Goal: Task Accomplishment & Management: Manage account settings

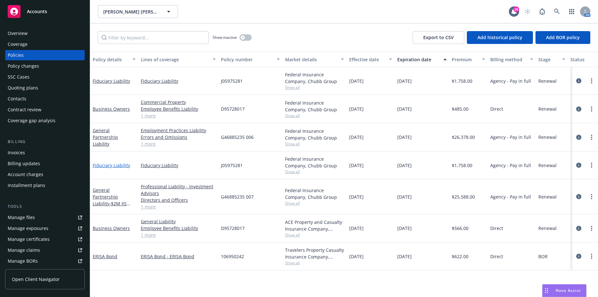
click at [105, 165] on link "Fiduciary Liability" at bounding box center [112, 165] width 38 height 6
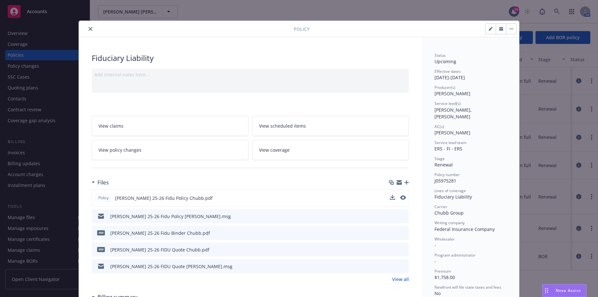
click at [387, 198] on div "Policy Sarlo 25-26 Fidu Policy Chubb.pdf" at bounding box center [250, 197] width 317 height 17
click at [390, 198] on icon "download file" at bounding box center [392, 197] width 5 height 5
click at [89, 30] on icon "close" at bounding box center [91, 29] width 4 height 4
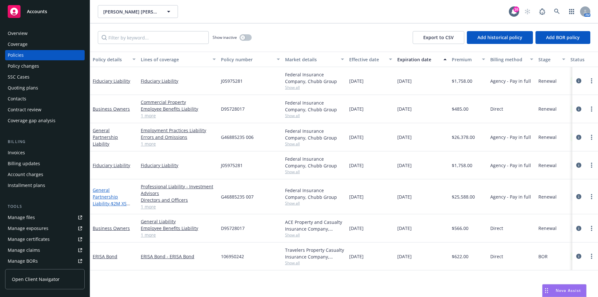
click at [99, 193] on link "General Partnership Liability - $2M XS $250K" at bounding box center [110, 200] width 34 height 26
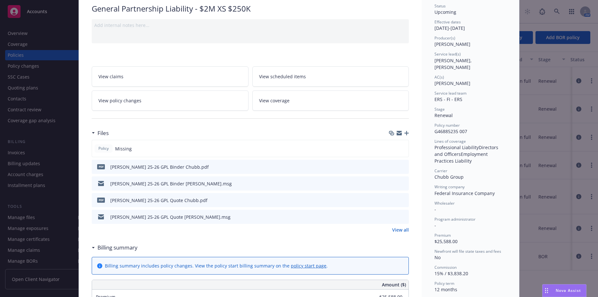
scroll to position [64, 0]
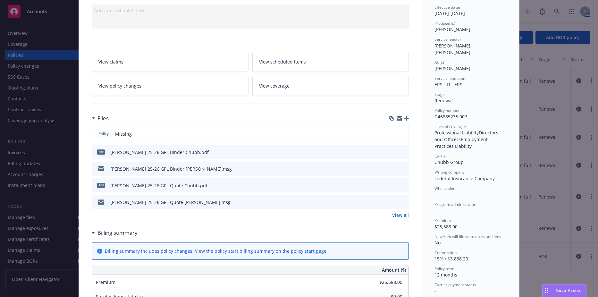
click at [391, 152] on icon "download file" at bounding box center [393, 151] width 4 height 4
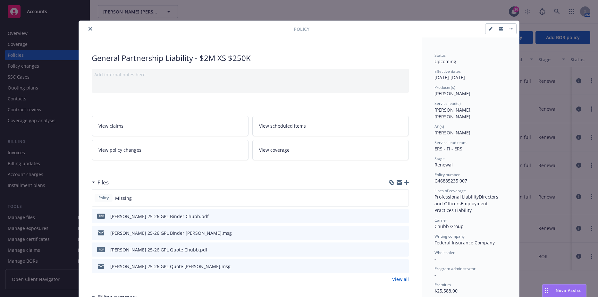
click at [87, 30] on button "close" at bounding box center [91, 29] width 8 height 8
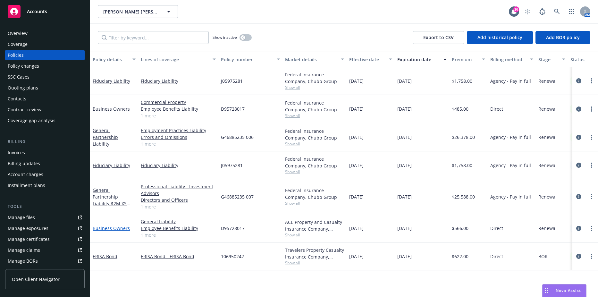
click at [122, 229] on link "Business Owners" at bounding box center [111, 228] width 37 height 6
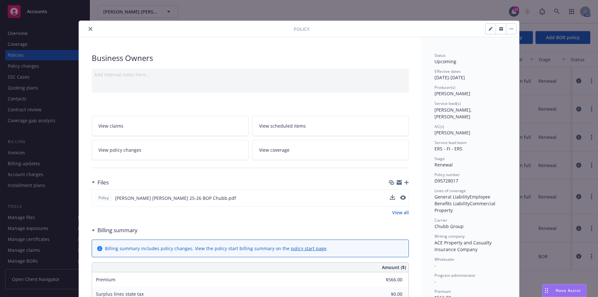
click at [387, 198] on div "Policy Sarlo Berliner 25-26 BOP Chubb.pdf" at bounding box center [250, 197] width 317 height 17
click at [390, 197] on icon "download file" at bounding box center [392, 197] width 5 height 5
click at [89, 29] on icon "close" at bounding box center [91, 29] width 4 height 4
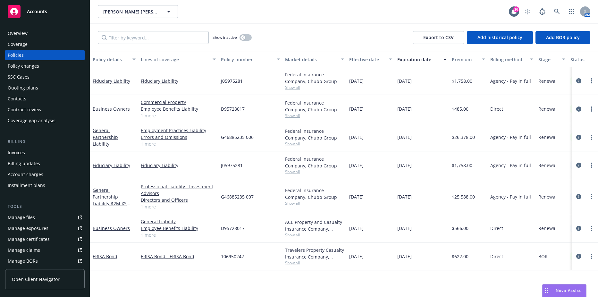
click at [18, 147] on div "Billing Invoices Billing updates Account charges Installment plans" at bounding box center [45, 165] width 80 height 52
click at [18, 150] on div "Invoices" at bounding box center [16, 153] width 17 height 10
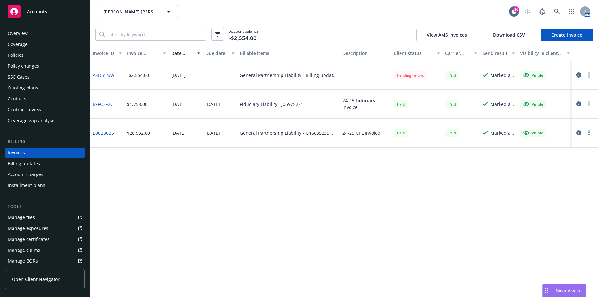
click at [581, 34] on link "Create Invoice" at bounding box center [567, 35] width 52 height 13
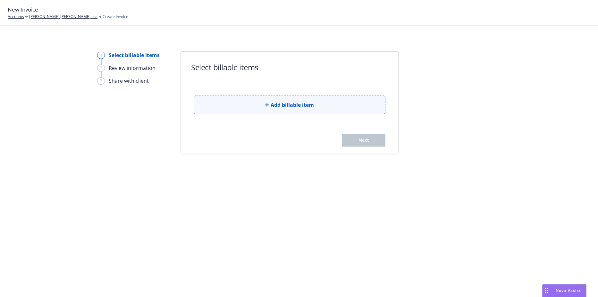
click at [276, 105] on span "Add billable item" at bounding box center [292, 105] width 43 height 8
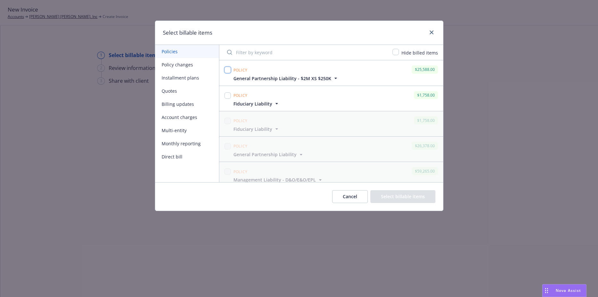
click at [227, 70] on input "checkbox" at bounding box center [228, 70] width 6 height 6
checkbox input "true"
click at [227, 97] on input "checkbox" at bounding box center [228, 95] width 6 height 6
checkbox input "true"
click at [390, 195] on button "Select billable items" at bounding box center [403, 196] width 65 height 13
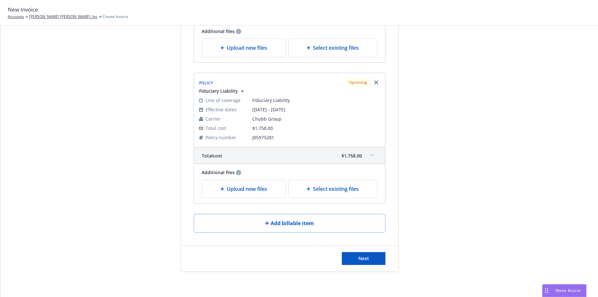
scroll to position [161, 0]
click at [354, 250] on div "Next" at bounding box center [290, 258] width 218 height 26
click at [355, 253] on button "Next" at bounding box center [364, 258] width 44 height 13
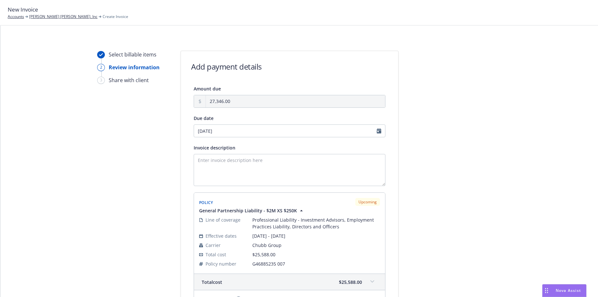
scroll to position [0, 0]
click at [248, 136] on input "09/01/2025" at bounding box center [290, 131] width 192 height 13
select select "September"
select select "2025"
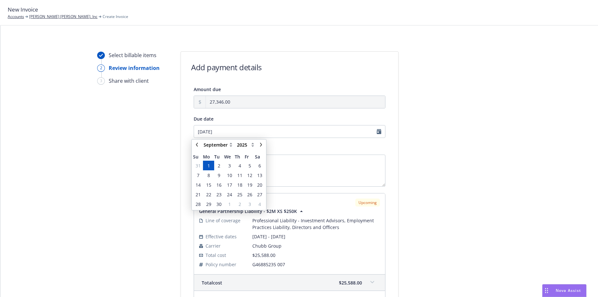
click at [202, 146] on div "January February March April May June July August September October November De…" at bounding box center [229, 145] width 56 height 8
click at [200, 146] on link "chevronLeft" at bounding box center [197, 145] width 8 height 8
click at [262, 143] on icon "chevronRight" at bounding box center [261, 145] width 4 height 4
select select "September"
click at [250, 178] on span "12" at bounding box center [249, 175] width 5 height 7
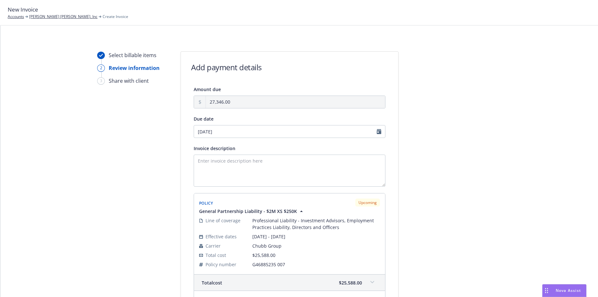
type input "09/12/2025"
click at [251, 169] on textarea "Invoice description" at bounding box center [290, 171] width 192 height 32
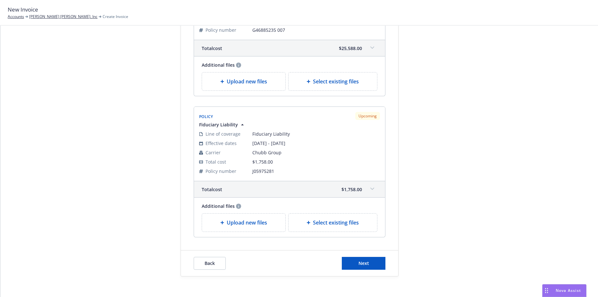
scroll to position [240, 0]
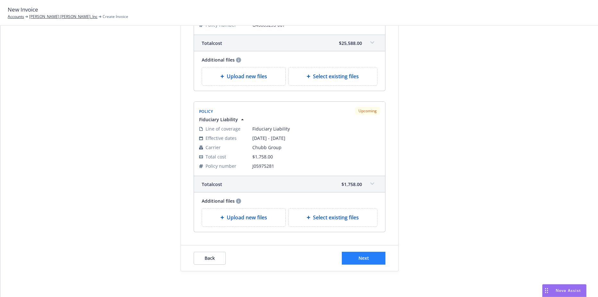
type textarea "2025 D&O, Fiduciary"
click at [361, 253] on button "Next" at bounding box center [364, 258] width 44 height 13
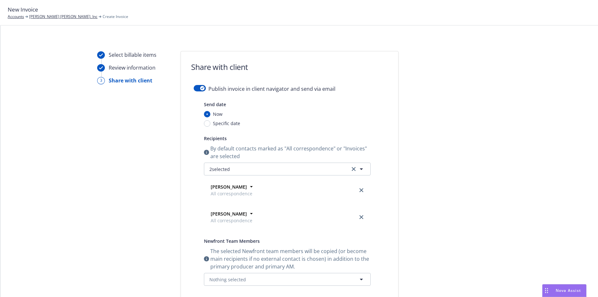
scroll to position [0, 0]
click at [201, 89] on icon "button" at bounding box center [202, 89] width 3 height 2
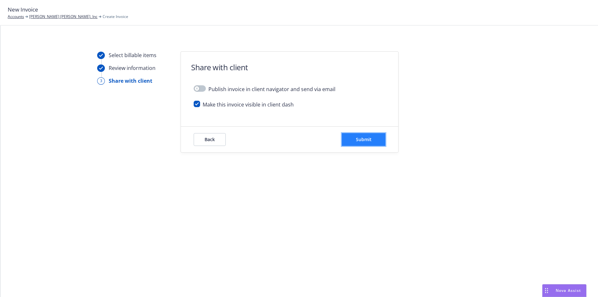
click at [359, 139] on span "Submit" at bounding box center [364, 139] width 16 height 6
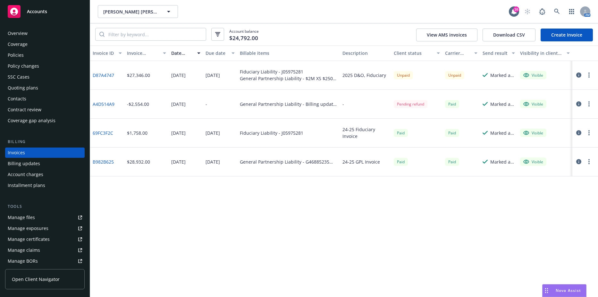
click at [106, 74] on link "D87A4747" at bounding box center [104, 75] width 22 height 7
click at [100, 75] on link "D87A4747" at bounding box center [104, 75] width 22 height 7
click at [21, 101] on div "Contacts" at bounding box center [17, 99] width 19 height 10
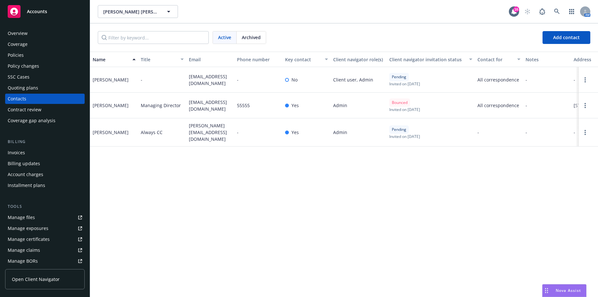
drag, startPoint x: 185, startPoint y: 74, endPoint x: 226, endPoint y: 82, distance: 41.2
click at [226, 82] on div "Derek Woznicki - dwoznicki@standishmanagement.com - No Client user, Admin Pendi…" at bounding box center [344, 80] width 508 height 26
drag, startPoint x: 226, startPoint y: 82, endPoint x: 209, endPoint y: 82, distance: 17.0
copy div "dwoznicki@standishmanagement.com"
click at [22, 151] on div "Invoices" at bounding box center [16, 153] width 17 height 10
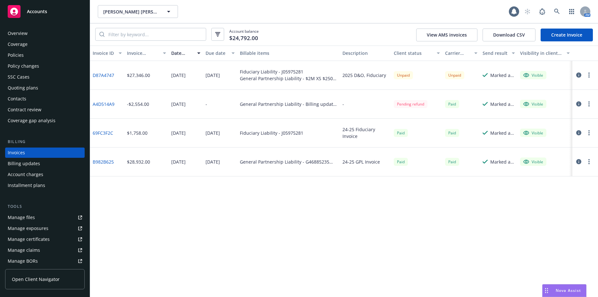
click at [588, 73] on button "button" at bounding box center [590, 75] width 8 height 8
click at [534, 165] on link "Copy logging email" at bounding box center [552, 165] width 82 height 13
click at [38, 58] on div "Policies" at bounding box center [45, 55] width 74 height 10
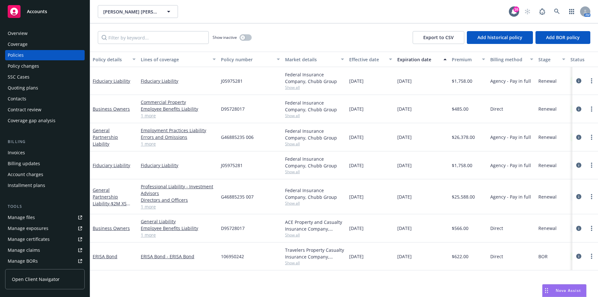
click at [22, 99] on div "Contacts" at bounding box center [17, 99] width 19 height 10
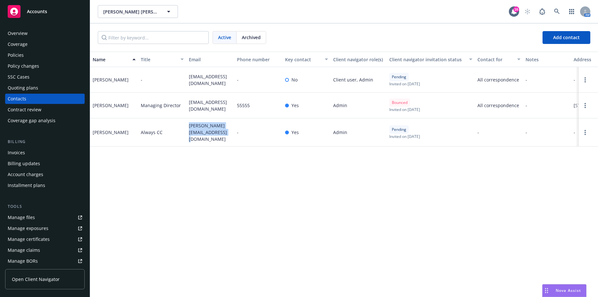
drag, startPoint x: 190, startPoint y: 129, endPoint x: 222, endPoint y: 138, distance: 33.3
click at [222, 138] on span "rowena@standishmanagement.com" at bounding box center [210, 132] width 43 height 20
copy span "rowena@standishmanagement.com"
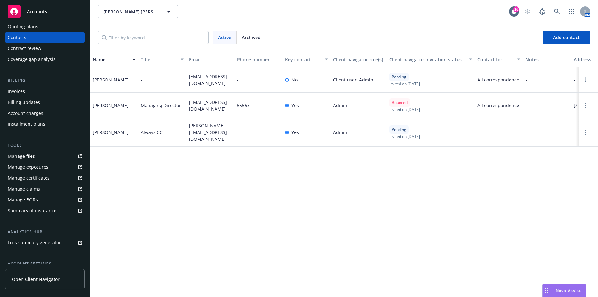
scroll to position [57, 0]
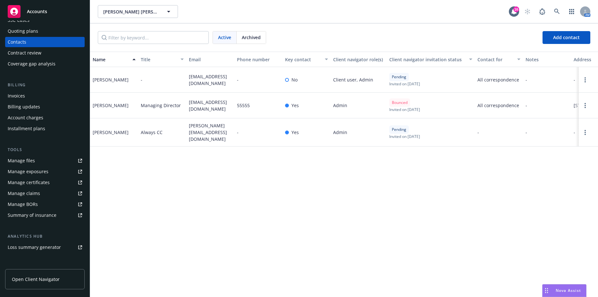
click at [31, 159] on div "Manage files" at bounding box center [21, 161] width 27 height 10
click at [108, 17] on button "Sarlo Berliner, Inc" at bounding box center [138, 11] width 80 height 13
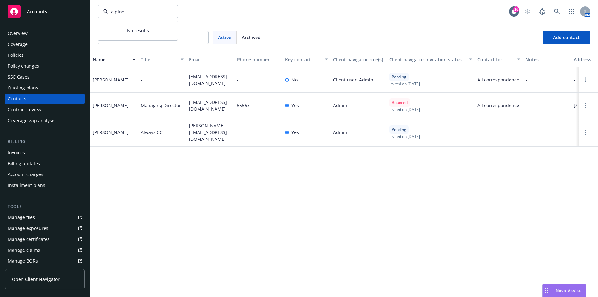
type input "alpine"
click at [34, 15] on div "Accounts" at bounding box center [45, 11] width 74 height 13
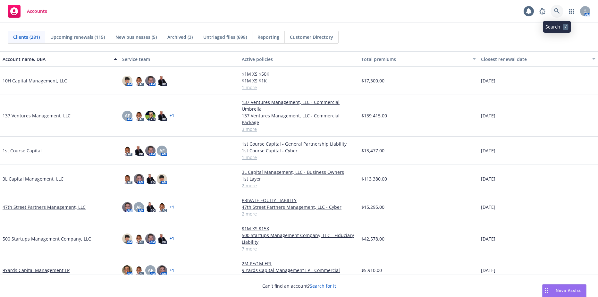
click at [557, 13] on icon at bounding box center [558, 11] width 6 height 6
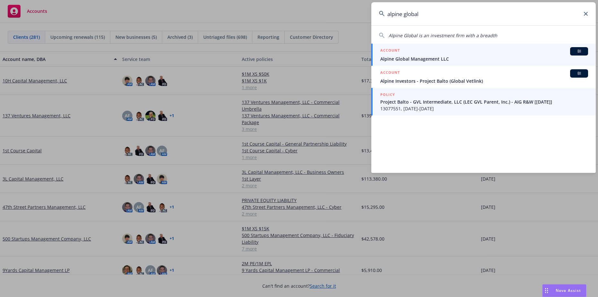
type input "alpine global"
click at [443, 52] on div "ACCOUNT BI" at bounding box center [485, 51] width 208 height 8
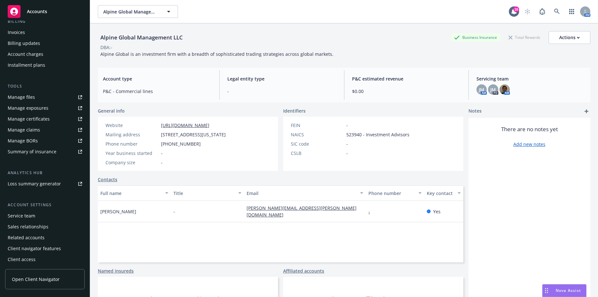
scroll to position [121, 0]
click at [29, 215] on div "Service team" at bounding box center [22, 215] width 28 height 10
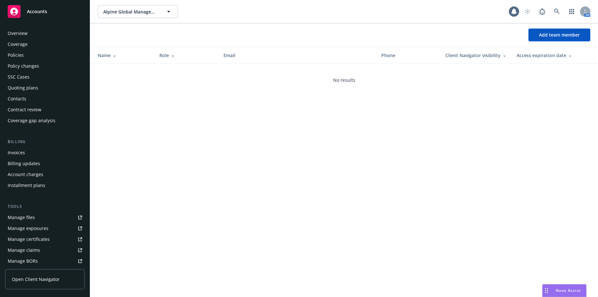
scroll to position [121, 0]
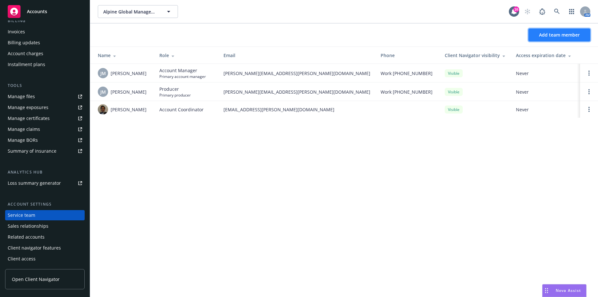
click at [560, 39] on button "Add team member" at bounding box center [560, 35] width 62 height 13
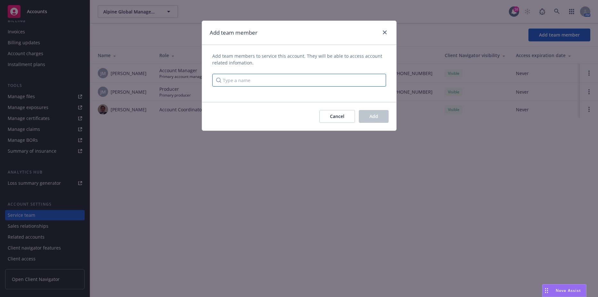
click at [266, 79] on input "Type a name" at bounding box center [299, 80] width 174 height 13
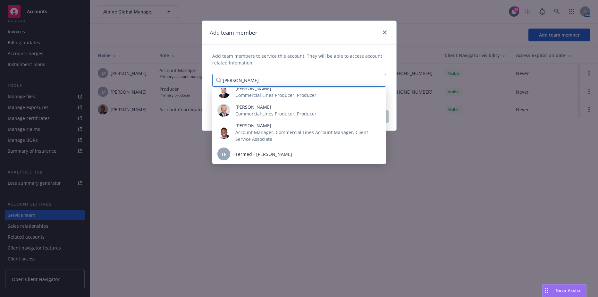
scroll to position [128, 0]
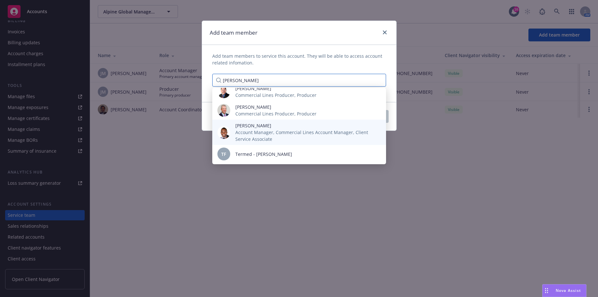
type input "michael"
click at [261, 131] on span "Account Manager, Commercial Lines Account Manager, Client Service Associate" at bounding box center [306, 135] width 141 height 13
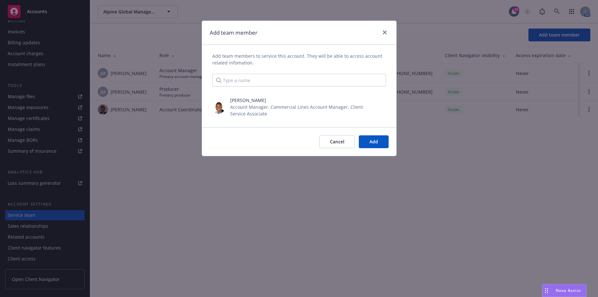
scroll to position [6989, 0]
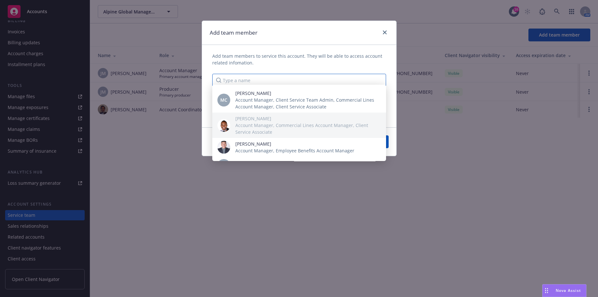
click at [242, 78] on input "Type a name" at bounding box center [299, 80] width 174 height 13
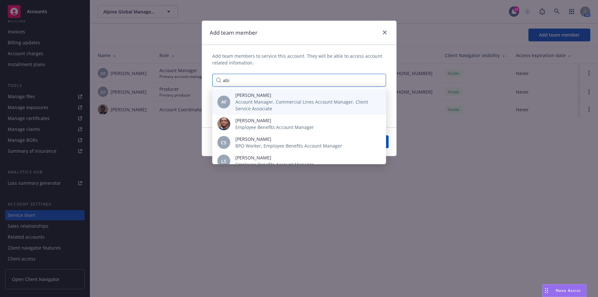
type input "abi"
click at [244, 103] on span "Account Manager, Commercial Lines Account Manager, Client Service Associate" at bounding box center [306, 105] width 141 height 13
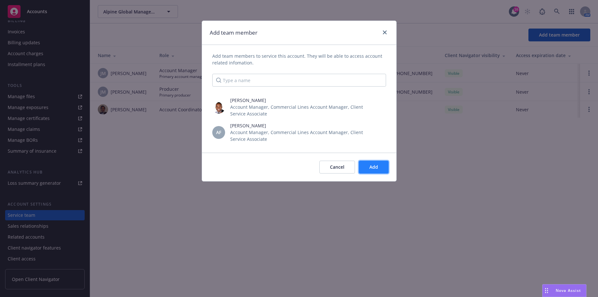
click at [370, 166] on span "Add" at bounding box center [374, 167] width 9 height 6
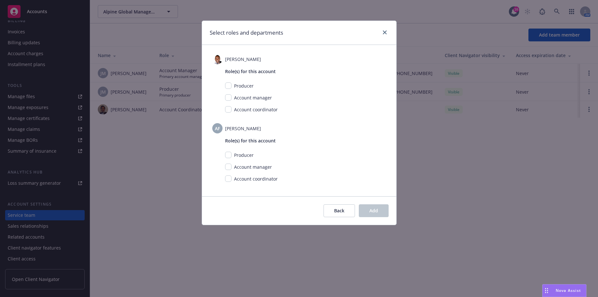
click at [258, 169] on span "Account manager" at bounding box center [253, 167] width 38 height 6
click at [227, 168] on input "checkbox" at bounding box center [228, 167] width 6 height 6
checkbox input "true"
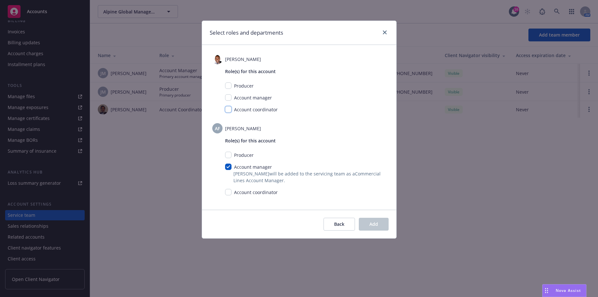
click at [229, 110] on input "checkbox" at bounding box center [228, 109] width 6 height 6
checkbox input "true"
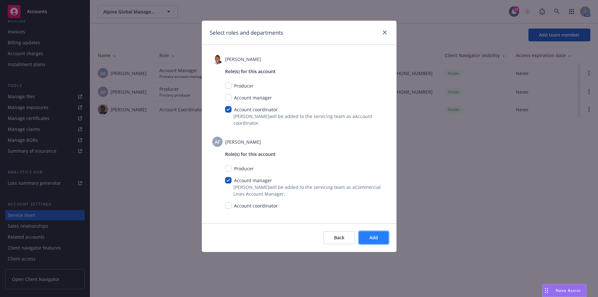
click at [372, 236] on span "Add" at bounding box center [374, 238] width 9 height 6
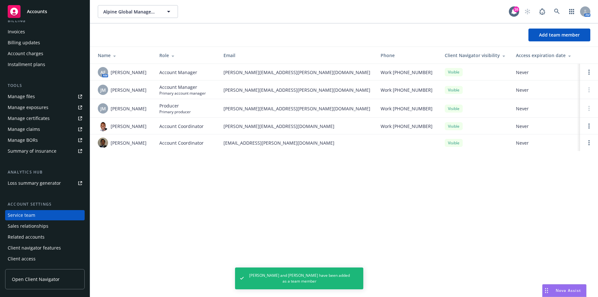
scroll to position [0, 0]
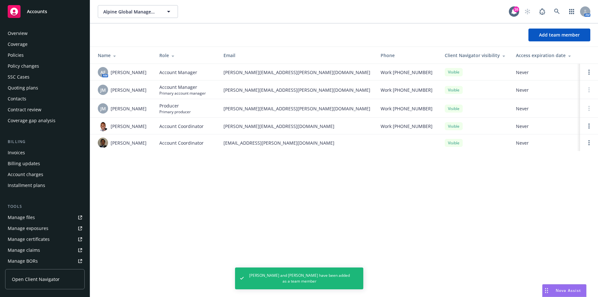
click at [40, 58] on div "Policies" at bounding box center [45, 55] width 74 height 10
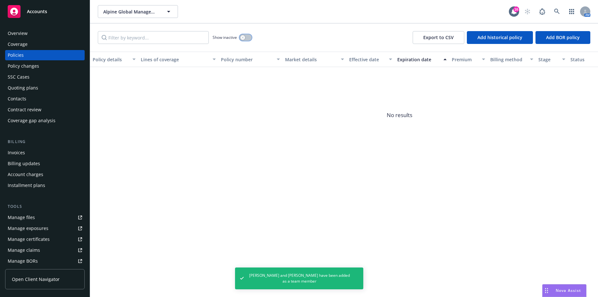
click at [244, 40] on button "button" at bounding box center [246, 37] width 12 height 6
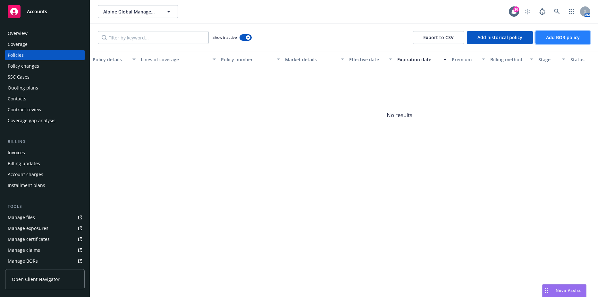
click at [560, 33] on button "Add BOR policy" at bounding box center [563, 37] width 55 height 13
select select "other"
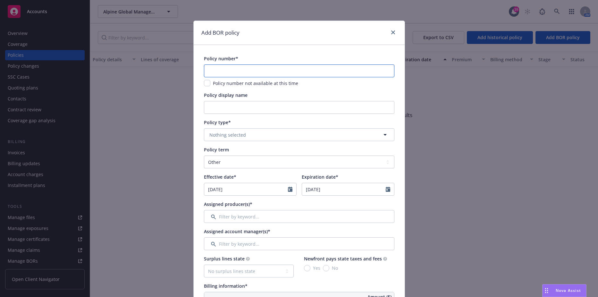
click at [262, 65] on input "text" at bounding box center [299, 71] width 191 height 13
click at [241, 68] on input "text" at bounding box center [299, 71] width 191 height 13
paste input "LHY H338573 04"
type input "LHY H338573 04"
click at [232, 136] on span "Nothing selected" at bounding box center [228, 135] width 37 height 7
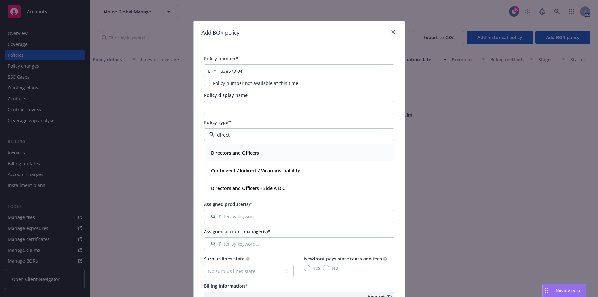
click at [233, 153] on strong "Directors and Officers" at bounding box center [235, 153] width 48 height 6
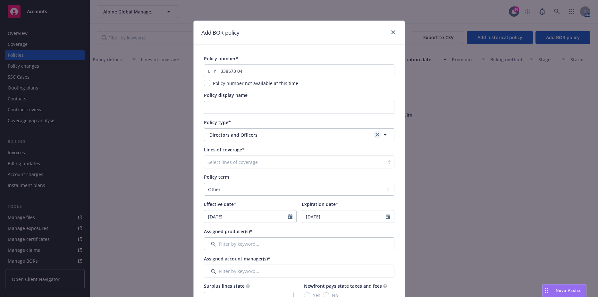
click at [374, 134] on link "clear selection" at bounding box center [378, 135] width 8 height 8
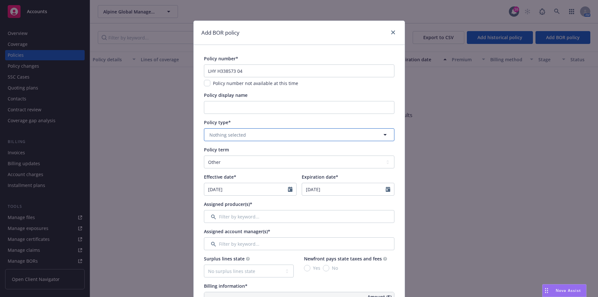
click at [307, 138] on button "Nothing selected" at bounding box center [299, 134] width 191 height 13
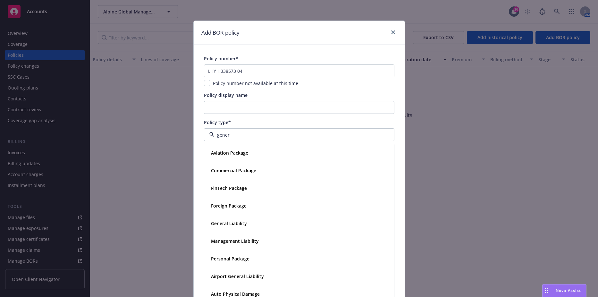
type input "genera"
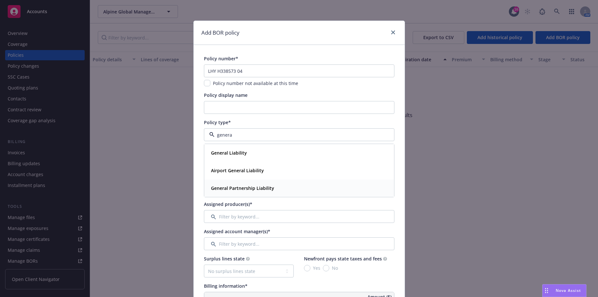
click at [248, 186] on strong "General Partnership Liability" at bounding box center [242, 188] width 63 height 6
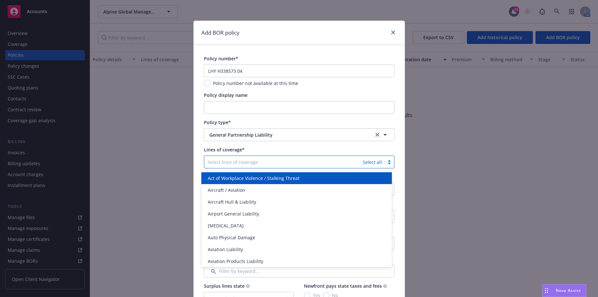
click at [238, 168] on div "Select lines of coverage Select all" at bounding box center [299, 162] width 191 height 13
type input "direc"
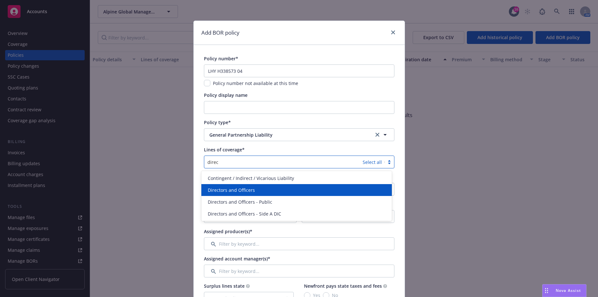
click at [235, 190] on span "Directors and Officers" at bounding box center [231, 190] width 47 height 7
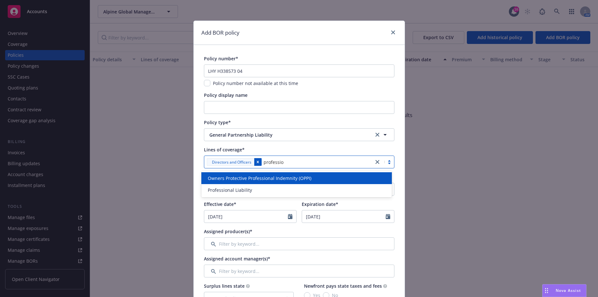
type input "profession"
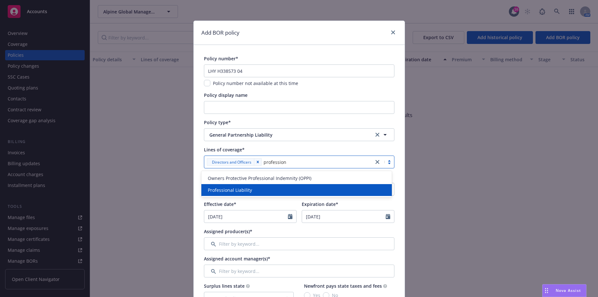
click at [252, 190] on div "Professional Liability" at bounding box center [296, 190] width 183 height 7
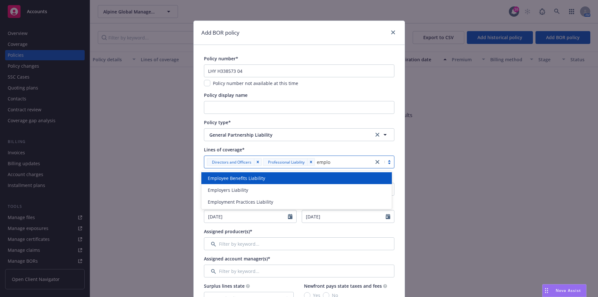
type input "employ"
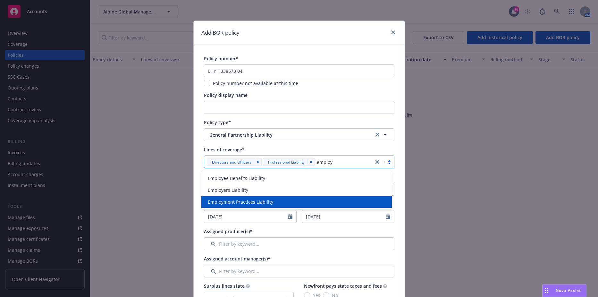
click at [245, 200] on span "Employment Practices Liability" at bounding box center [240, 202] width 65 height 7
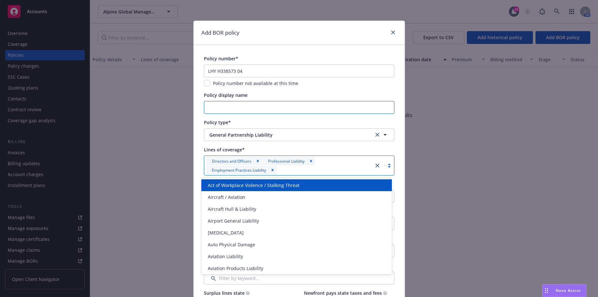
click at [286, 112] on input "Policy display name" at bounding box center [299, 107] width 191 height 13
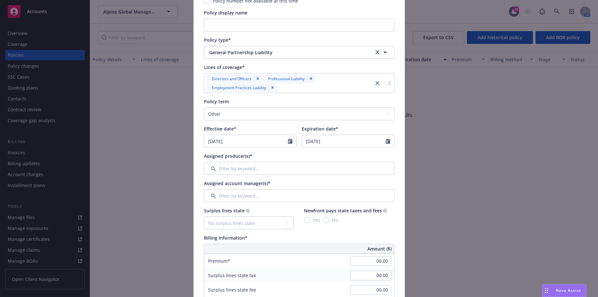
scroll to position [96, 0]
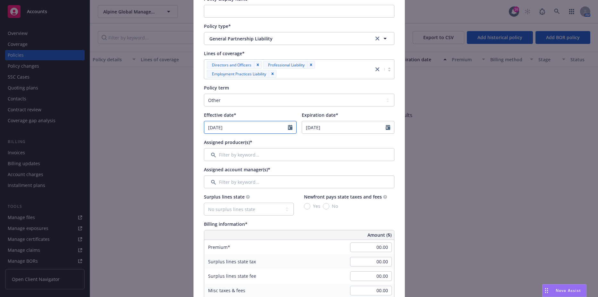
select select "8"
drag, startPoint x: 271, startPoint y: 128, endPoint x: 137, endPoint y: 127, distance: 133.5
click at [137, 127] on div "Add BOR policy Policy number* LHY H338573 04 Policy number not available at thi…" at bounding box center [299, 148] width 598 height 297
click at [133, 127] on div "Add BOR policy Policy number* LHY H338573 04 Policy number not available at thi…" at bounding box center [299, 148] width 598 height 297
select select "8"
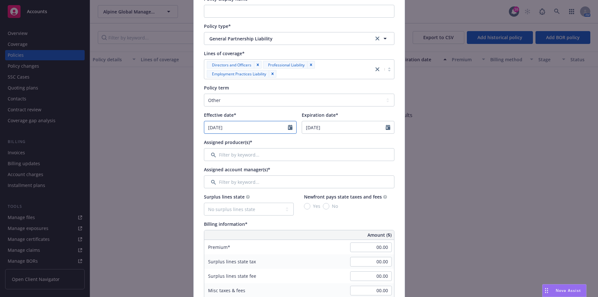
click at [230, 124] on input "08/27/2025" at bounding box center [246, 127] width 84 height 12
drag, startPoint x: 237, startPoint y: 128, endPoint x: 191, endPoint y: 128, distance: 45.2
click at [194, 128] on div "Policy number* LHY H338573 04 Policy number not available at this time Policy d…" at bounding box center [299, 296] width 211 height 695
click at [222, 101] on select "Select policy term 12 Month 6 Month 4 Month 3 Month 2 Month 1 Month 36 Month (3…" at bounding box center [299, 100] width 191 height 13
select select "12"
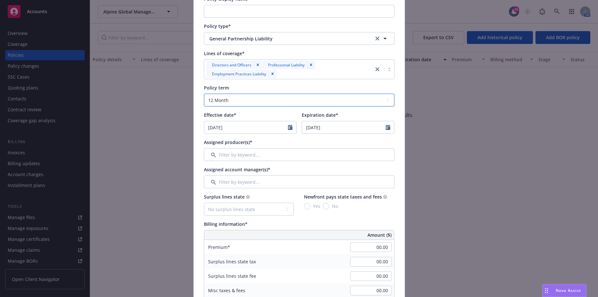
click at [204, 94] on select "Select policy term 12 Month 6 Month 4 Month 3 Month 2 Month 1 Month 36 Month (3…" at bounding box center [299, 100] width 191 height 13
click at [214, 127] on input "08/27/2025" at bounding box center [246, 127] width 84 height 12
select select "8"
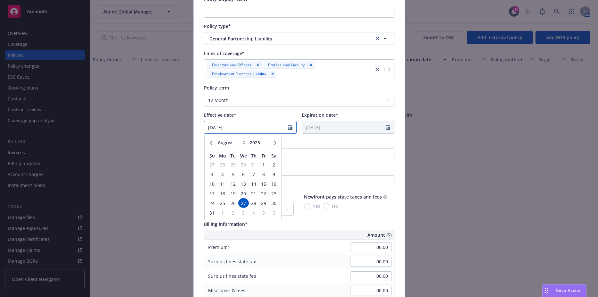
click at [238, 127] on input "08/27/2025" at bounding box center [246, 127] width 84 height 12
drag, startPoint x: 238, startPoint y: 127, endPoint x: 152, endPoint y: 127, distance: 86.6
click at [152, 127] on div "Add BOR policy Policy number* LHY H338573 04 Policy number not available at thi…" at bounding box center [299, 148] width 598 height 297
type input "08/05/2024"
type input "08/05/2025"
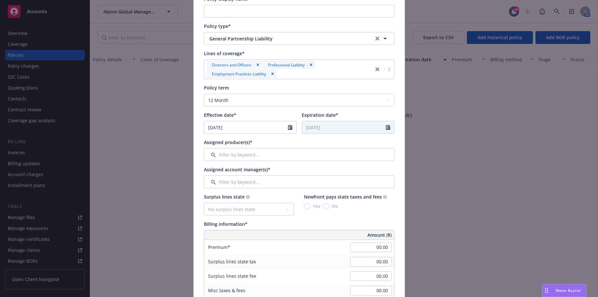
scroll to position [128, 0]
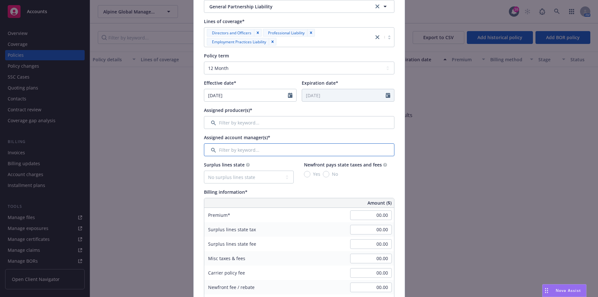
click at [230, 152] on input "Filter by keyword..." at bounding box center [299, 149] width 191 height 13
click at [234, 121] on input "Filter by keyword..." at bounding box center [299, 122] width 191 height 13
click at [223, 145] on input "Filter by keyword..." at bounding box center [299, 149] width 191 height 13
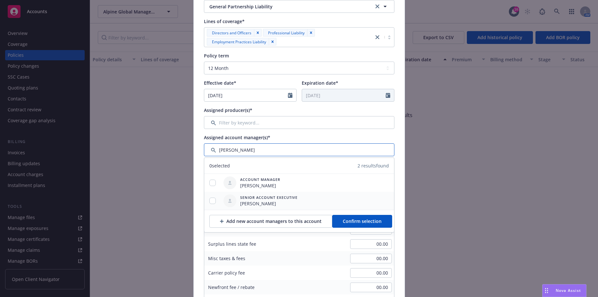
type input "sasha"
click at [210, 201] on input "checkbox" at bounding box center [213, 201] width 6 height 6
checkbox input "true"
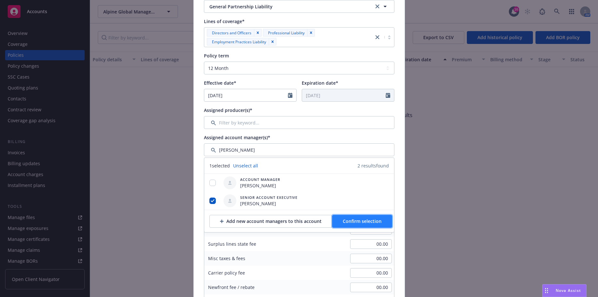
click at [344, 219] on span "Confirm selection" at bounding box center [362, 221] width 39 height 6
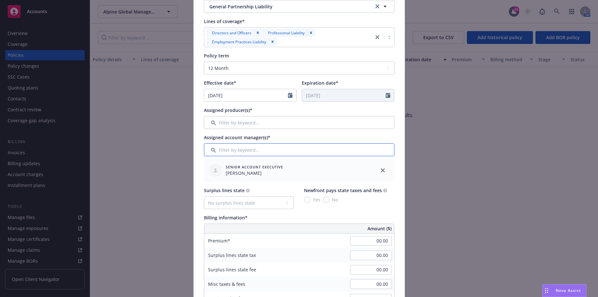
click at [260, 151] on input "Filter by keyword..." at bounding box center [299, 149] width 191 height 13
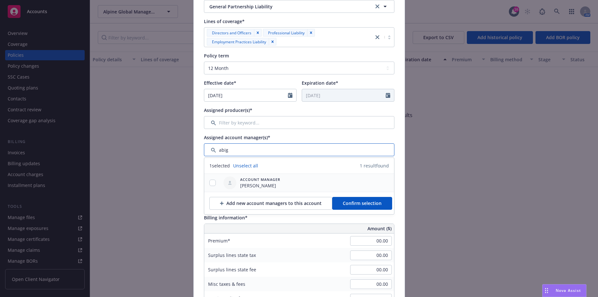
type input "abig"
click at [210, 181] on input "checkbox" at bounding box center [213, 183] width 6 height 6
checkbox input "true"
click at [368, 203] on span "Confirm selection" at bounding box center [362, 203] width 39 height 6
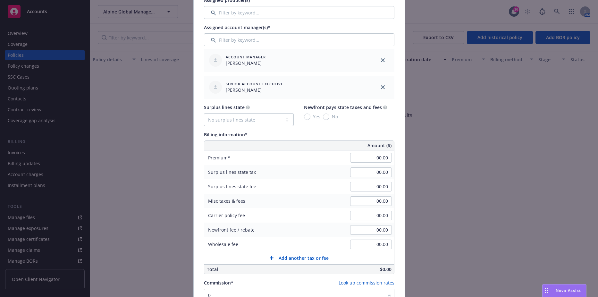
scroll to position [257, 0]
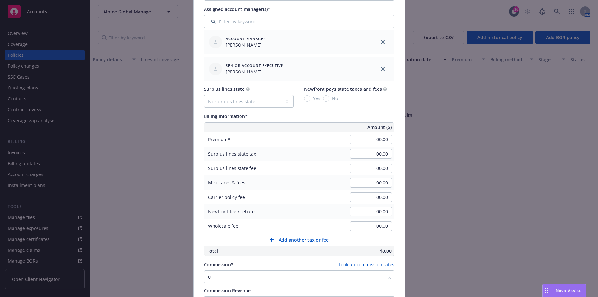
click at [357, 145] on div "00.00" at bounding box center [371, 140] width 46 height 14
click at [358, 142] on input "00.00" at bounding box center [371, 140] width 42 height 10
type input "29,000.00"
click at [360, 153] on input "00.00" at bounding box center [371, 154] width 42 height 10
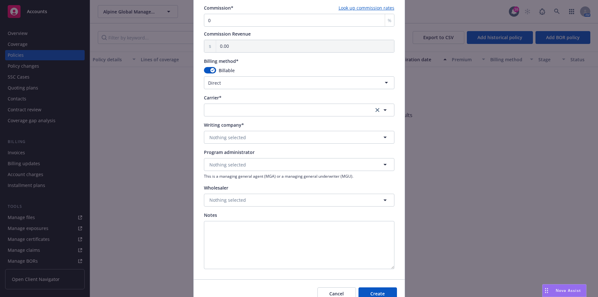
scroll to position [545, 0]
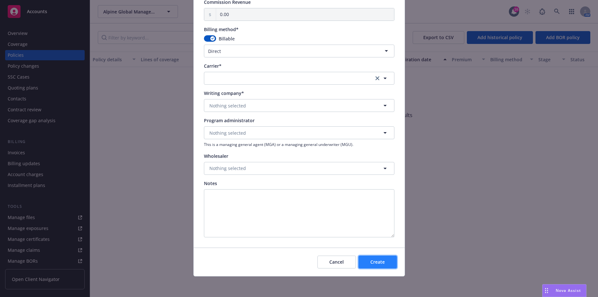
click at [374, 264] on span "Create" at bounding box center [378, 262] width 14 height 6
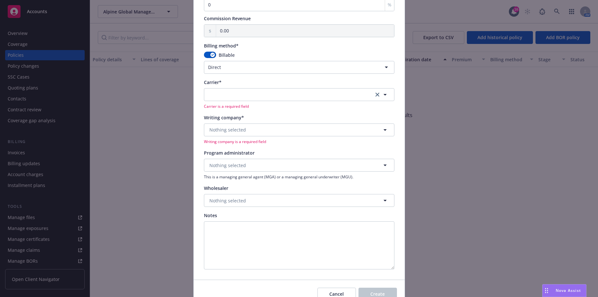
scroll to position [562, 0]
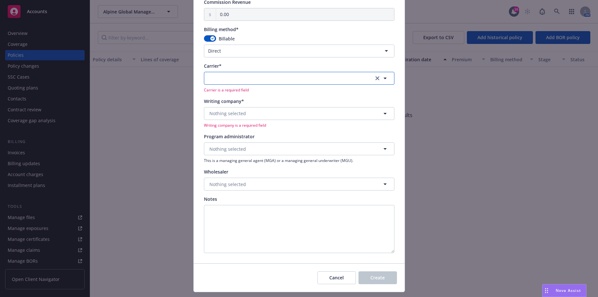
click at [274, 75] on button "button" at bounding box center [299, 78] width 191 height 13
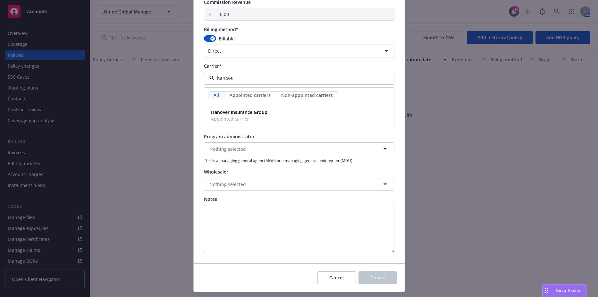
type input "hanover"
click at [244, 113] on strong "Hanover Insurance Group" at bounding box center [239, 112] width 56 height 6
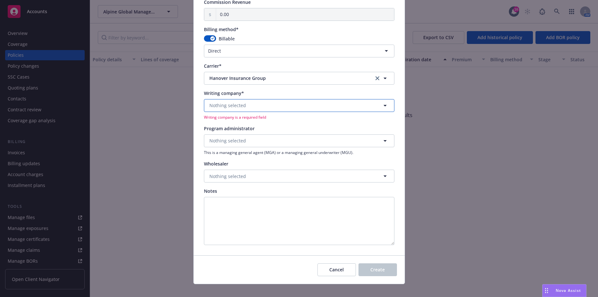
click at [228, 104] on span "Nothing selected" at bounding box center [228, 105] width 37 height 7
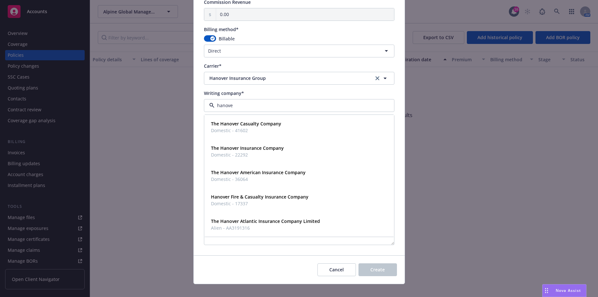
type input "hanover"
click at [237, 152] on span "Domestic - 22292" at bounding box center [247, 154] width 73 height 7
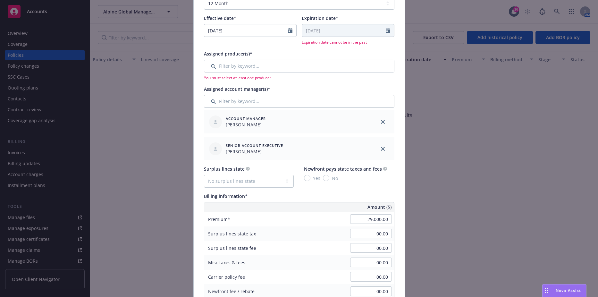
scroll to position [144, 0]
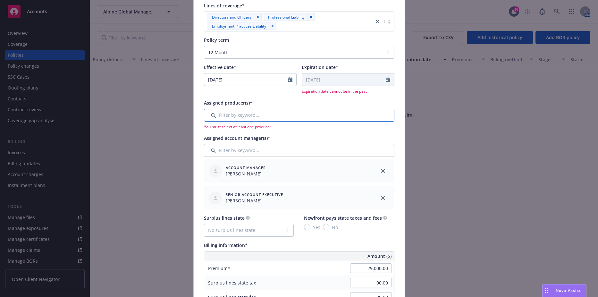
click at [270, 118] on input "Filter by keyword..." at bounding box center [299, 115] width 191 height 13
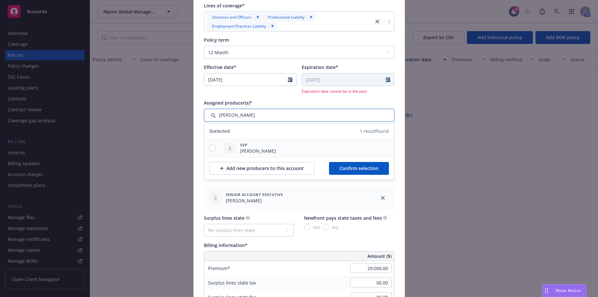
type input "john"
click at [211, 148] on input "checkbox" at bounding box center [213, 148] width 6 height 6
checkbox input "true"
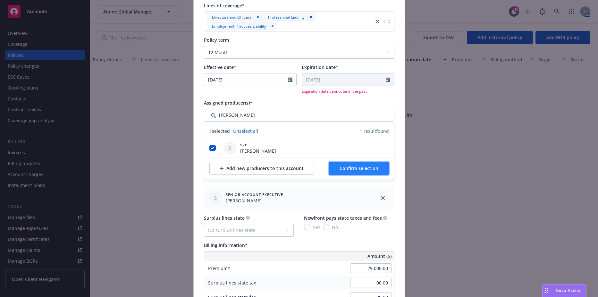
click at [360, 169] on span "Confirm selection" at bounding box center [359, 168] width 39 height 6
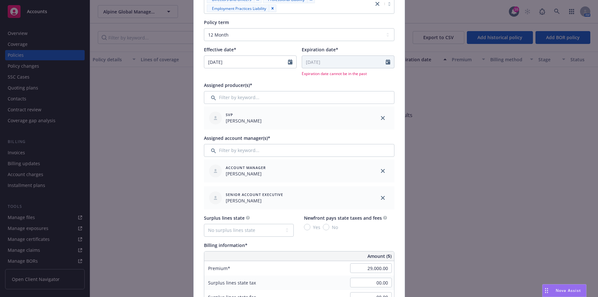
scroll to position [1, 0]
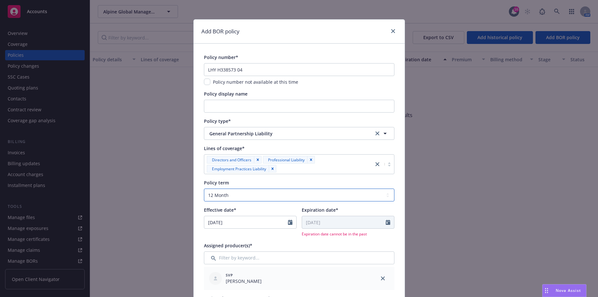
click at [235, 195] on select "Select policy term 12 Month 6 Month 4 Month 3 Month 2 Month 1 Month 36 Month (3…" at bounding box center [299, 195] width 191 height 13
click at [288, 217] on div at bounding box center [292, 222] width 8 height 12
click at [393, 32] on link "close" at bounding box center [394, 31] width 8 height 8
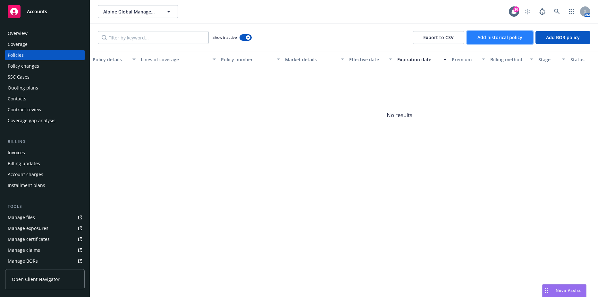
click at [492, 39] on span "Add historical policy" at bounding box center [500, 37] width 45 height 6
select select "other"
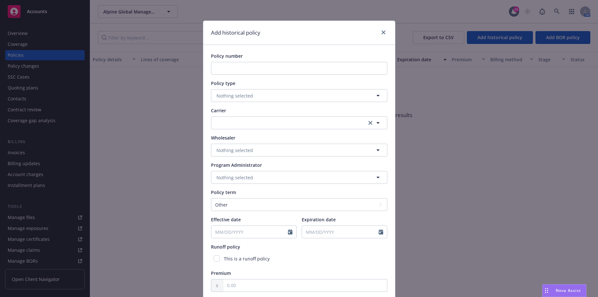
scroll to position [52, 0]
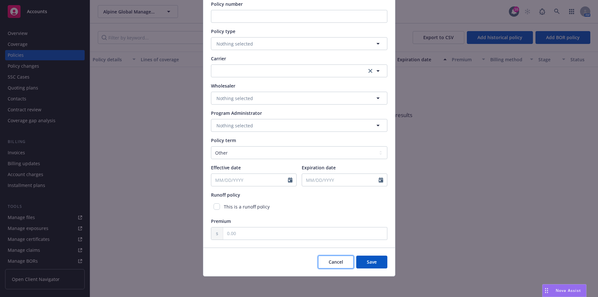
click at [338, 264] on span "Cancel" at bounding box center [336, 262] width 14 height 6
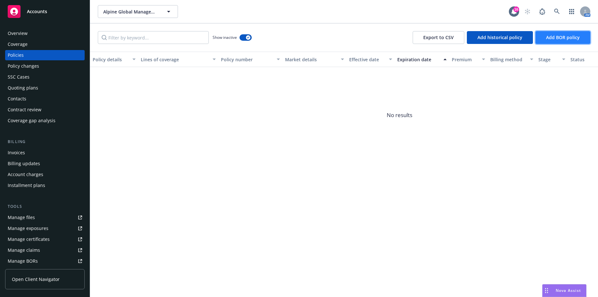
click at [564, 37] on span "Add BOR policy" at bounding box center [563, 37] width 34 height 6
select select "other"
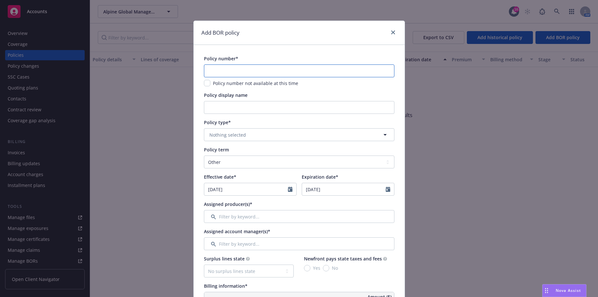
click at [223, 69] on input "text" at bounding box center [299, 71] width 191 height 13
type input "LHY H338573 04"
click at [222, 137] on span "Nothing selected" at bounding box center [228, 135] width 37 height 7
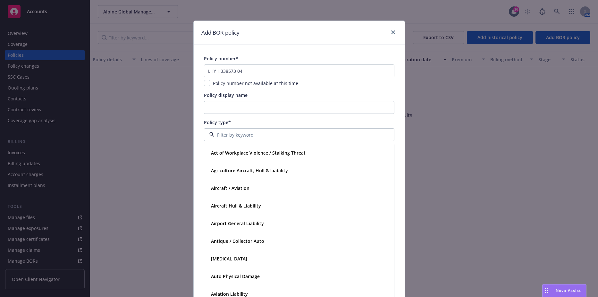
click at [222, 137] on input at bounding box center [298, 135] width 167 height 7
click at [391, 32] on icon "close" at bounding box center [393, 32] width 4 height 4
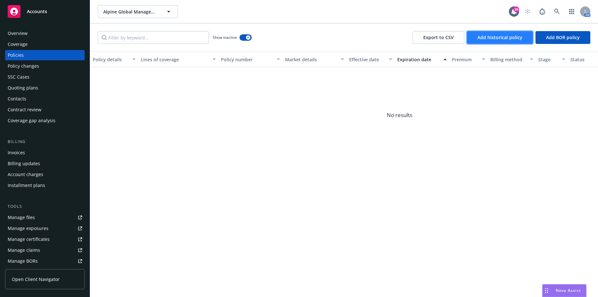
click at [529, 37] on button "Add historical policy" at bounding box center [500, 37] width 66 height 13
select select "other"
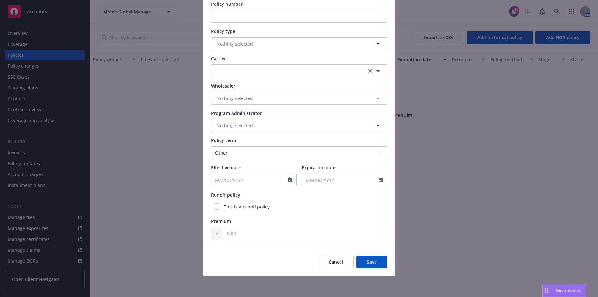
scroll to position [0, 0]
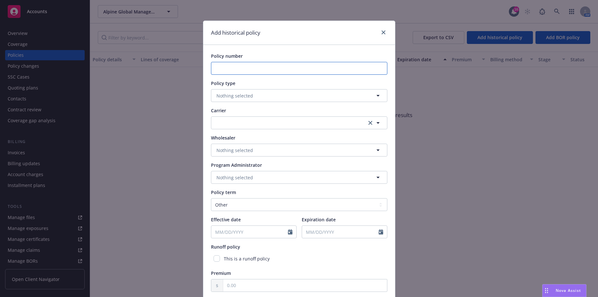
click at [236, 66] on input "Policy number" at bounding box center [299, 68] width 176 height 13
click at [231, 66] on input "Policy number" at bounding box center [299, 68] width 176 height 13
paste input "LHY H338573 04"
type input "LHY H338573 04"
click at [226, 100] on button "Nothing selected" at bounding box center [299, 95] width 176 height 13
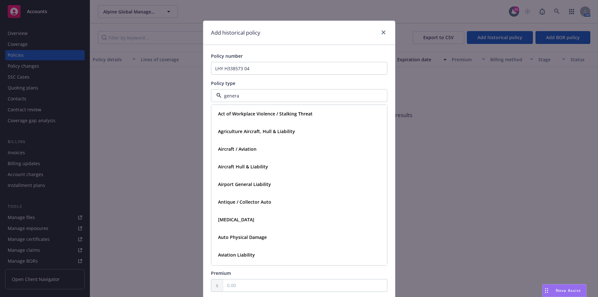
type input "general"
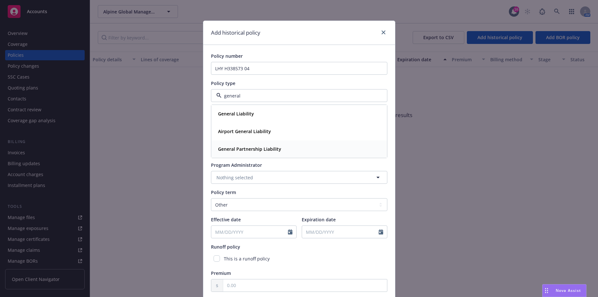
click at [229, 148] on strong "General Partnership Liability" at bounding box center [249, 149] width 63 height 6
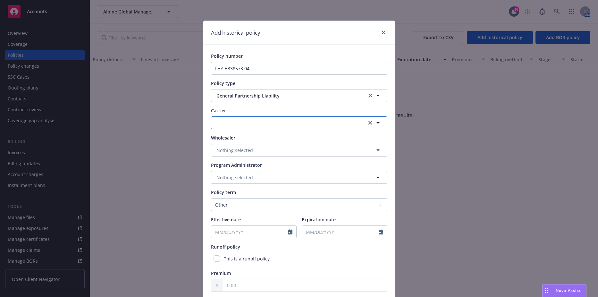
click at [238, 124] on button "button" at bounding box center [299, 122] width 176 height 13
type input "hanover"
click at [240, 161] on span "Appointed carrier" at bounding box center [246, 163] width 56 height 7
click at [238, 152] on span "Nothing selected" at bounding box center [235, 150] width 37 height 7
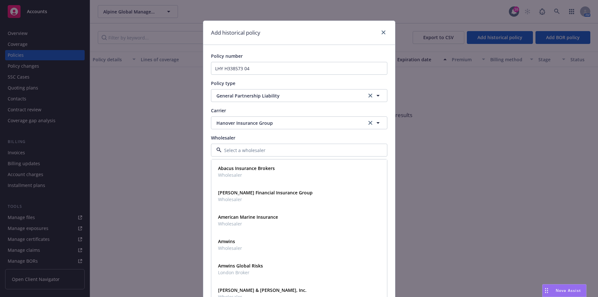
click at [240, 146] on div at bounding box center [299, 150] width 176 height 13
click at [251, 133] on div "Policy number LHY H338573 04 Policy type General Partnership Liability Carrier …" at bounding box center [299, 172] width 176 height 239
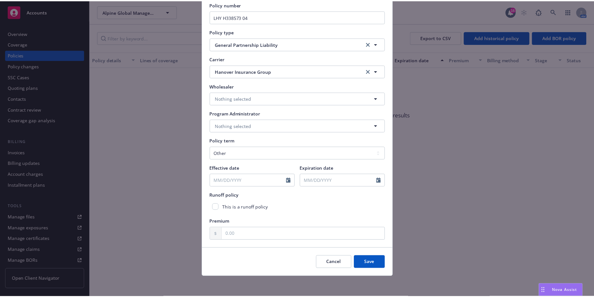
scroll to position [52, 0]
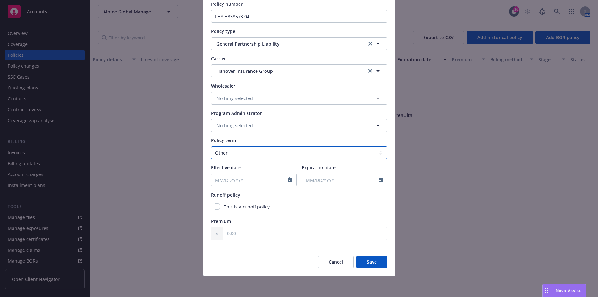
click at [234, 150] on select "Select policy term 12 Month 6 Month 4 Month 3 Month 2 Month 1 Month 36 Month (3…" at bounding box center [299, 152] width 176 height 13
select select "12"
click at [211, 146] on select "Select policy term 12 Month 6 Month 4 Month 3 Month 2 Month 1 Month 36 Month (3…" at bounding box center [299, 152] width 176 height 13
select select "8"
click at [233, 180] on input "Effective date" at bounding box center [249, 180] width 77 height 12
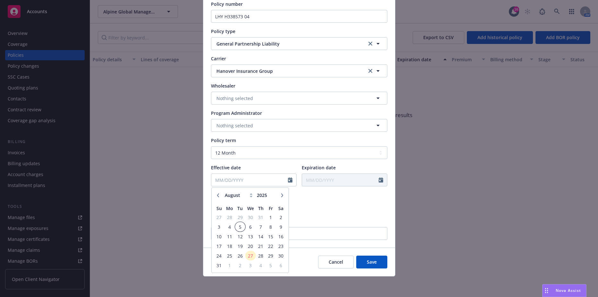
click at [237, 228] on span "5" at bounding box center [240, 227] width 9 height 8
type input "08/05/2025"
type input "08/05/2026"
select select "8"
click at [247, 176] on input "08/05/2025" at bounding box center [249, 180] width 77 height 12
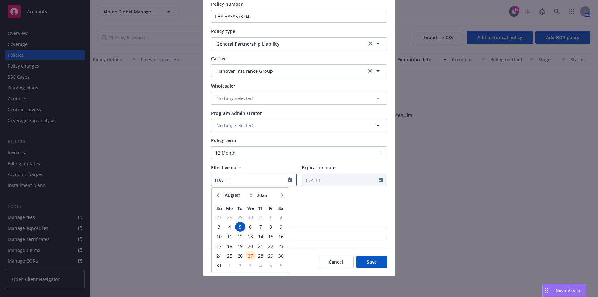
type input "08/05/2024"
type input "08/05/2025"
click at [328, 204] on div "This is a runoff policy" at bounding box center [299, 207] width 176 height 12
click at [297, 238] on input "text" at bounding box center [305, 234] width 164 height 12
type input "29,000.00"
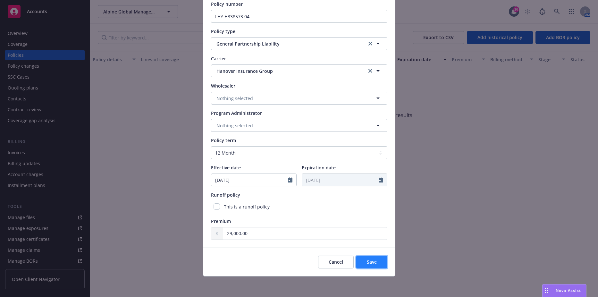
click at [369, 264] on span "Save" at bounding box center [372, 262] width 10 height 6
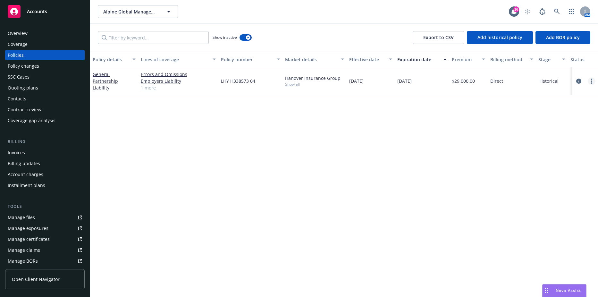
click at [591, 82] on icon "more" at bounding box center [591, 81] width 1 height 5
click at [110, 81] on link "General Partnership Liability" at bounding box center [105, 81] width 25 height 20
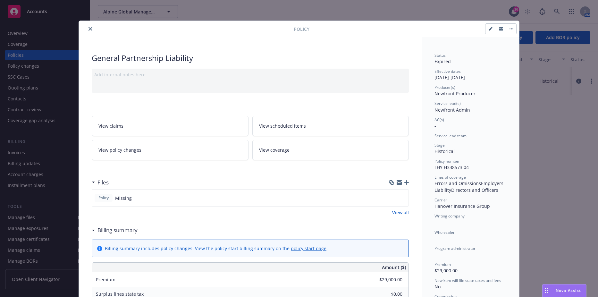
click at [235, 153] on link "View policy changes" at bounding box center [170, 150] width 157 height 20
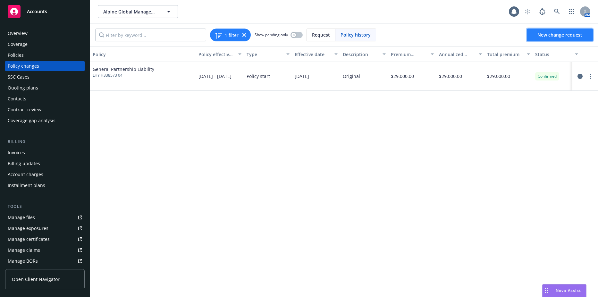
click at [563, 37] on span "New change request" at bounding box center [560, 35] width 45 height 6
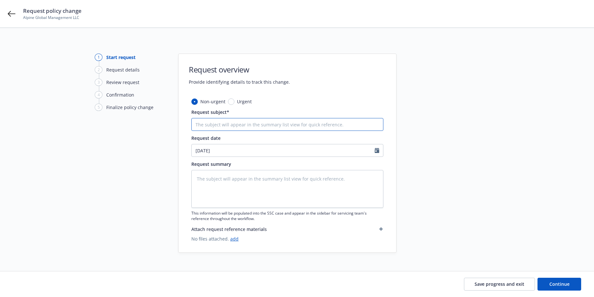
click at [226, 125] on input "Request subject*" at bounding box center [287, 124] width 192 height 13
type textarea "x"
type input "9"
type textarea "x"
type input "9/"
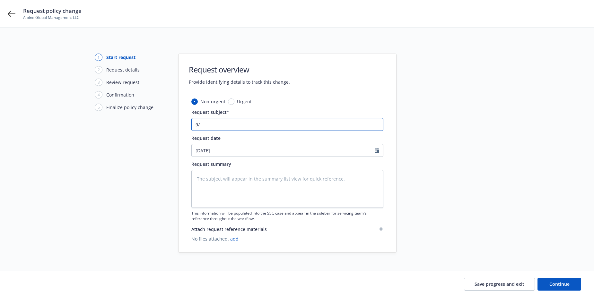
type textarea "x"
type input "9/5"
type textarea "x"
type input "9/5/"
type textarea "x"
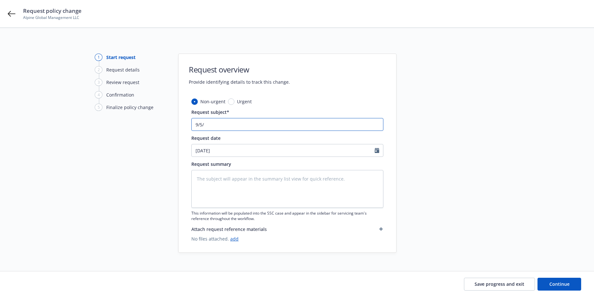
type input "9/5/2"
type textarea "x"
type input "9/5/202"
type textarea "x"
type input "9/5/2025"
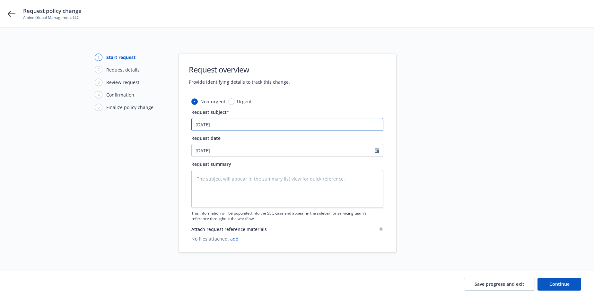
type textarea "x"
type input "9/5/2025"
type textarea "x"
type input "9/5/2025 -"
type textarea "x"
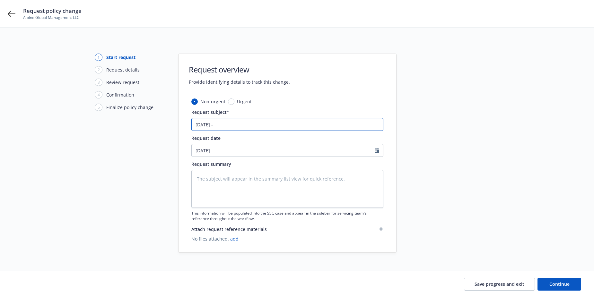
type input "9/5/2025 - G"
type textarea "x"
type input "9/5/2025 - GP"
type textarea "x"
type input "9/5/2025 - GPL"
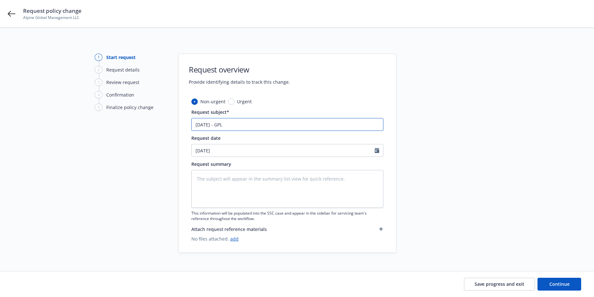
type textarea "x"
type input "9/5/2025 - GPL"
type textarea "x"
type input "9/5/2025 - GPL E"
type textarea "x"
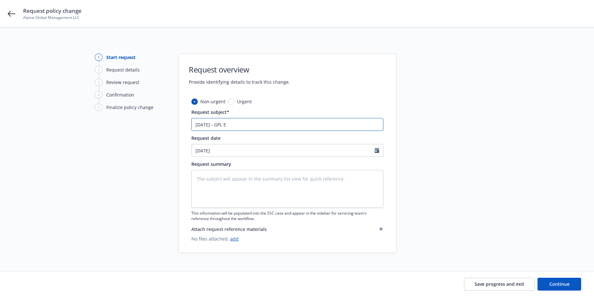
type input "9/5/2025 - GPL Ex"
type textarea "x"
type input "9/5/2025 - GPL Ext"
type textarea "x"
type input "9/5/2025 - GPL Exte"
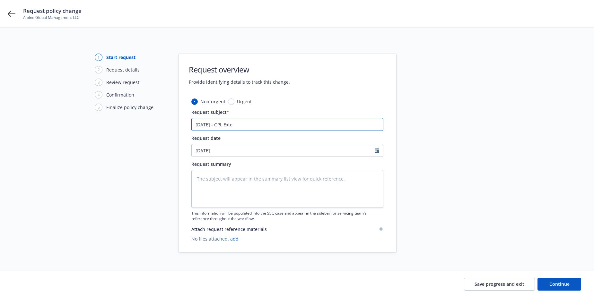
type textarea "x"
type input "9/5/2025 - GPL Exten"
type textarea "x"
type input "9/5/2025 - GPL Extens"
type textarea "x"
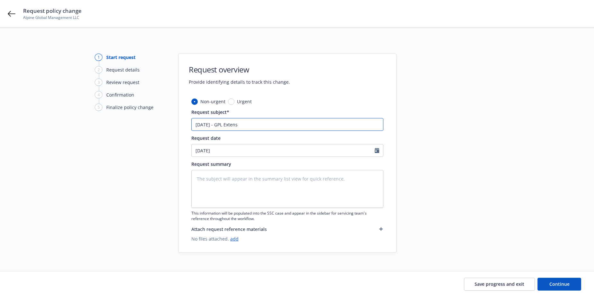
type input "9/5/2025 - GPL Extensi"
type textarea "x"
type input "9/5/2025 - GPL Extensio"
type textarea "x"
type input "9/5/2025 - GPL Extension"
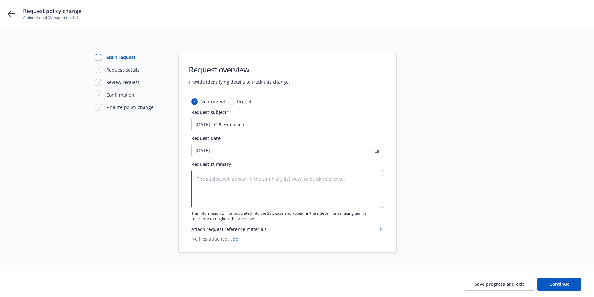
click at [232, 177] on textarea at bounding box center [287, 189] width 192 height 38
paste textarea "9/5/2025 - GPL Extension"
type textarea "x"
type textarea "9/5/2025 - GPL Extension"
click at [562, 285] on span "Continue" at bounding box center [559, 284] width 20 height 6
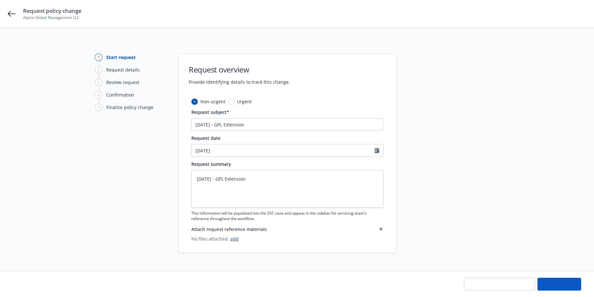
type textarea "x"
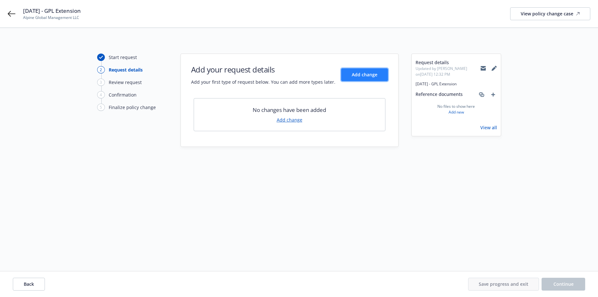
click at [357, 78] on button "Add change" at bounding box center [364, 74] width 47 height 13
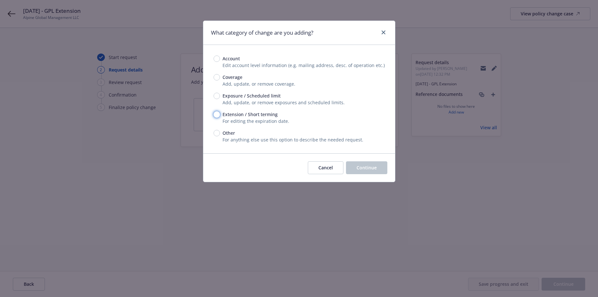
click at [215, 115] on input "Extension / Short terming" at bounding box center [217, 114] width 6 height 6
radio input "true"
click at [381, 168] on button "Continue" at bounding box center [366, 167] width 41 height 13
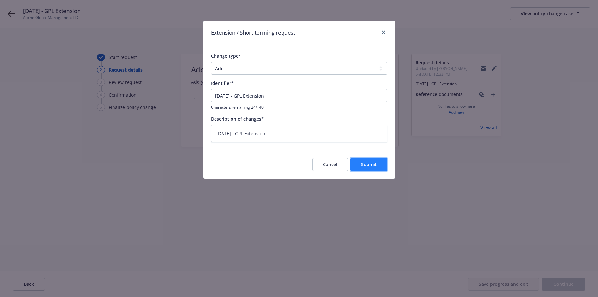
click at [374, 168] on button "Submit" at bounding box center [369, 164] width 37 height 13
type textarea "x"
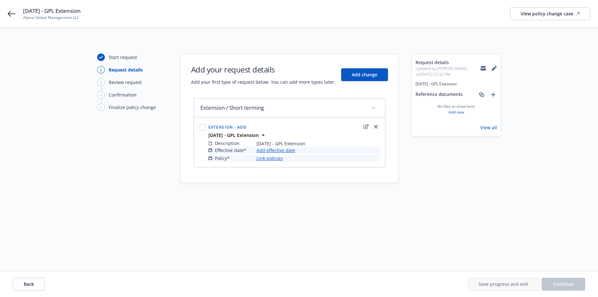
click at [265, 148] on link "Add effective date" at bounding box center [276, 150] width 39 height 7
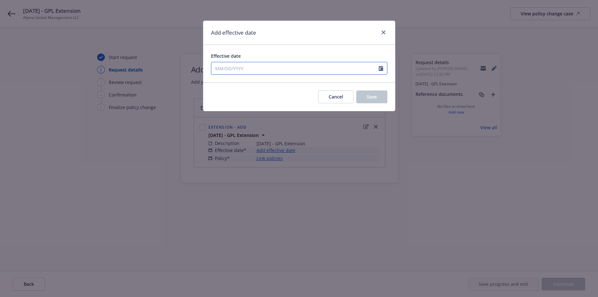
select select "8"
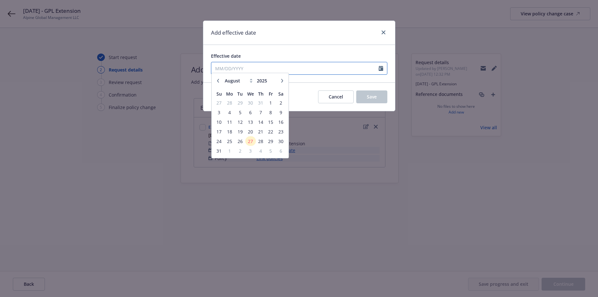
click at [252, 68] on input "Effective date" at bounding box center [295, 68] width 168 height 12
click at [239, 116] on span "5" at bounding box center [240, 115] width 9 height 8
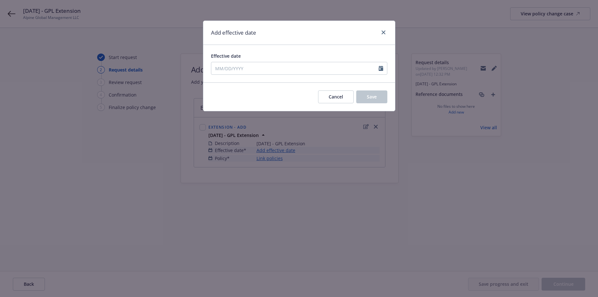
type input "08/05/2025"
click at [364, 98] on button "Save" at bounding box center [372, 96] width 31 height 13
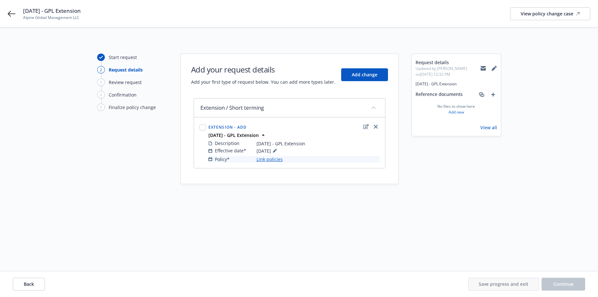
click at [272, 159] on link "Link policies" at bounding box center [270, 159] width 26 height 7
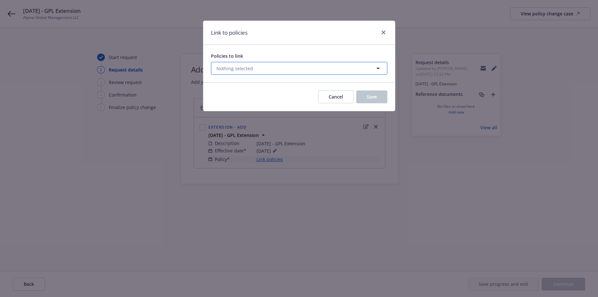
click at [246, 68] on span "Nothing selected" at bounding box center [235, 68] width 37 height 7
click at [356, 85] on select "All Active Upcoming Expired Cancelled" at bounding box center [356, 84] width 37 height 10
select select "EXPIRED"
click at [338, 79] on select "All Active Upcoming Expired Cancelled" at bounding box center [356, 84] width 37 height 10
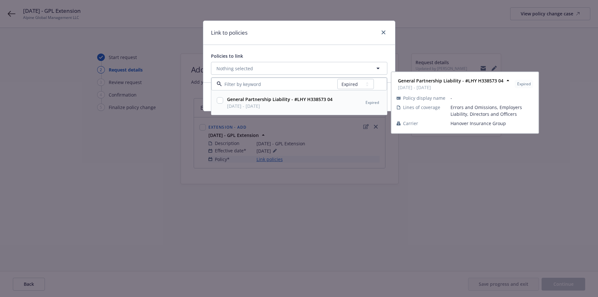
click at [227, 103] on div "General Partnership Liability - #LHY H338573 04 08/05/2024 - 08/05/2025" at bounding box center [279, 102] width 107 height 13
checkbox input "true"
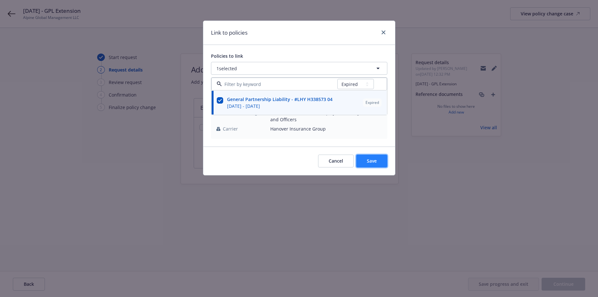
click at [369, 158] on button "Save" at bounding box center [372, 161] width 31 height 13
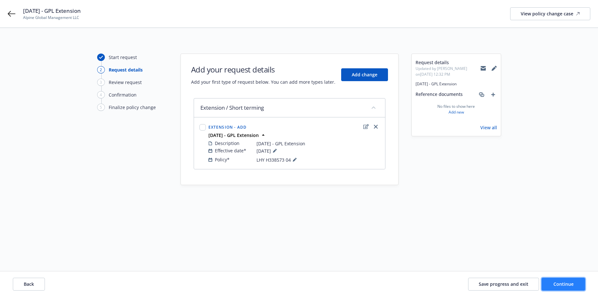
click at [564, 282] on span "Continue" at bounding box center [564, 284] width 20 height 6
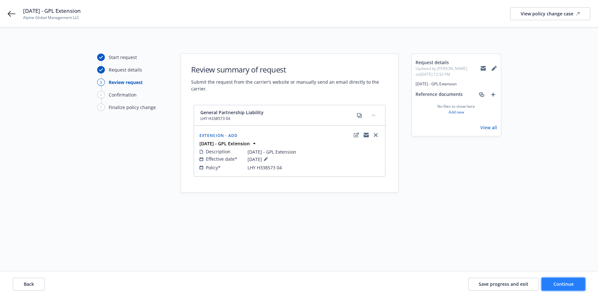
click at [556, 287] on span "Continue" at bounding box center [564, 284] width 20 height 6
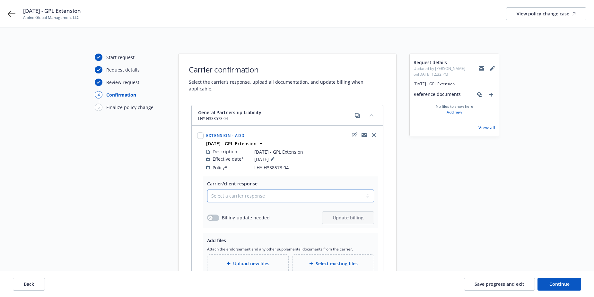
click at [246, 190] on select "Select a carrier response Accepted Accepted with revision No endorsement needed…" at bounding box center [290, 196] width 167 height 13
select select "ACCEPTED"
click at [207, 190] on select "Select a carrier response Accepted Accepted with revision No endorsement needed…" at bounding box center [290, 196] width 167 height 13
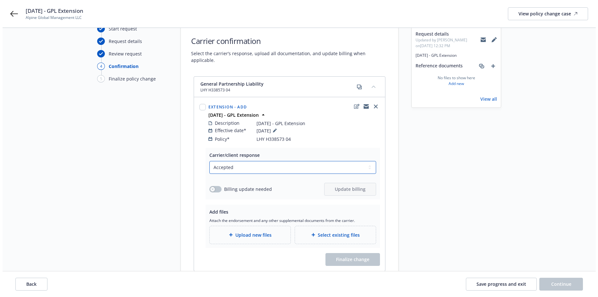
scroll to position [64, 0]
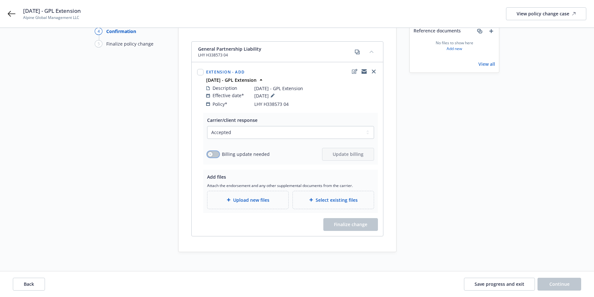
click at [211, 152] on div "button" at bounding box center [210, 154] width 4 height 4
click at [372, 150] on button "Update billing" at bounding box center [348, 154] width 52 height 13
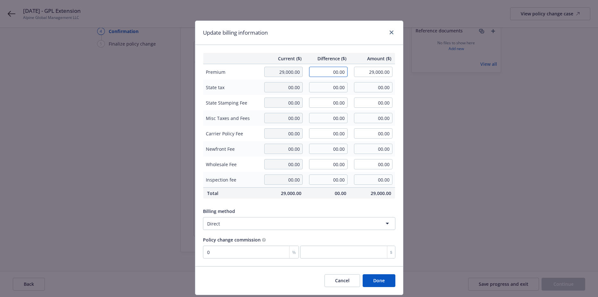
click at [328, 73] on input "00.00" at bounding box center [328, 72] width 39 height 10
type input "2,488.00"
type input "31,488.00"
type input "0"
click at [324, 85] on input "00.00" at bounding box center [328, 87] width 39 height 10
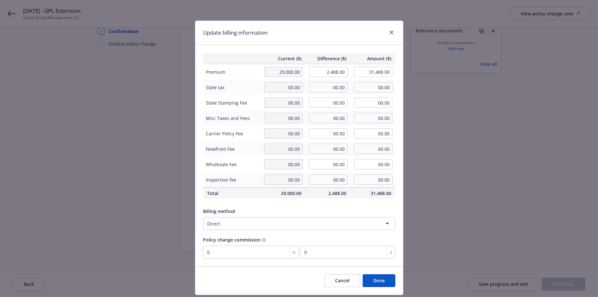
drag, startPoint x: 374, startPoint y: 279, endPoint x: 343, endPoint y: 232, distance: 55.7
click at [354, 245] on div "Update billing information Current ($) Difference ($) Amount ($) Premium 29,000…" at bounding box center [299, 158] width 209 height 275
click at [341, 230] on div "Current ($) Difference ($) Amount ($) Premium 29,000.00 2,488.00 31,488.00 Stat…" at bounding box center [299, 155] width 208 height 221
click at [340, 227] on html "9/5/2025 - GPL Extension Alpine Global Management LLC View policy change case S…" at bounding box center [299, 84] width 598 height 297
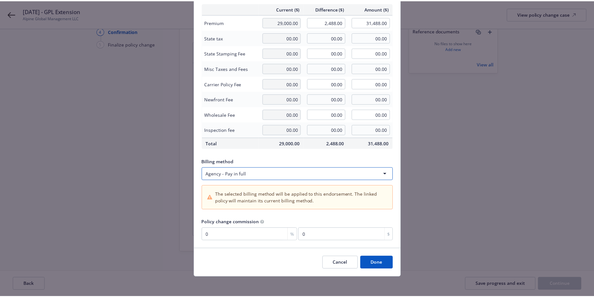
scroll to position [51, 0]
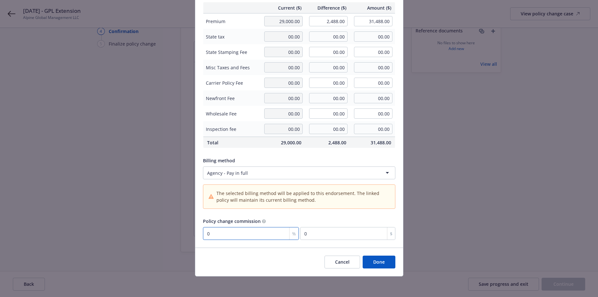
click at [235, 235] on input "0" at bounding box center [251, 233] width 96 height 13
type input "1"
type input "24.88"
type input "15"
type input "373.2"
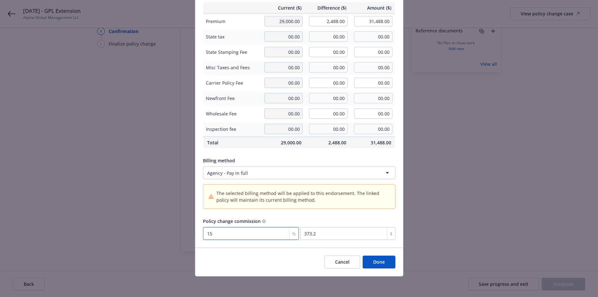
type input "15"
click at [383, 268] on button "Done" at bounding box center [379, 262] width 33 height 13
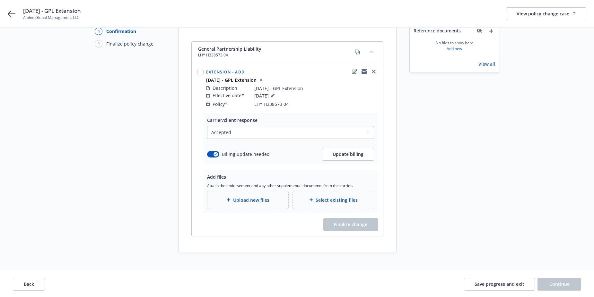
click at [244, 200] on div "Upload new files" at bounding box center [247, 200] width 81 height 18
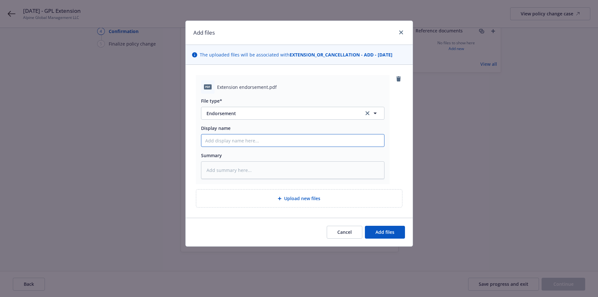
click at [231, 144] on input "Display name" at bounding box center [293, 140] width 183 height 12
type textarea "x"
type input "9"
type textarea "x"
type input "9/"
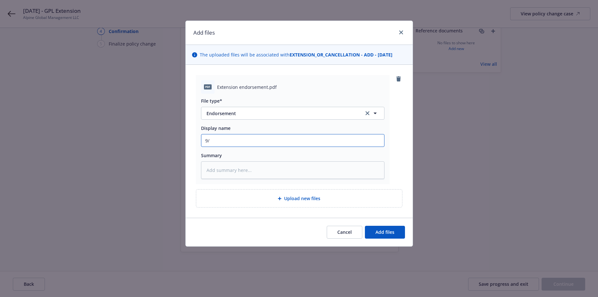
type textarea "x"
type input "9/5"
type textarea "x"
type input "9/5/"
type textarea "x"
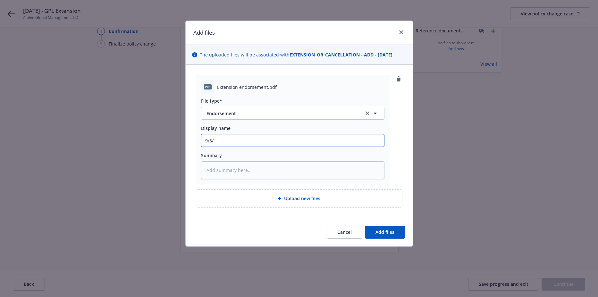
type input "9/5/2"
type textarea "x"
type input "9/5/20"
type textarea "x"
type input "9/5/202"
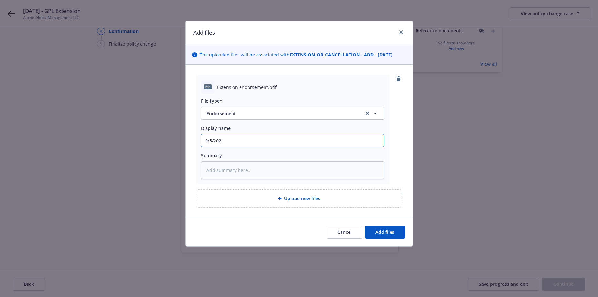
type textarea "x"
type input "9/5/2025"
type textarea "x"
type input "9/5/2025"
type textarea "x"
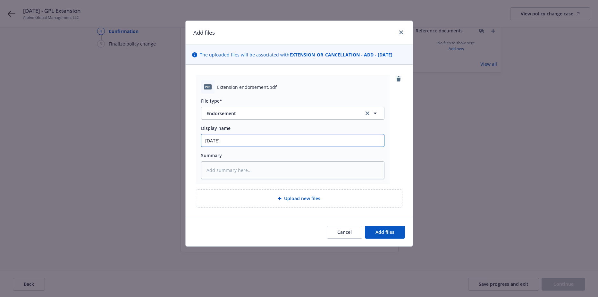
type input "9/5/2025 -"
type textarea "x"
type input "9/5/2025 -"
type textarea "x"
type input "9/5/2025 - G"
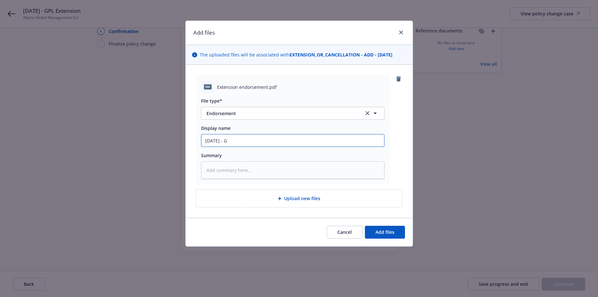
type textarea "x"
type input "9/5/2025 - GP"
type textarea "x"
type input "9/5/2025 - GPL"
type textarea "x"
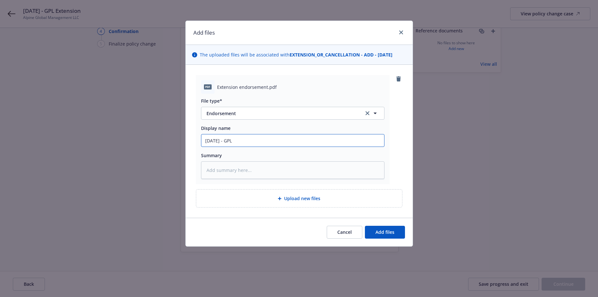
type input "9/5/2025 - GPL"
type textarea "x"
type input "9/5/2025 - GPL E"
type textarea "x"
type input "9/5/2025 - GPL Ex"
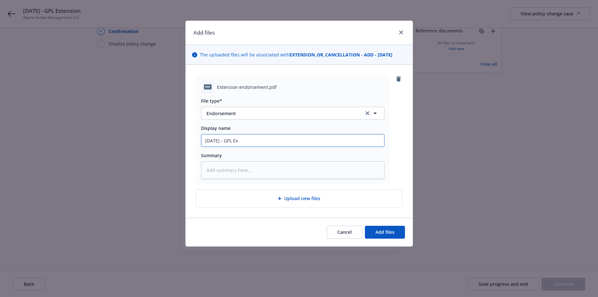
type textarea "x"
type input "9/5/2025 - GPL Ext"
type textarea "x"
type input "9/5/2025 - GPL Exte"
type textarea "x"
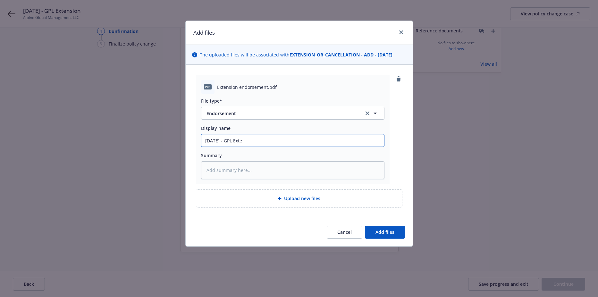
type input "9/5/2025 - GPL Exten"
type textarea "x"
type input "9/5/2025 - GPL Extens"
type textarea "x"
type input "9/5/2025 - GPL Extensi"
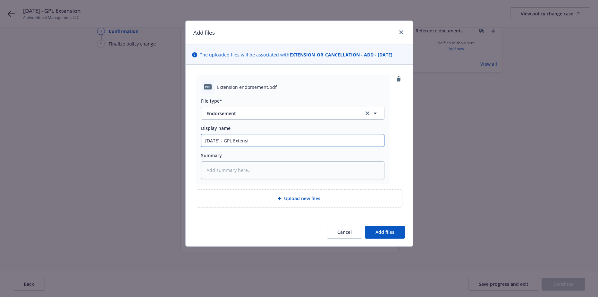
type textarea "x"
type input "9/5/2025 - GPL Extensio"
type textarea "x"
type input "9/5/2025 - GPL Extension"
click at [375, 229] on button "Add files" at bounding box center [385, 232] width 40 height 13
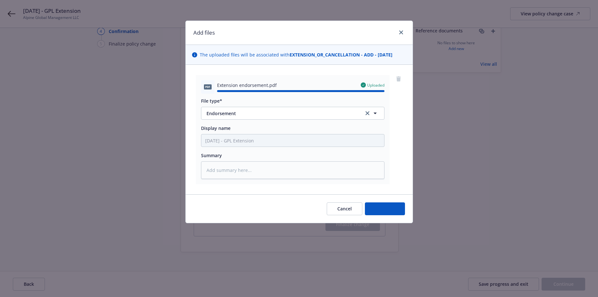
type textarea "x"
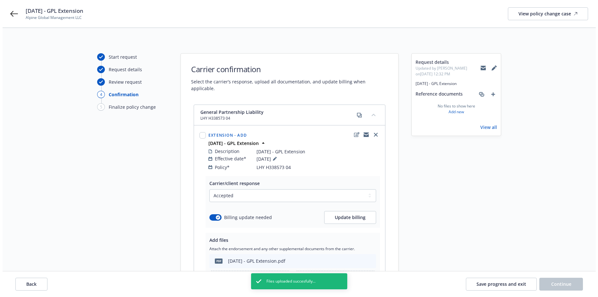
scroll to position [0, 0]
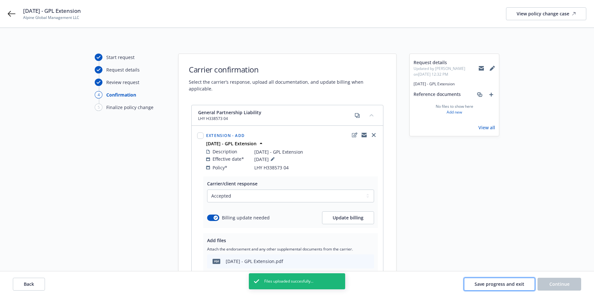
click at [501, 283] on span "Save progress and exit" at bounding box center [499, 284] width 50 height 6
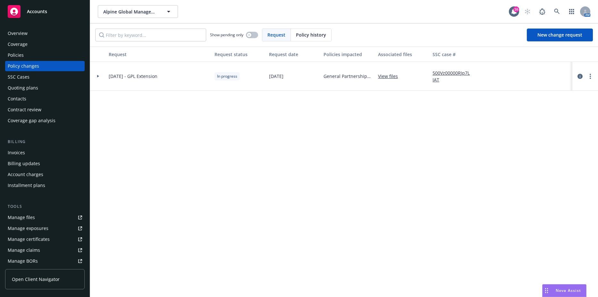
click at [18, 56] on div "Policies" at bounding box center [16, 55] width 16 height 10
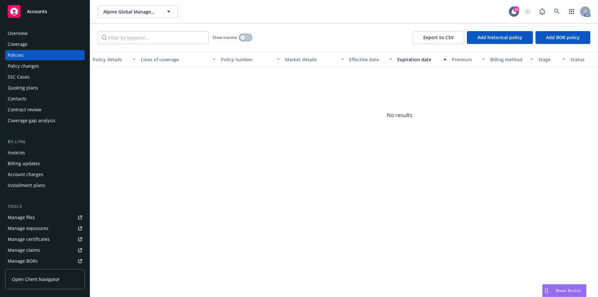
click at [245, 36] on button "button" at bounding box center [246, 37] width 12 height 6
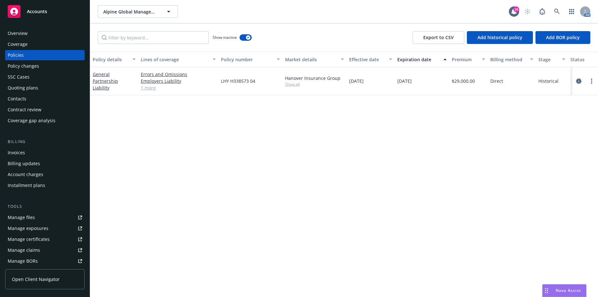
click at [578, 82] on icon "circleInformation" at bounding box center [579, 81] width 5 height 5
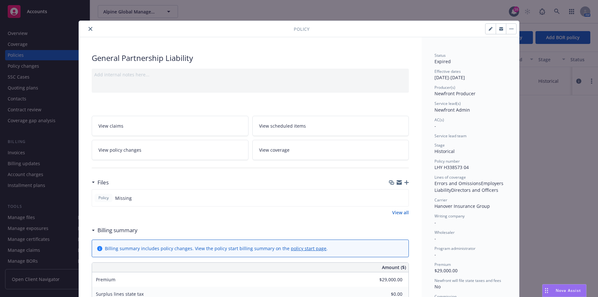
scroll to position [19, 0]
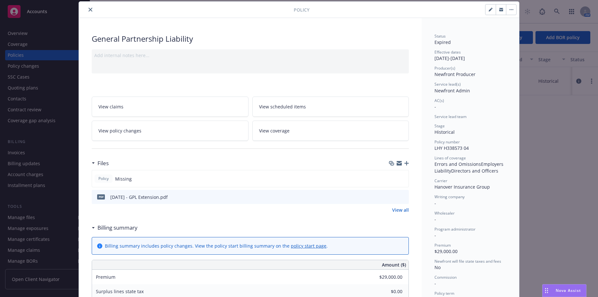
click at [489, 10] on icon "button" at bounding box center [490, 9] width 3 height 3
select select "HISTORICAL"
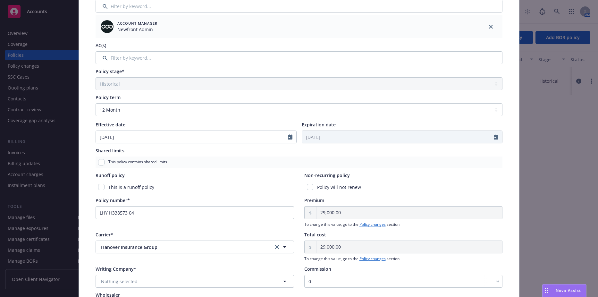
scroll to position [148, 0]
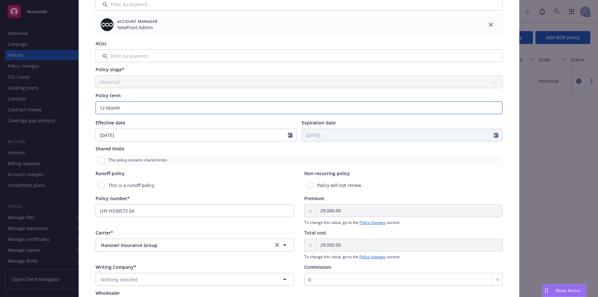
click at [196, 105] on select "Select policy term 12 Month 6 Month 4 Month 3 Month 2 Month 1 Month 36 Month (3…" at bounding box center [299, 107] width 407 height 13
select select "other"
click at [96, 101] on select "Select policy term 12 Month 6 Month 4 Month 3 Month 2 Month 1 Month 36 Month (3…" at bounding box center [299, 107] width 407 height 13
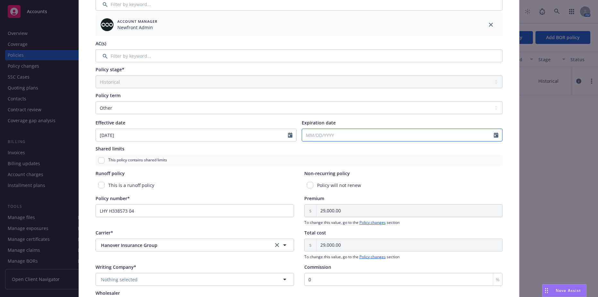
select select "8"
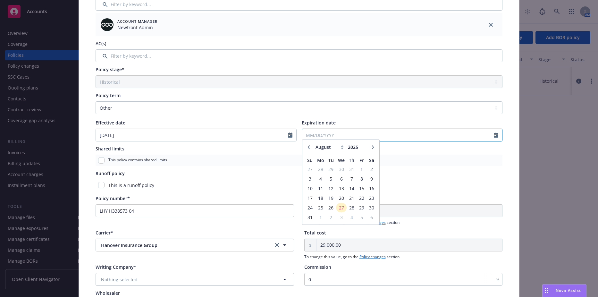
click at [365, 140] on input "Expiration date" at bounding box center [398, 135] width 192 height 12
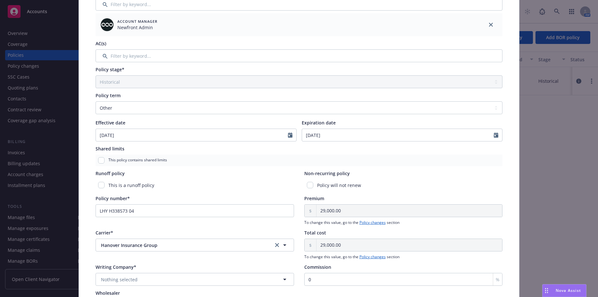
type input "09/05/2025"
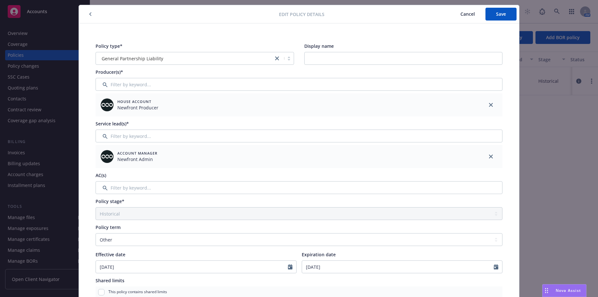
scroll to position [0, 0]
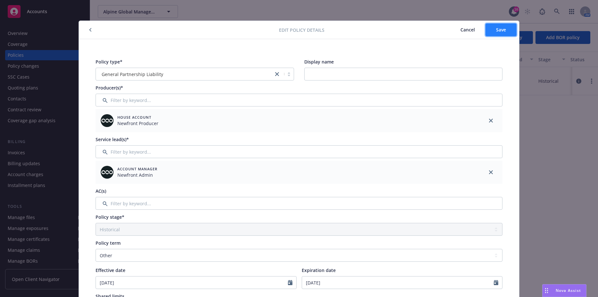
click at [492, 33] on button "Save" at bounding box center [501, 29] width 31 height 13
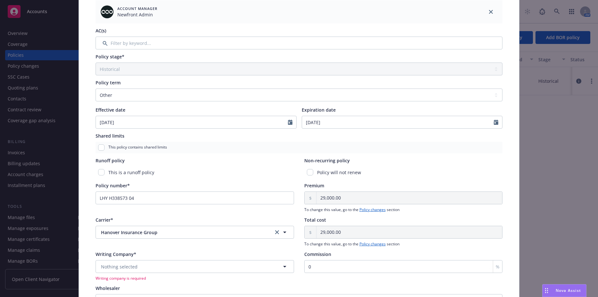
scroll to position [237, 0]
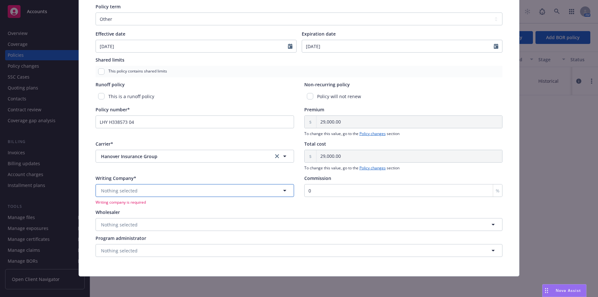
click at [179, 195] on button "Nothing selected" at bounding box center [195, 190] width 199 height 13
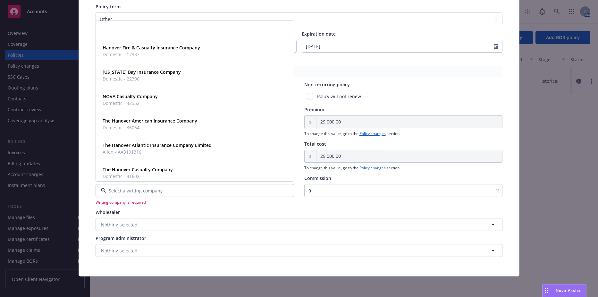
scroll to position [157, 0]
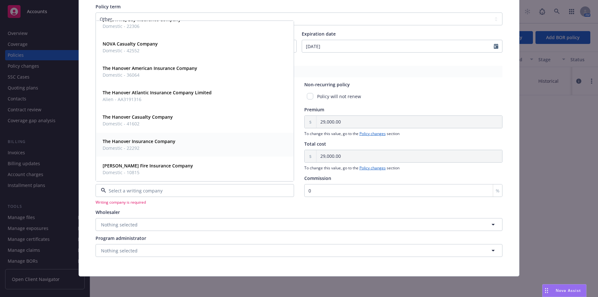
click at [163, 154] on div "The Hanover Insurance Company Domestic - 22292" at bounding box center [194, 145] width 197 height 24
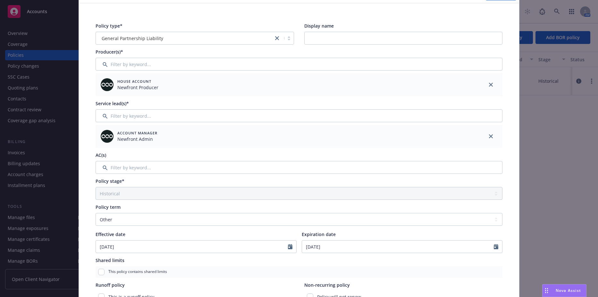
scroll to position [0, 0]
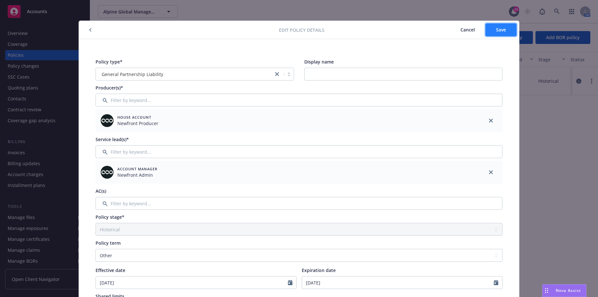
click at [503, 29] on span "Save" at bounding box center [501, 30] width 10 height 6
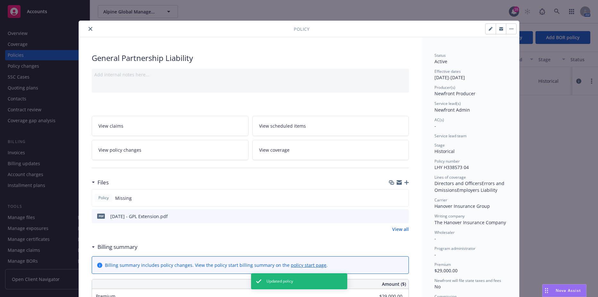
click at [89, 30] on icon "close" at bounding box center [91, 29] width 4 height 4
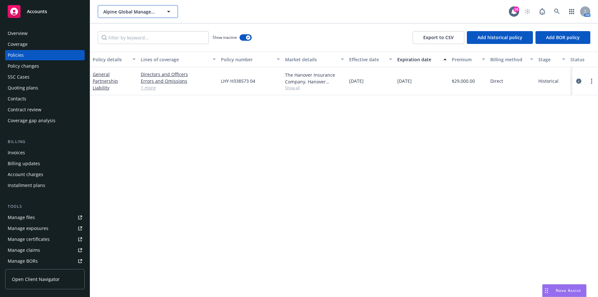
click at [147, 14] on span "Alpine Global Management LLC" at bounding box center [131, 11] width 56 height 7
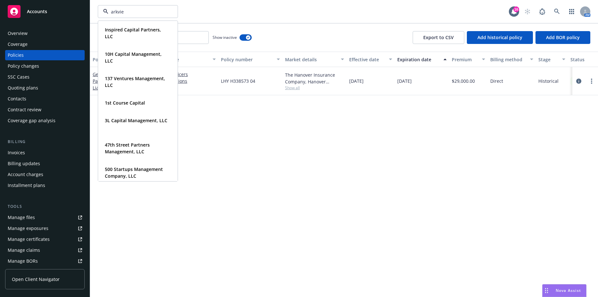
type input "arkview"
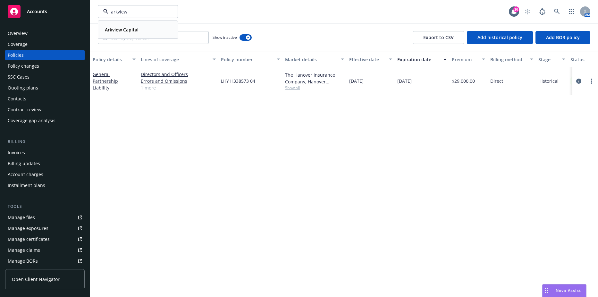
click at [134, 31] on strong "Arkview Capital" at bounding box center [122, 30] width 34 height 6
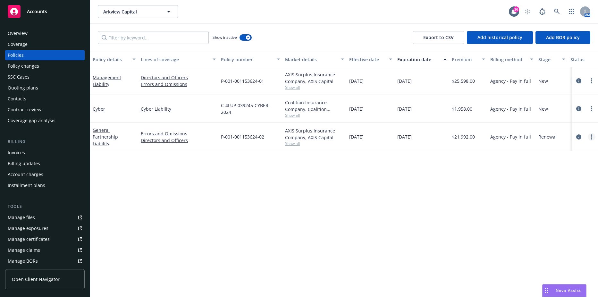
click at [591, 137] on circle "more" at bounding box center [591, 136] width 1 height 1
click at [397, 153] on div "Policy details Lines of coverage Policy number Market details Effective date Ex…" at bounding box center [344, 174] width 508 height 245
click at [579, 136] on icon "circleInformation" at bounding box center [579, 136] width 5 height 5
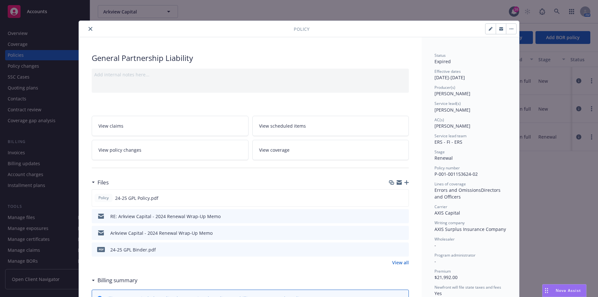
click at [489, 28] on icon "button" at bounding box center [491, 29] width 4 height 4
select select "RENEWAL"
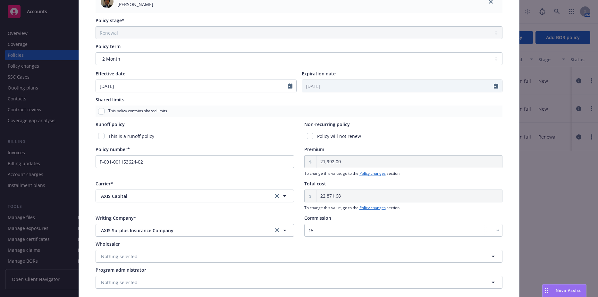
scroll to position [225, 0]
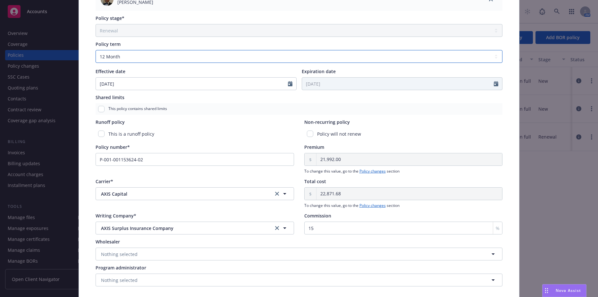
click at [195, 55] on select "Select policy term 12 Month 6 Month 4 Month 3 Month 2 Month 1 Month 36 Month (3…" at bounding box center [299, 56] width 407 height 13
select select "other"
click at [96, 50] on select "Select policy term 12 Month 6 Month 4 Month 3 Month 2 Month 1 Month 36 Month (3…" at bounding box center [299, 56] width 407 height 13
click at [365, 87] on input "Expiration date" at bounding box center [398, 84] width 192 height 12
select select "8"
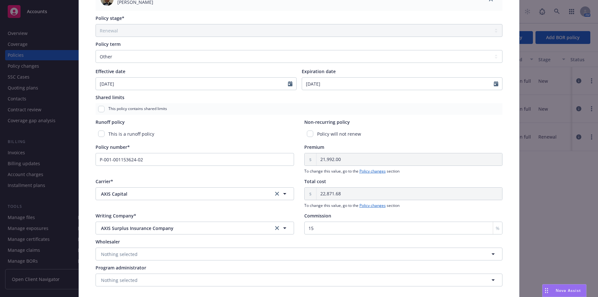
type input "09/25/2025"
click at [395, 73] on div "Expiration date" at bounding box center [402, 71] width 201 height 7
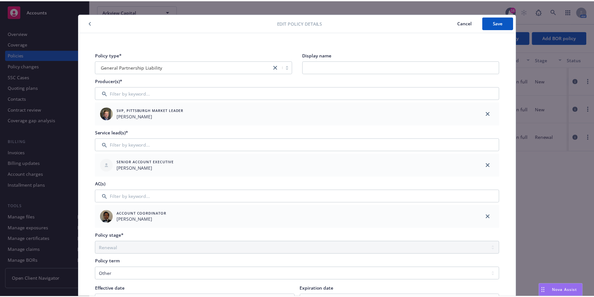
scroll to position [0, 0]
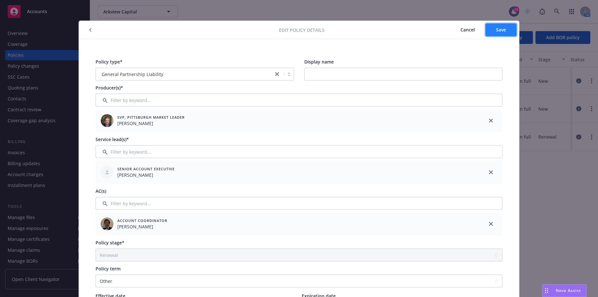
click at [492, 32] on button "Save" at bounding box center [501, 29] width 31 height 13
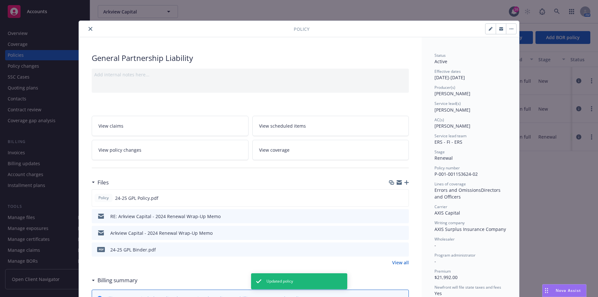
click at [196, 153] on link "View policy changes" at bounding box center [170, 150] width 157 height 20
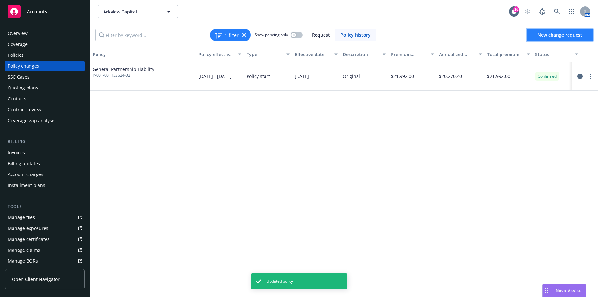
click at [565, 32] on span "New change request" at bounding box center [560, 35] width 45 height 6
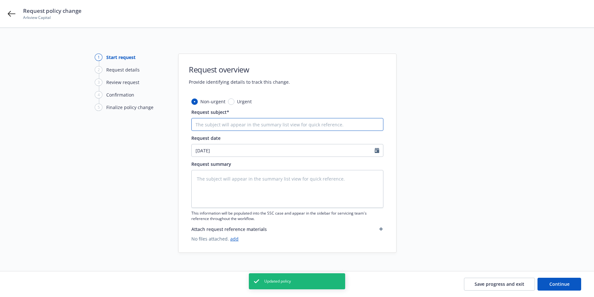
click at [217, 124] on input "Request subject*" at bounding box center [287, 124] width 192 height 13
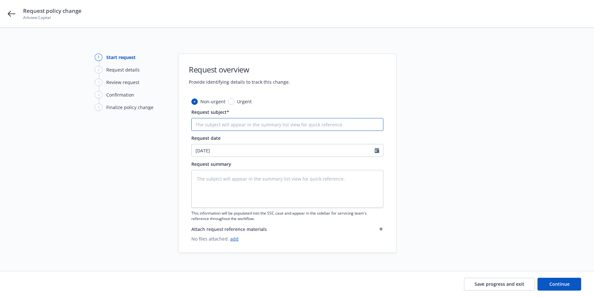
type textarea "x"
type input "9"
type textarea "x"
type input "9/2"
type textarea "x"
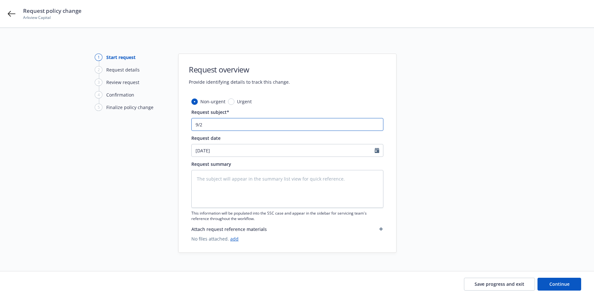
type input "9/25"
type textarea "x"
type input "9/25/"
type textarea "x"
type input "9/25/2"
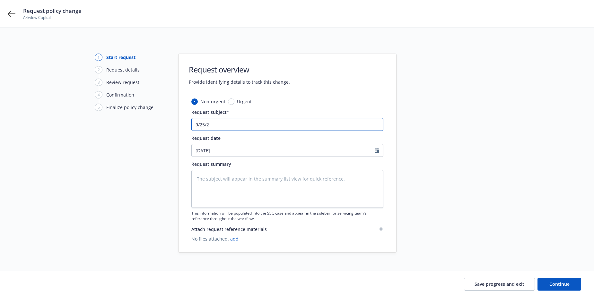
type textarea "x"
type input "9/25/20"
type textarea "x"
type input "9/25/202"
type textarea "x"
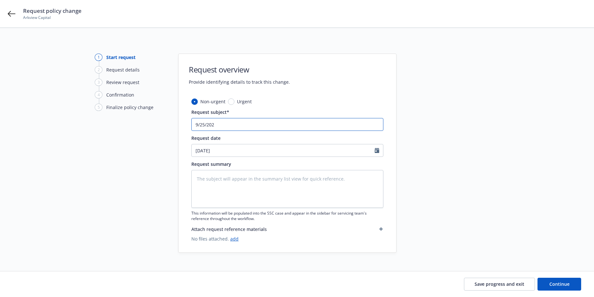
type input "9/25/2025"
type textarea "x"
type input "9/25/2025"
type textarea "x"
type input "9/25/2025 -"
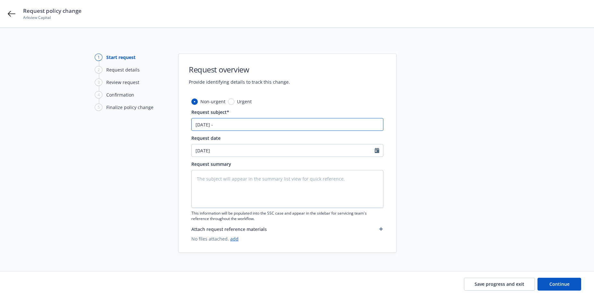
type textarea "x"
type input "9/25/2025 -"
type textarea "x"
type input "9/25/2025 - D"
type textarea "x"
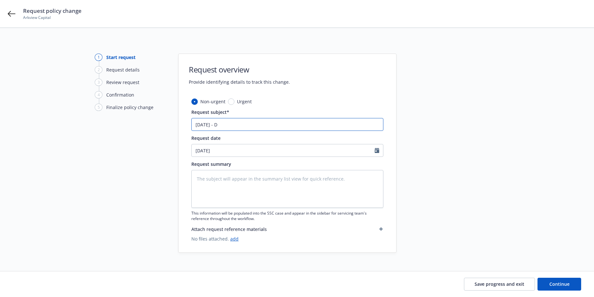
type input "9/25/2025 -"
type textarea "x"
type input "9/25/2025 - G"
type textarea "x"
type input "9/25/2025 - GP"
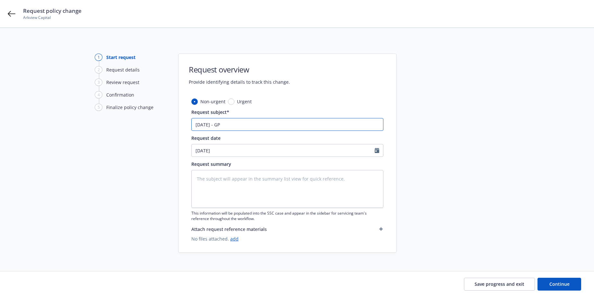
type textarea "x"
click at [226, 189] on textarea at bounding box center [287, 189] width 192 height 38
paste textarea "9/25/2025 - GPL Extension"
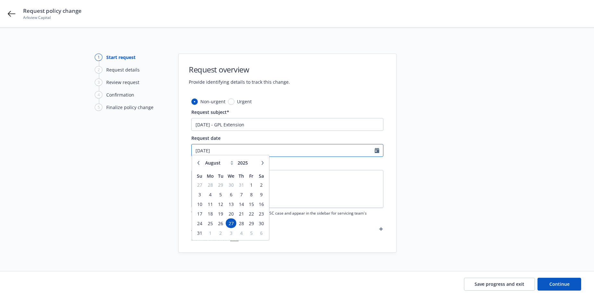
click at [236, 148] on input "08/27/2025" at bounding box center [283, 150] width 183 height 12
click at [209, 227] on span "25" at bounding box center [210, 226] width 10 height 8
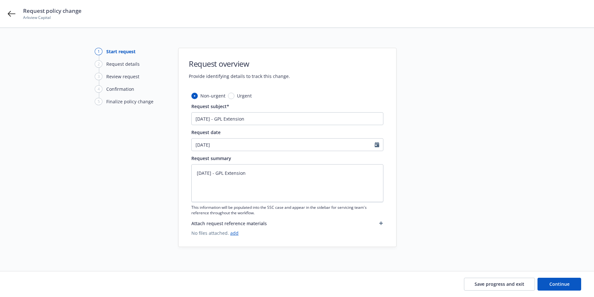
scroll to position [7, 0]
click at [568, 289] on button "Continue" at bounding box center [559, 284] width 44 height 13
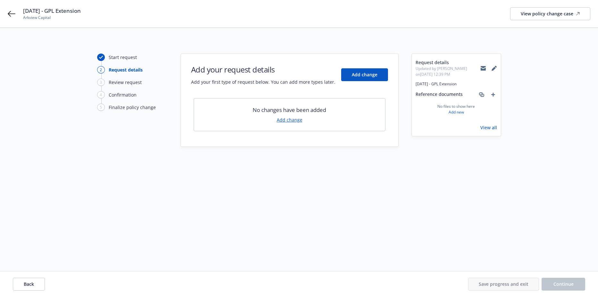
click at [293, 119] on link "Add change" at bounding box center [290, 119] width 26 height 7
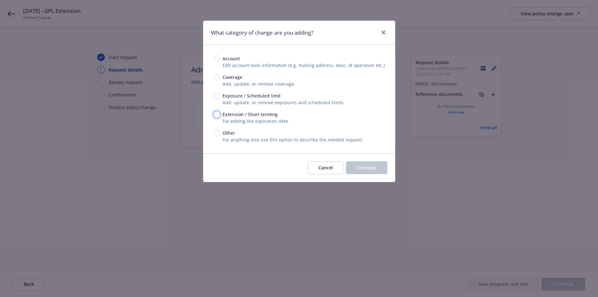
click at [218, 114] on input "Extension / Short terming" at bounding box center [217, 114] width 6 height 6
click at [368, 169] on span "Continue" at bounding box center [367, 168] width 20 height 6
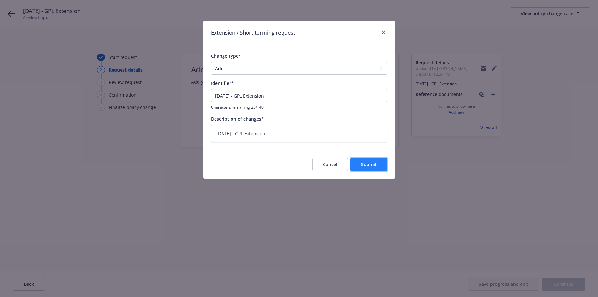
click at [361, 164] on button "Submit" at bounding box center [369, 164] width 37 height 13
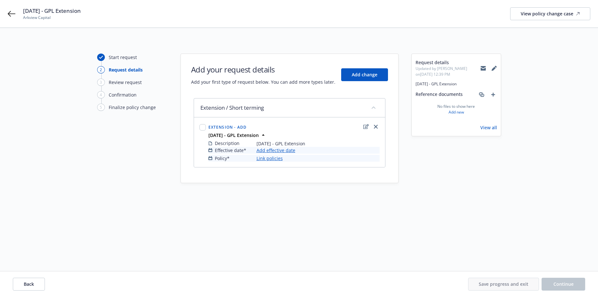
click at [275, 152] on link "Add effective date" at bounding box center [276, 150] width 39 height 7
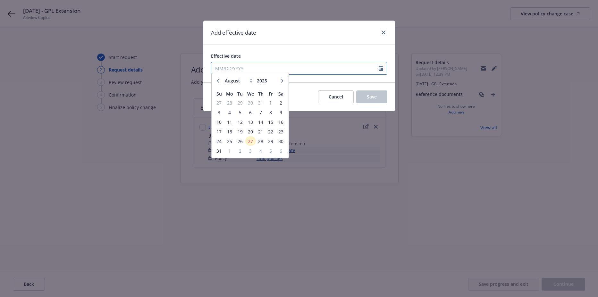
click at [248, 72] on input "Effective date" at bounding box center [295, 68] width 168 height 12
click at [228, 143] on span "25" at bounding box center [230, 144] width 10 height 8
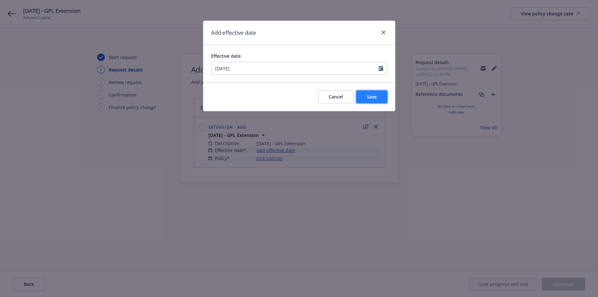
click at [363, 96] on button "Save" at bounding box center [372, 96] width 31 height 13
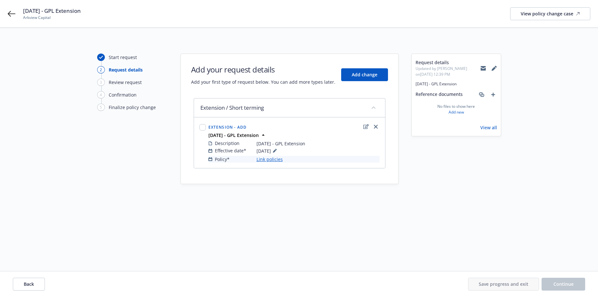
click at [273, 159] on link "Link policies" at bounding box center [270, 159] width 26 height 7
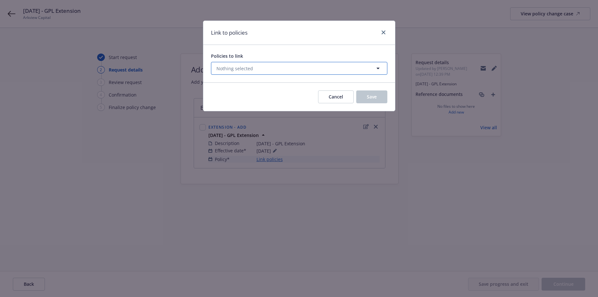
click at [252, 69] on span "Nothing selected" at bounding box center [235, 68] width 37 height 7
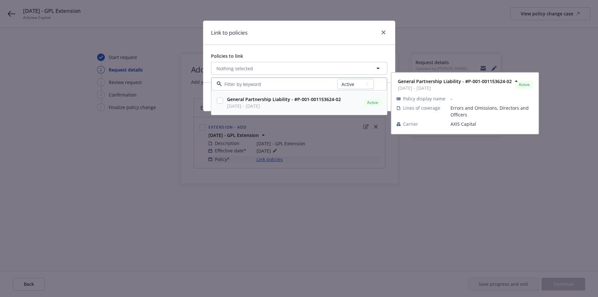
click at [219, 101] on input "checkbox" at bounding box center [220, 100] width 6 height 6
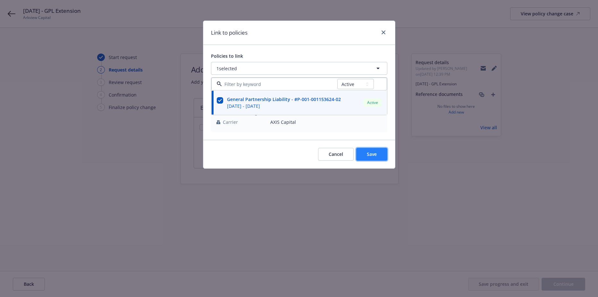
click at [372, 154] on span "Save" at bounding box center [372, 154] width 10 height 6
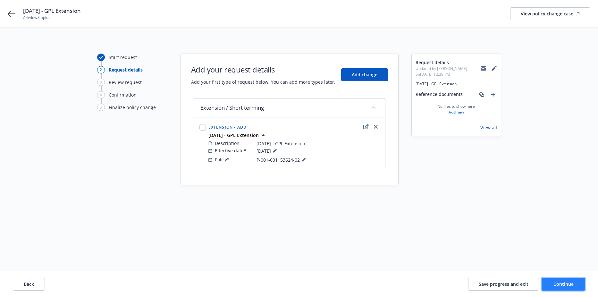
click at [563, 284] on span "Continue" at bounding box center [564, 284] width 20 height 6
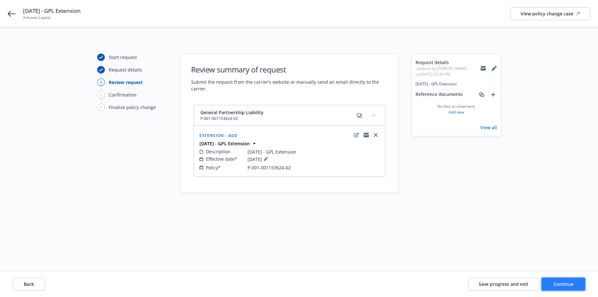
click at [564, 289] on button "Continue" at bounding box center [564, 284] width 44 height 13
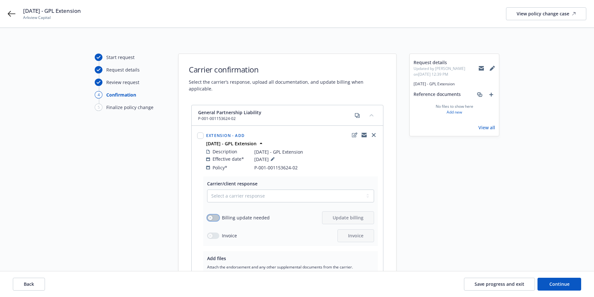
click at [212, 216] on div "button" at bounding box center [210, 218] width 4 height 4
click at [237, 192] on select "Select a carrier response Accepted Accepted with revision No endorsement needed…" at bounding box center [290, 196] width 167 height 13
click at [207, 190] on select "Select a carrier response Accepted Accepted with revision No endorsement needed…" at bounding box center [290, 196] width 167 height 13
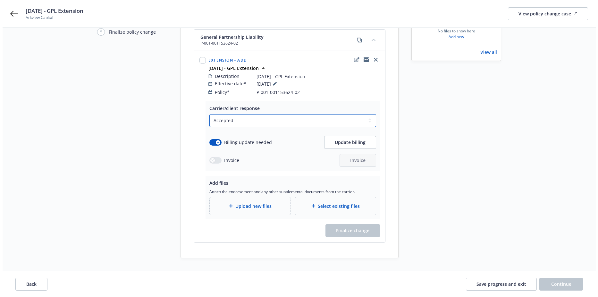
scroll to position [82, 0]
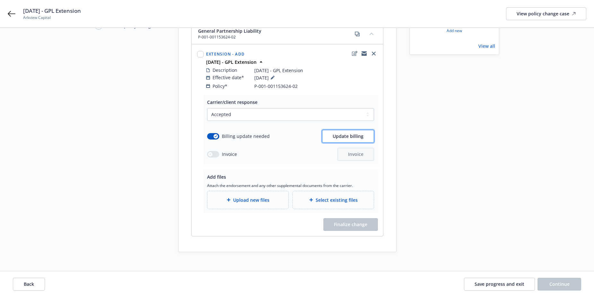
click at [342, 134] on button "Update billing" at bounding box center [348, 136] width 52 height 13
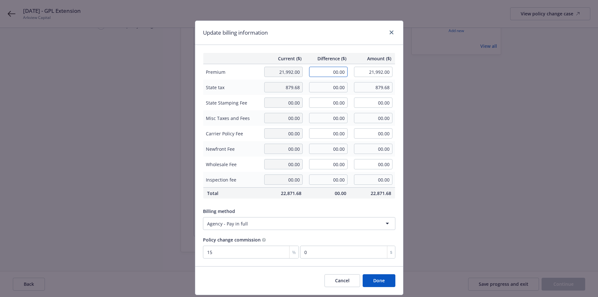
click at [322, 74] on input "00.00" at bounding box center [328, 72] width 39 height 10
click at [328, 74] on input "00.00" at bounding box center [328, 72] width 39 height 10
click at [319, 90] on input "00.00" at bounding box center [328, 87] width 39 height 10
paste input "74.8"
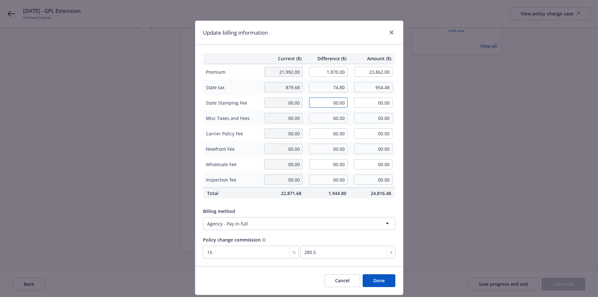
click at [326, 108] on input "00.00" at bounding box center [328, 103] width 39 height 10
click at [324, 117] on input "00.00" at bounding box center [328, 118] width 39 height 10
click at [376, 282] on button "Done" at bounding box center [379, 280] width 33 height 13
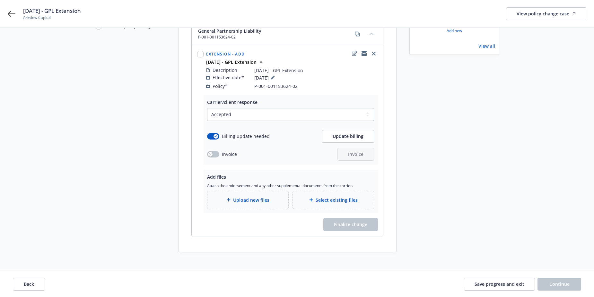
click at [265, 197] on span "Upload new files" at bounding box center [251, 200] width 36 height 7
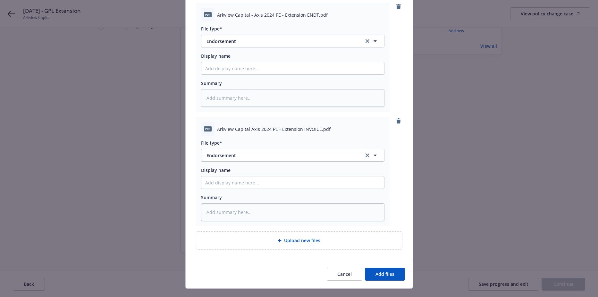
scroll to position [84, 0]
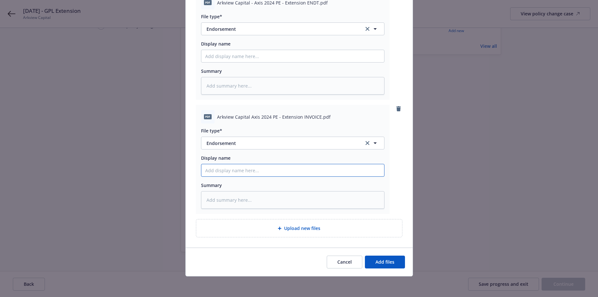
click at [224, 62] on input "Display name" at bounding box center [293, 56] width 183 height 12
click at [241, 60] on input "Display name" at bounding box center [293, 56] width 183 height 12
paste input "9.25.2025 GPL Axis Extension Invoice"
click at [238, 61] on input "9.25.2025 GPL Axis Extension Invoice" at bounding box center [293, 56] width 183 height 12
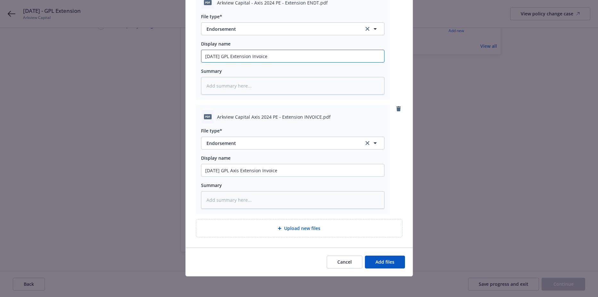
click at [259, 57] on input "9.25.2025 GPL Extension Invoice" at bounding box center [293, 56] width 183 height 12
click at [377, 262] on span "Add files" at bounding box center [385, 262] width 19 height 6
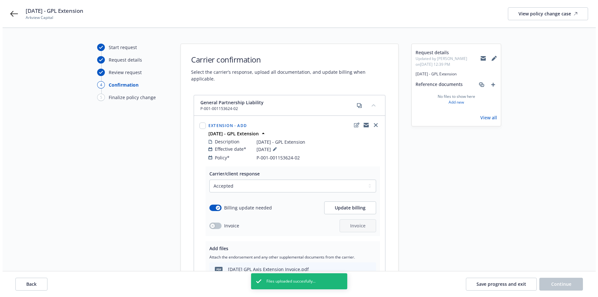
scroll to position [0, 0]
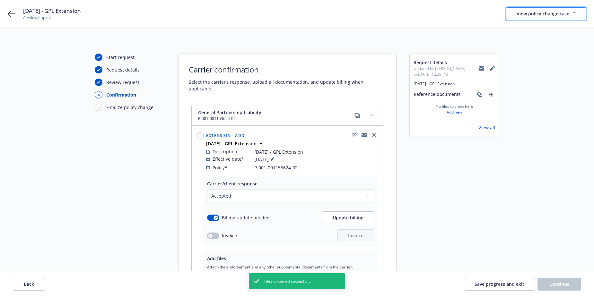
click at [524, 12] on div "View policy change case" at bounding box center [545, 14] width 59 height 12
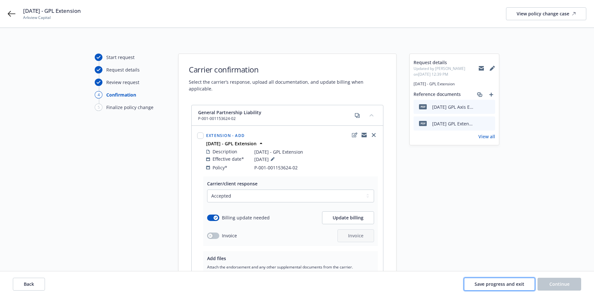
click at [477, 280] on button "Save progress and exit" at bounding box center [499, 284] width 71 height 13
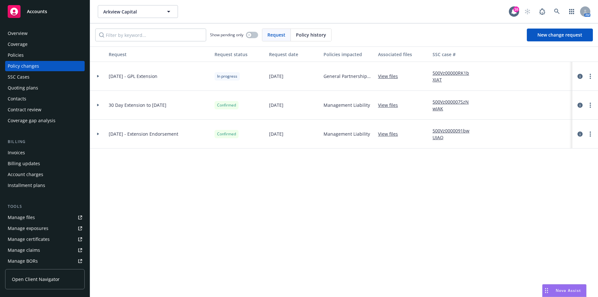
click at [42, 55] on div "Policies" at bounding box center [45, 55] width 74 height 10
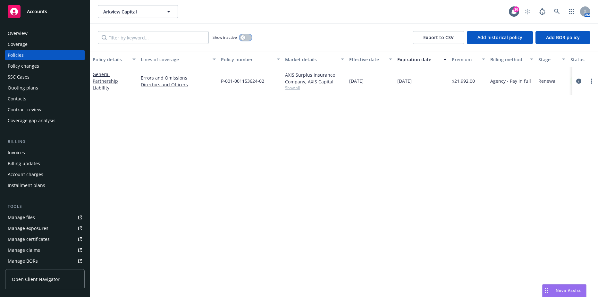
click at [245, 37] on div "button" at bounding box center [243, 37] width 4 height 4
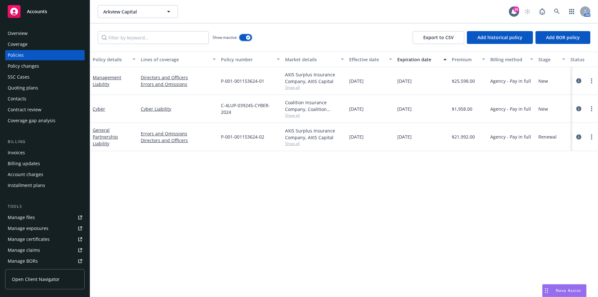
click at [245, 37] on button "button" at bounding box center [246, 37] width 12 height 6
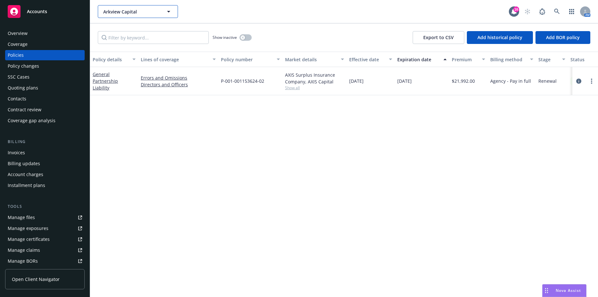
click at [129, 8] on span "Arkview Capital" at bounding box center [131, 11] width 56 height 7
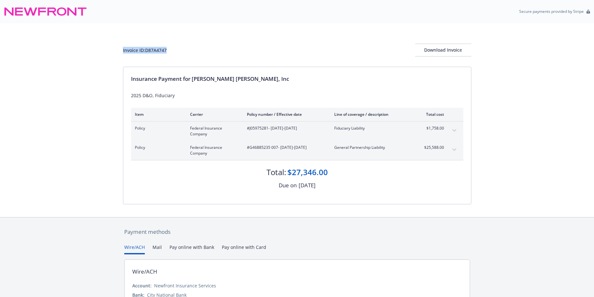
drag, startPoint x: 170, startPoint y: 50, endPoint x: 110, endPoint y: 49, distance: 60.7
click at [110, 49] on div "Invoice ID: D87A4747 Download Invoice Insurance Payment for [PERSON_NAME] [PERS…" at bounding box center [297, 120] width 594 height 194
drag, startPoint x: 110, startPoint y: 49, endPoint x: 133, endPoint y: 52, distance: 23.6
copy div "Invoice ID: D87A4747"
click at [447, 48] on div "Download Invoice" at bounding box center [443, 50] width 56 height 12
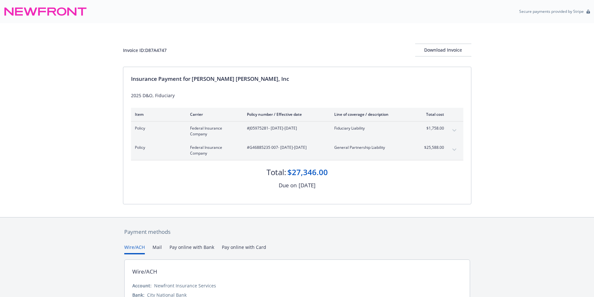
click at [251, 129] on span "#J05975281 - [DATE]-[DATE]" at bounding box center [285, 128] width 77 height 6
copy span "J05975281"
drag, startPoint x: 249, startPoint y: 146, endPoint x: 279, endPoint y: 147, distance: 29.5
click at [279, 147] on span "#G46885235 007 - [DATE]-[DATE]" at bounding box center [285, 148] width 77 height 6
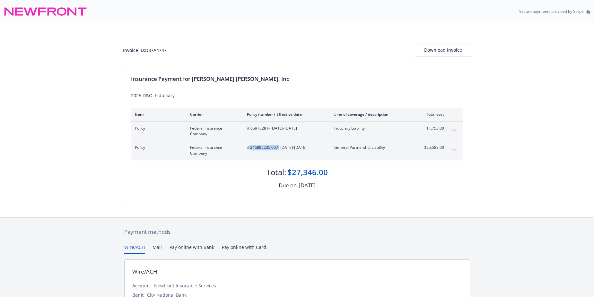
drag, startPoint x: 279, startPoint y: 147, endPoint x: 272, endPoint y: 147, distance: 6.4
copy span "G46885235 007"
drag, startPoint x: 426, startPoint y: 126, endPoint x: 445, endPoint y: 127, distance: 18.6
click at [445, 127] on div "Policy Federal Insurance Company #J05975281 - [DATE]-[DATE] Fiduciary Liability…" at bounding box center [297, 131] width 332 height 19
drag, startPoint x: 445, startPoint y: 127, endPoint x: 440, endPoint y: 128, distance: 4.9
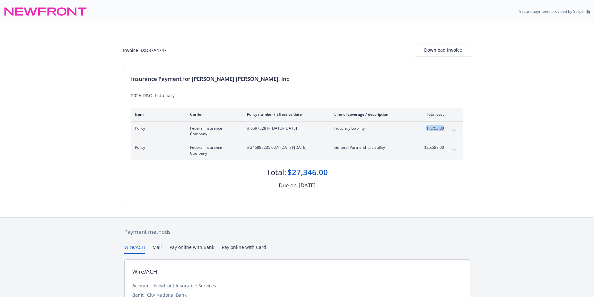
copy span "$1,758.00"
drag, startPoint x: 424, startPoint y: 146, endPoint x: 446, endPoint y: 147, distance: 21.9
click at [446, 147] on div "Policy Federal Insurance Company #G46885235 007 - [DATE]-[DATE] General Partner…" at bounding box center [297, 150] width 332 height 19
copy span "$25,588.00"
drag, startPoint x: 192, startPoint y: 77, endPoint x: 238, endPoint y: 78, distance: 46.9
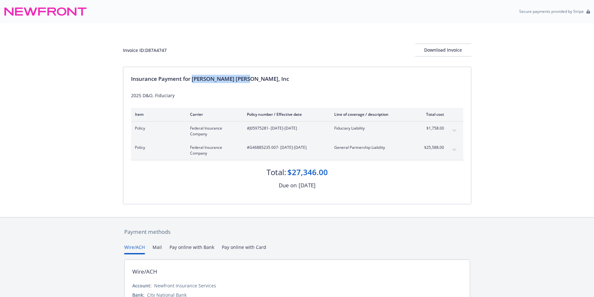
click at [238, 78] on div "Insurance Payment for [PERSON_NAME] [PERSON_NAME], Inc" at bounding box center [297, 79] width 332 height 8
drag, startPoint x: 238, startPoint y: 78, endPoint x: 228, endPoint y: 80, distance: 10.7
copy div "[PERSON_NAME] [PERSON_NAME], Inc"
click at [455, 149] on icon "expand content" at bounding box center [454, 150] width 4 height 3
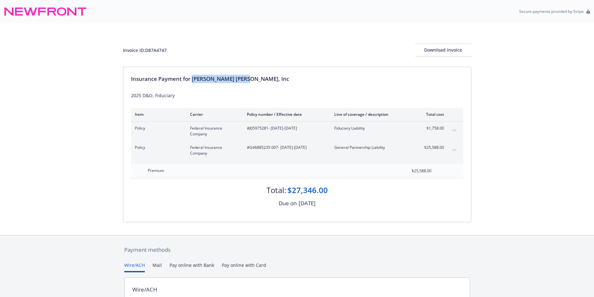
click at [455, 149] on icon "collapse content" at bounding box center [454, 150] width 4 height 3
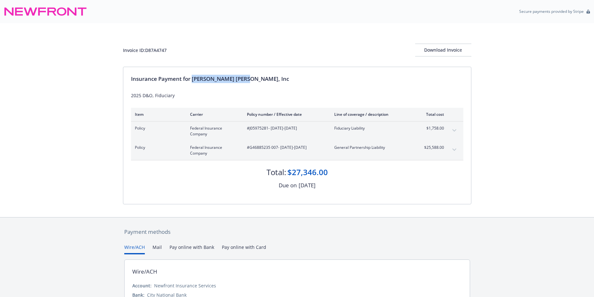
click at [453, 130] on icon "expand content" at bounding box center [454, 130] width 4 height 2
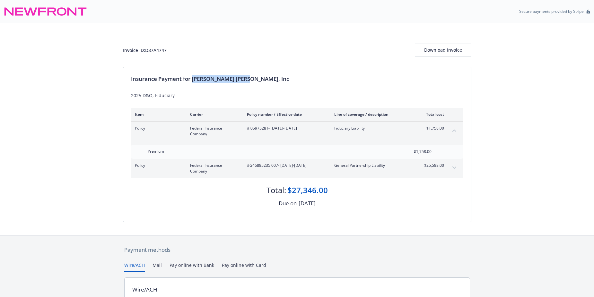
click at [453, 130] on icon "collapse content" at bounding box center [454, 131] width 4 height 2
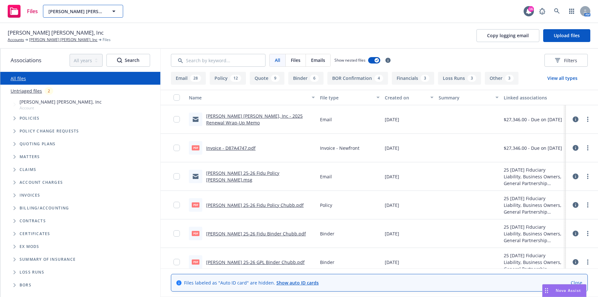
click at [107, 12] on button "[PERSON_NAME] [PERSON_NAME], Inc" at bounding box center [83, 11] width 80 height 13
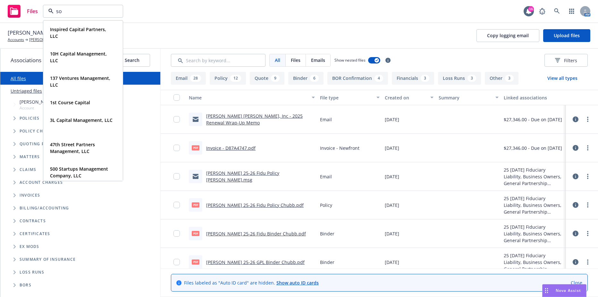
type input "sof"
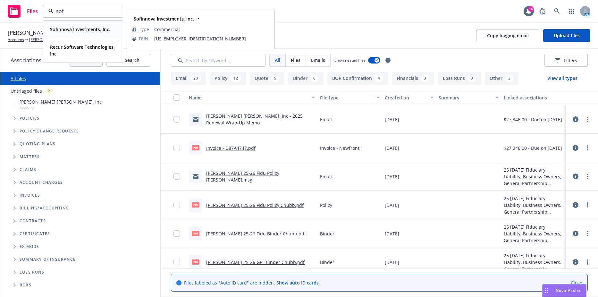
click at [91, 33] on div "Sofinnova Investments, Inc." at bounding box center [79, 29] width 64 height 9
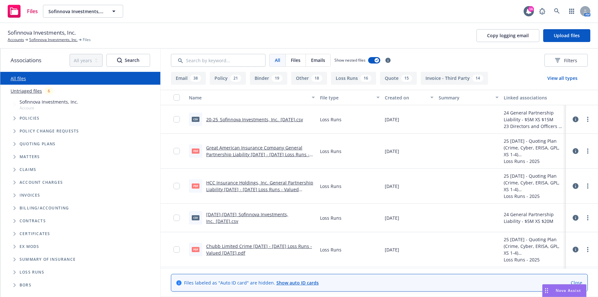
click at [13, 145] on icon "Tree Example" at bounding box center [14, 144] width 3 height 4
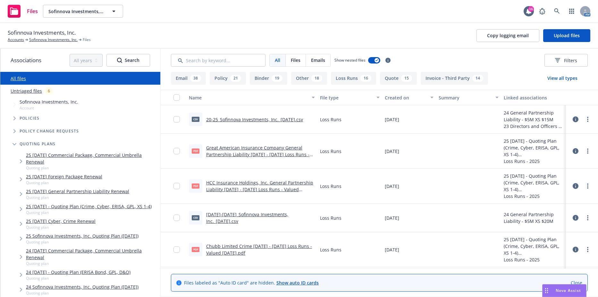
click at [101, 197] on span "Quoting plan" at bounding box center [77, 197] width 103 height 5
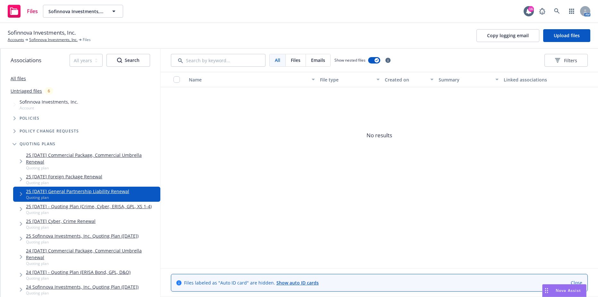
click at [108, 202] on div "25 11/15/25 - Quoting Plan (Crime, Cyber, ERISA, GPL, XS 1-4) Quoting plan" at bounding box center [86, 209] width 147 height 15
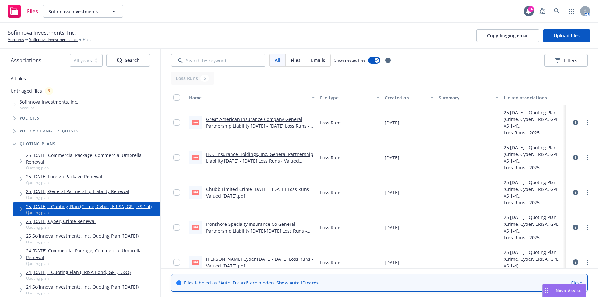
click at [119, 187] on div "25 11/15/25 General Partnership Liability Renewal Quoting plan" at bounding box center [86, 194] width 147 height 15
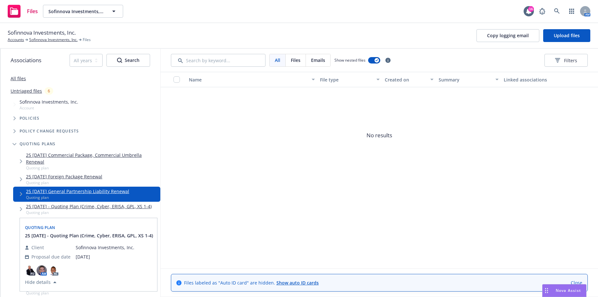
click at [112, 212] on span "Quoting plan" at bounding box center [89, 212] width 126 height 5
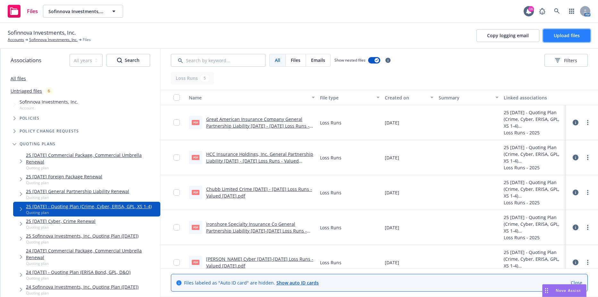
click at [581, 38] on button "Upload files" at bounding box center [567, 35] width 47 height 13
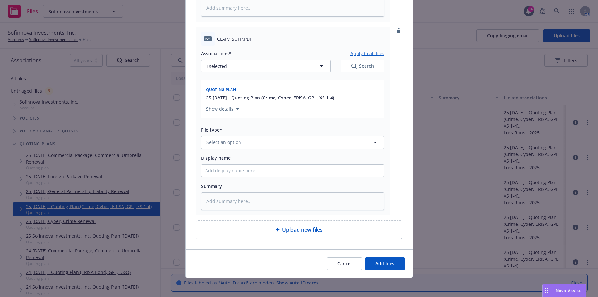
scroll to position [443, 0]
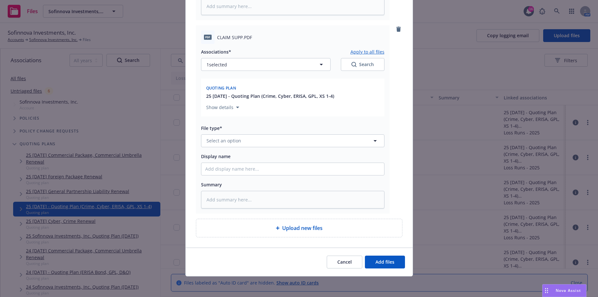
type textarea "x"
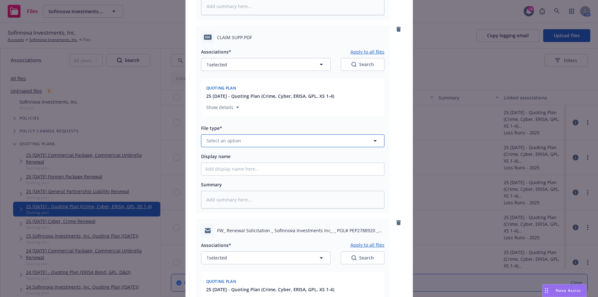
click at [264, 143] on button "Select an option" at bounding box center [293, 140] width 184 height 13
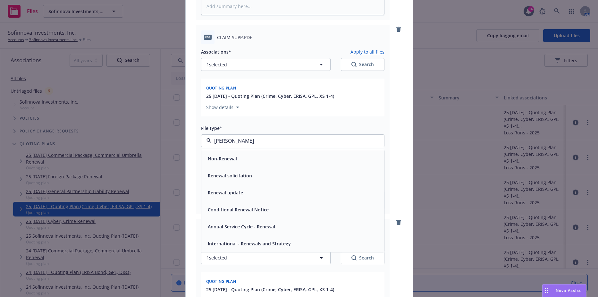
type input "renew"
click at [238, 177] on span "Renewal solicitation" at bounding box center [230, 175] width 44 height 7
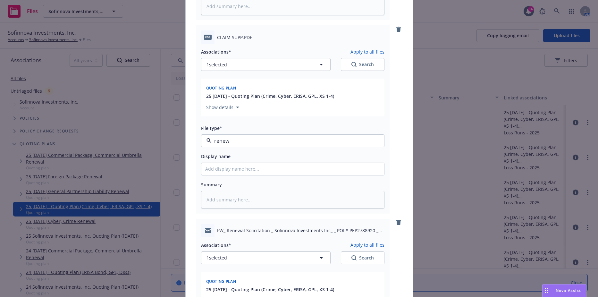
type textarea "x"
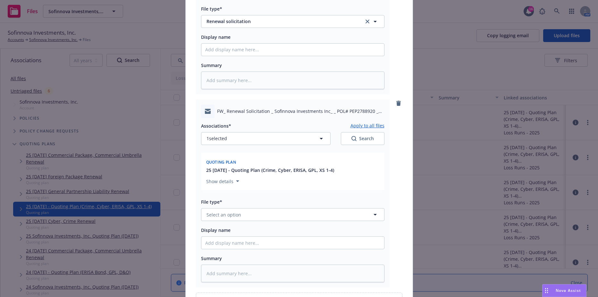
scroll to position [572, 0]
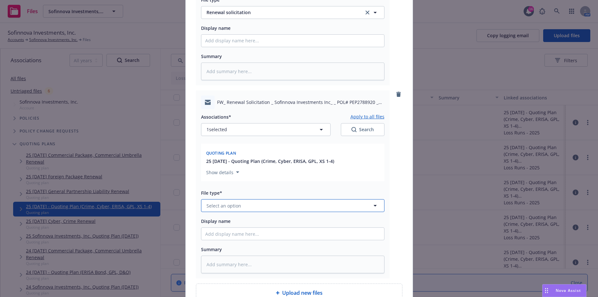
click at [235, 205] on span "Select an option" at bounding box center [224, 205] width 35 height 7
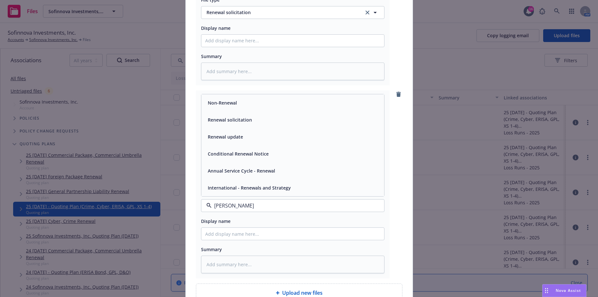
type input "renew"
click at [227, 120] on span "Renewal solicitation" at bounding box center [230, 119] width 44 height 7
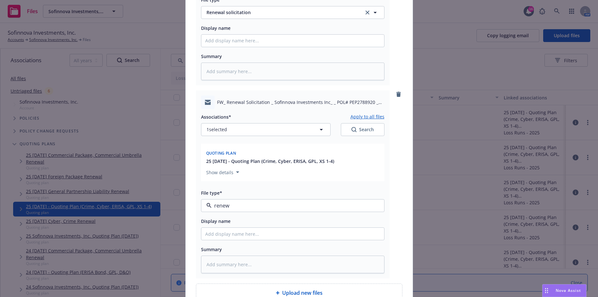
type textarea "x"
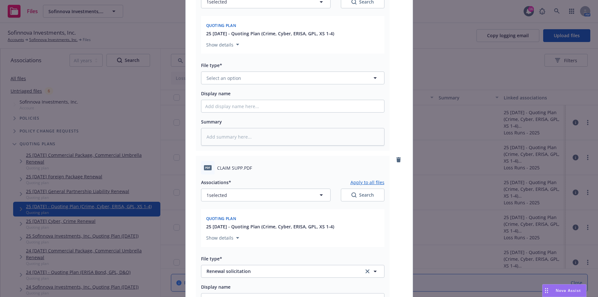
scroll to position [283, 0]
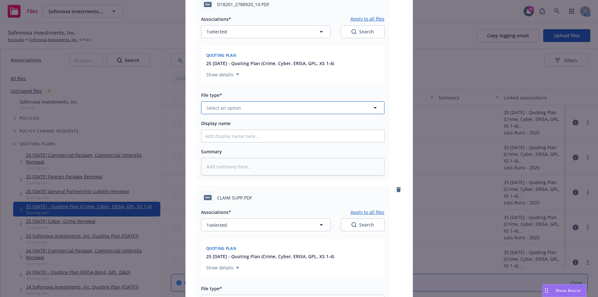
click at [242, 104] on button "Select an option" at bounding box center [293, 107] width 184 height 13
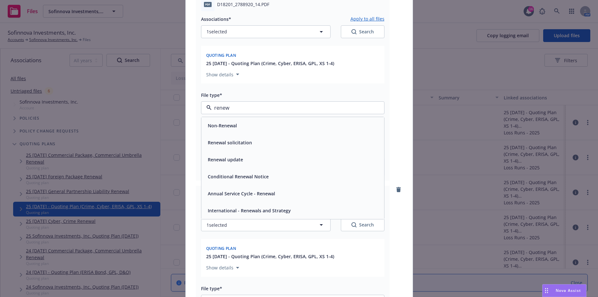
type input "renewa"
click at [233, 141] on span "Renewal solicitation" at bounding box center [230, 142] width 44 height 7
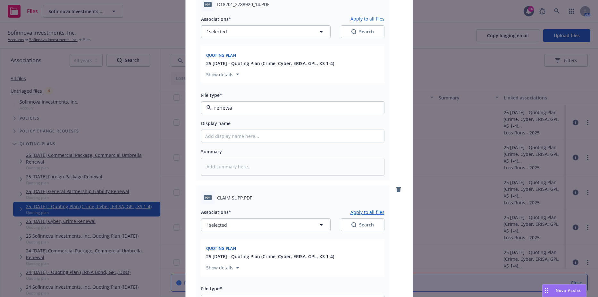
type textarea "x"
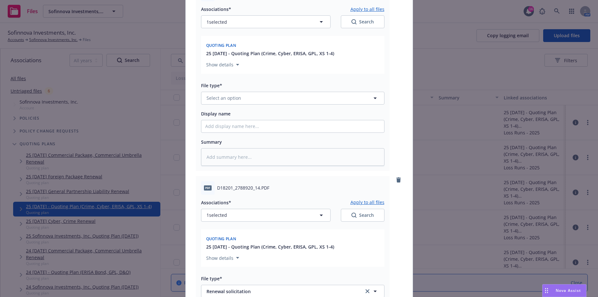
scroll to position [58, 0]
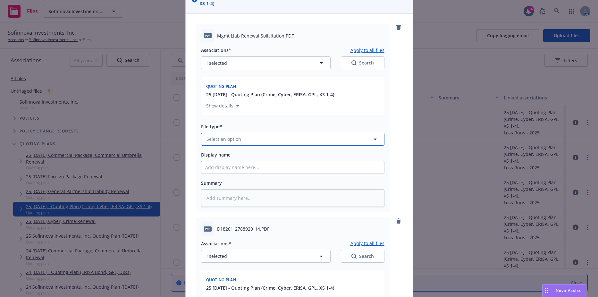
click at [239, 139] on button "Select an option" at bounding box center [293, 139] width 184 height 13
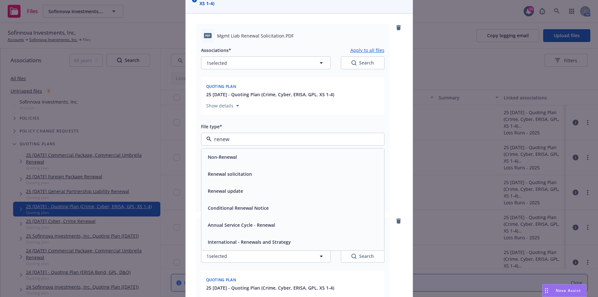
type input "renewa"
click at [233, 169] on div "Renewal solicitation" at bounding box center [229, 173] width 48 height 9
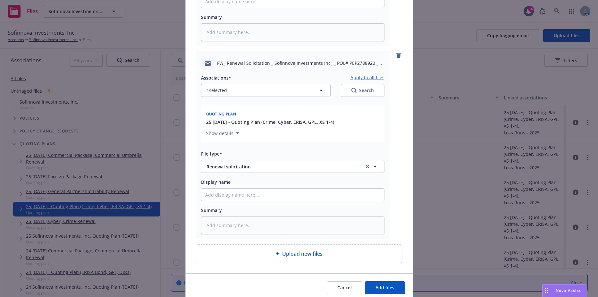
scroll to position [636, 0]
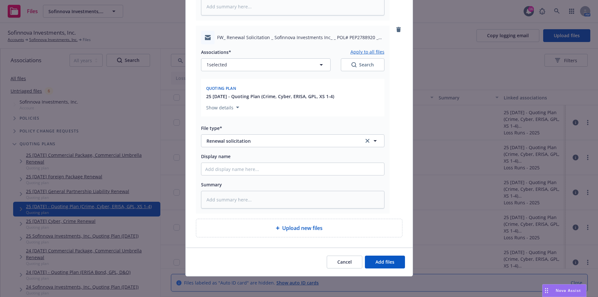
click at [374, 254] on div "Cancel Add files" at bounding box center [299, 262] width 227 height 29
click at [376, 265] on span "Add files" at bounding box center [385, 262] width 19 height 6
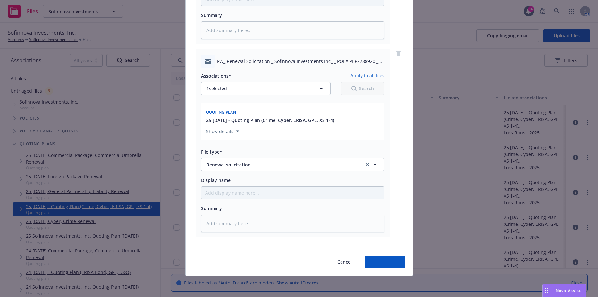
scroll to position [613, 0]
type textarea "x"
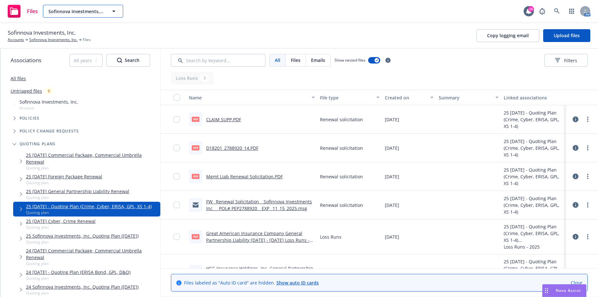
click at [109, 9] on button "Sofinnova Investments, Inc." at bounding box center [83, 11] width 80 height 13
type input "alpine"
click at [176, 19] on div "Files alpine No results 16 AM" at bounding box center [299, 11] width 598 height 23
click at [85, 13] on span "Sofinnova Investments, Inc." at bounding box center [76, 11] width 56 height 7
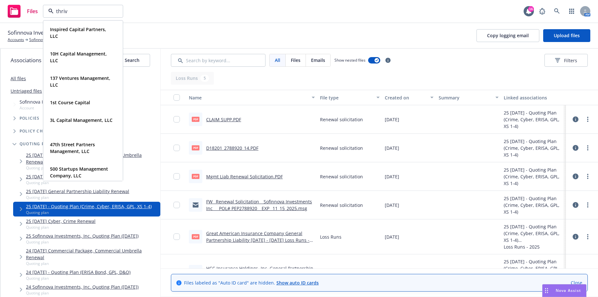
type input "thrive"
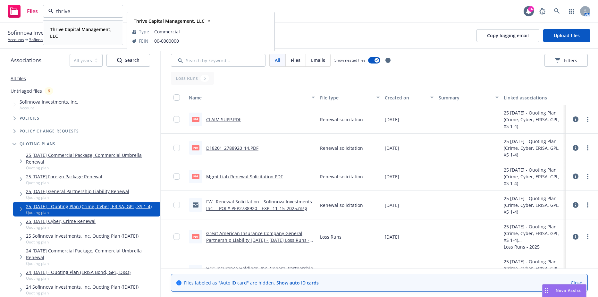
click at [78, 25] on div "Thrive Capital Management, LLC" at bounding box center [81, 33] width 69 height 16
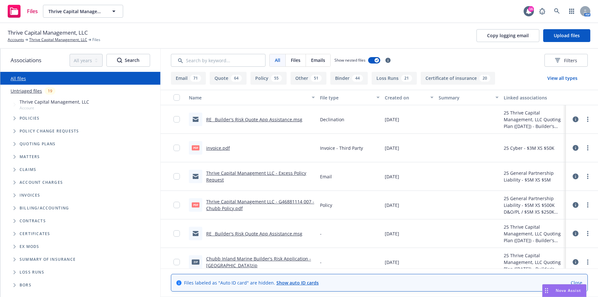
click at [14, 119] on icon "Tree Example" at bounding box center [14, 118] width 3 height 4
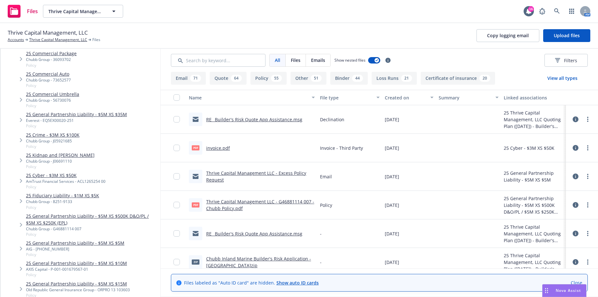
scroll to position [160, 0]
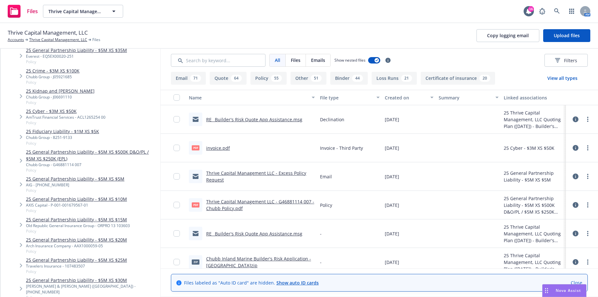
click at [57, 112] on link "25 Cyber - $3M XS $50K" at bounding box center [66, 111] width 80 height 7
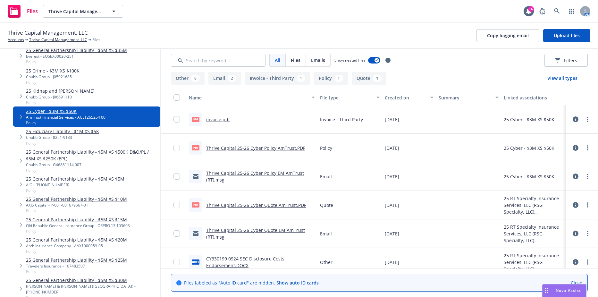
click at [403, 95] on div "Created on" at bounding box center [406, 97] width 42 height 7
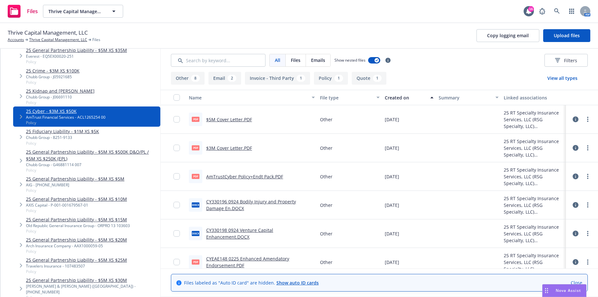
click at [403, 95] on div "Created on" at bounding box center [406, 97] width 42 height 7
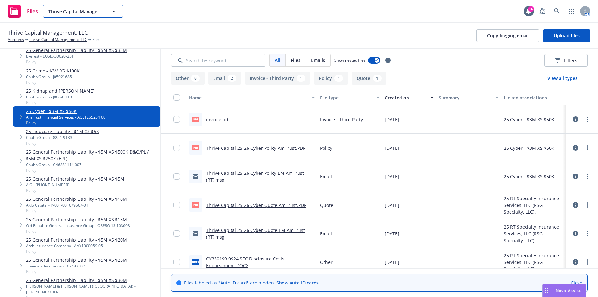
click at [95, 12] on span "Thrive Capital Management, LLC" at bounding box center [76, 11] width 56 height 7
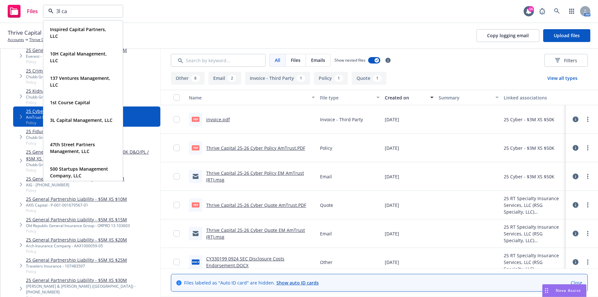
type input "3l cap"
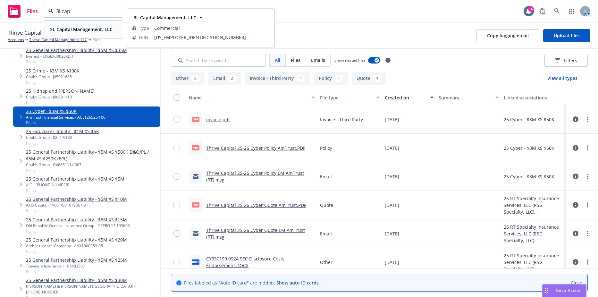
click at [88, 30] on strong "3L Capital Management, LLC" at bounding box center [81, 29] width 63 height 6
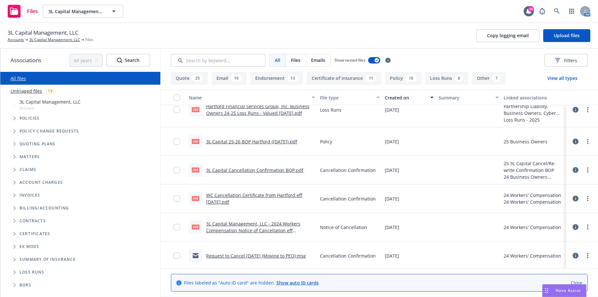
scroll to position [225, 0]
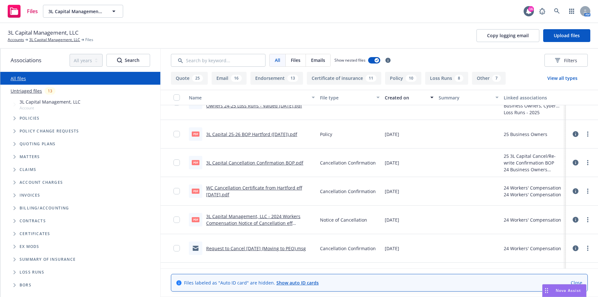
click at [17, 144] on span "Tree Example" at bounding box center [14, 144] width 10 height 10
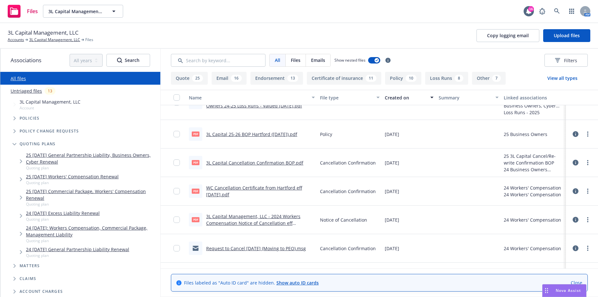
click at [98, 155] on link "25 10/13/25 General Partnership Liability, Business Owners, Cyber Renewal" at bounding box center [92, 158] width 132 height 13
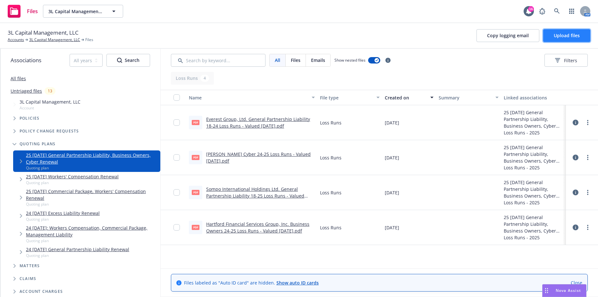
click at [555, 37] on span "Upload files" at bounding box center [567, 35] width 26 height 6
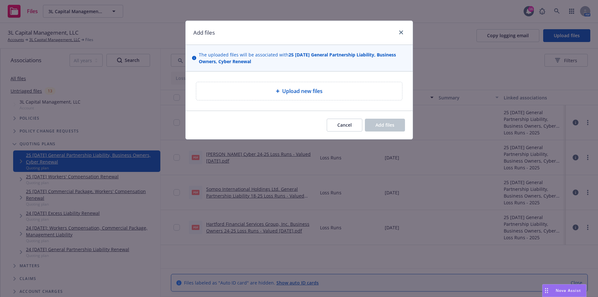
type textarea "x"
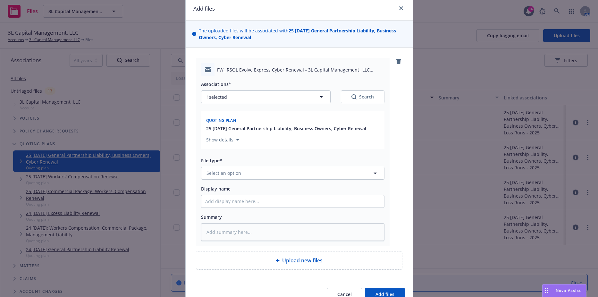
scroll to position [56, 0]
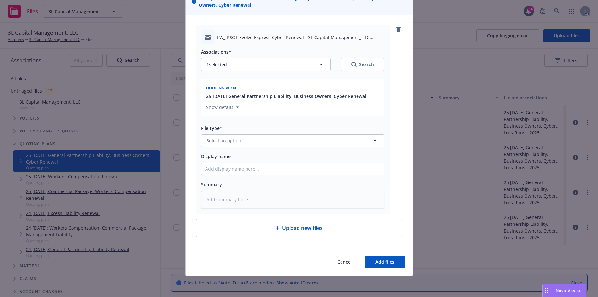
click at [268, 147] on div "Associations* 1 selected Search Quoting plan 25 10/13/25 General Partnership Li…" at bounding box center [293, 126] width 184 height 165
click at [267, 139] on button "Select an option" at bounding box center [293, 140] width 184 height 13
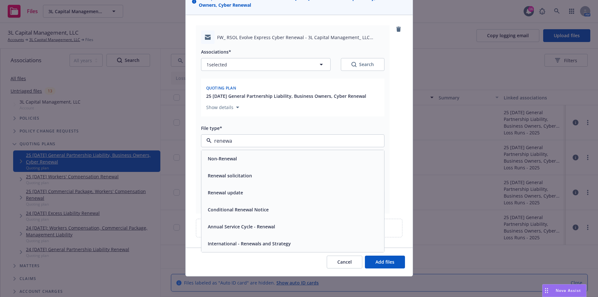
type input "renewal"
click at [230, 174] on span "Renewal solicitation" at bounding box center [230, 175] width 44 height 7
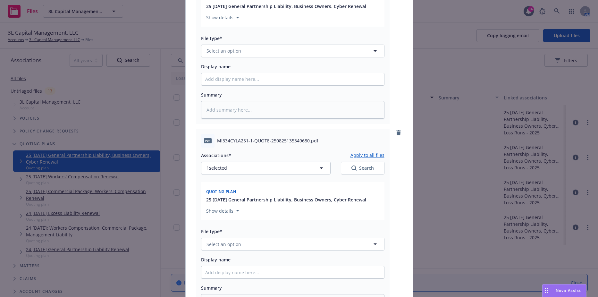
scroll to position [636, 0]
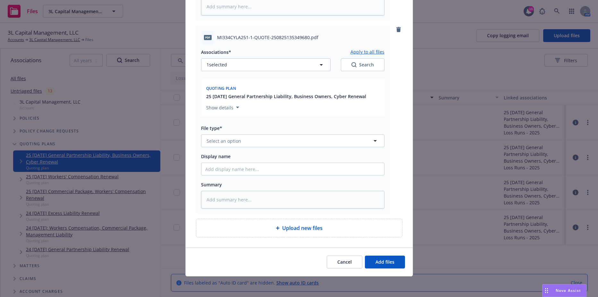
type textarea "x"
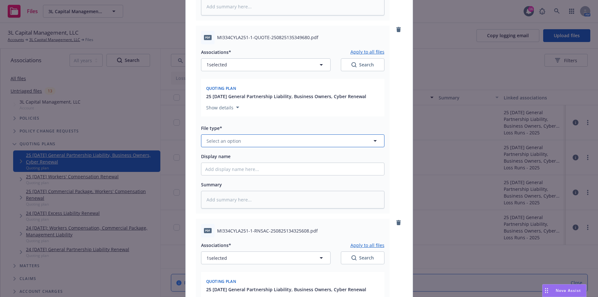
click at [238, 141] on button "Select an option" at bounding box center [293, 140] width 184 height 13
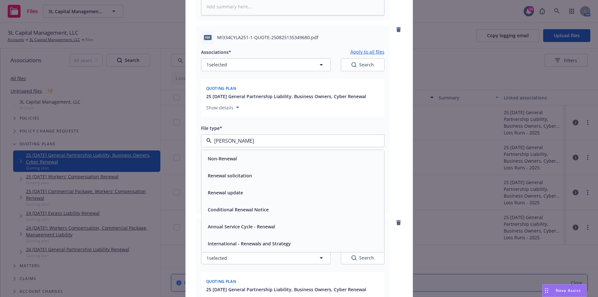
type input "renew"
click at [227, 175] on span "Renewal solicitation" at bounding box center [230, 175] width 44 height 7
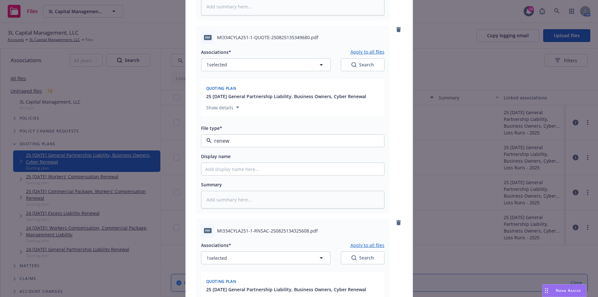
type textarea "x"
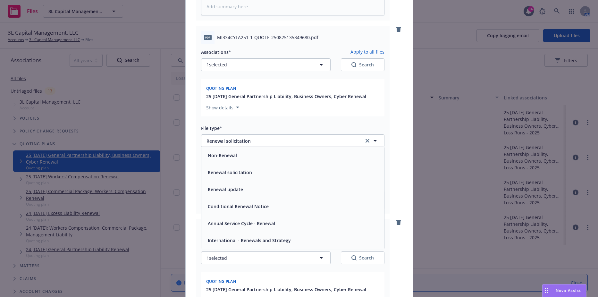
scroll to position [765, 0]
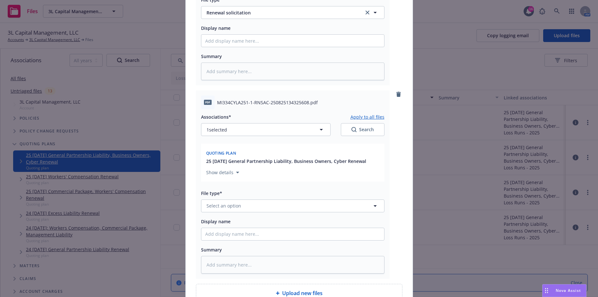
click at [238, 212] on div "Associations* Apply to all files 1 selected Search Quoting plan 25 10/13/25 Gen…" at bounding box center [293, 191] width 184 height 165
click at [237, 208] on span "Select an option" at bounding box center [224, 205] width 35 height 7
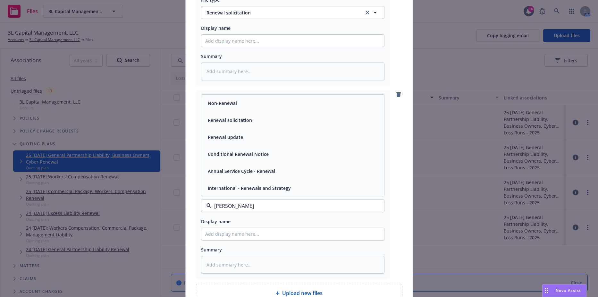
type input "renew"
click at [233, 116] on div "Renewal solicitation" at bounding box center [229, 120] width 48 height 9
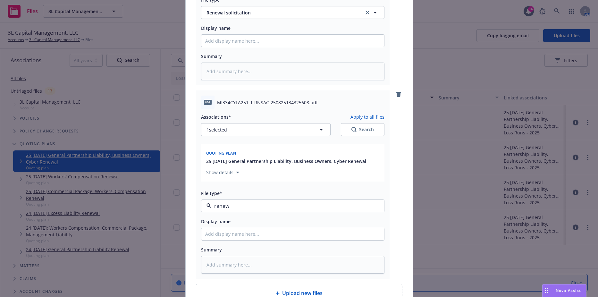
type textarea "x"
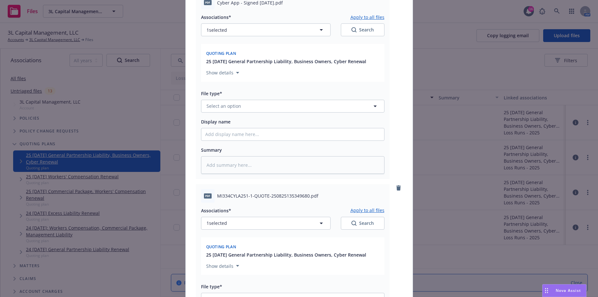
scroll to position [476, 0]
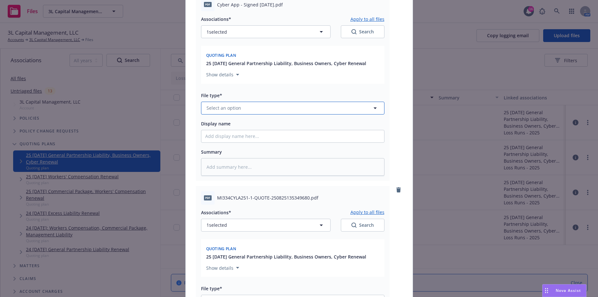
click at [237, 110] on span "Select an option" at bounding box center [224, 108] width 35 height 7
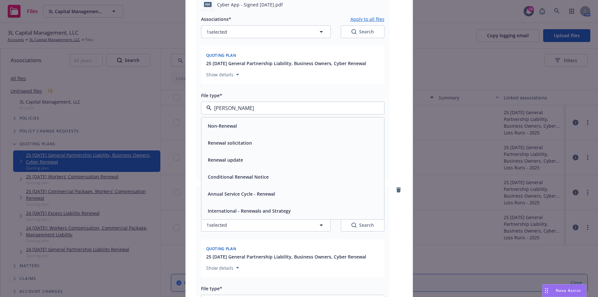
type input "renew"
click at [228, 139] on div "Renewal solicitation" at bounding box center [229, 142] width 48 height 9
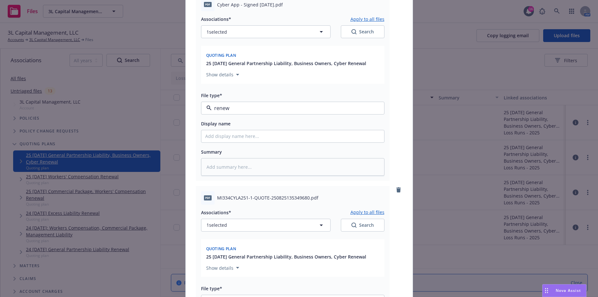
type textarea "x"
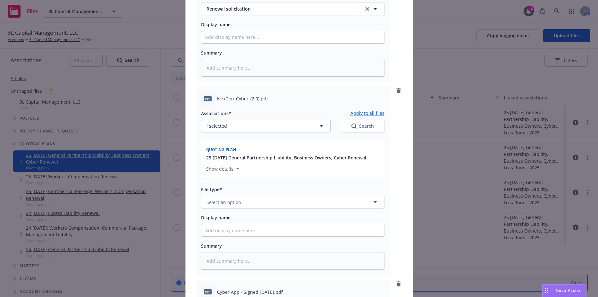
scroll to position [187, 0]
click at [244, 209] on button "Select an option" at bounding box center [293, 203] width 184 height 13
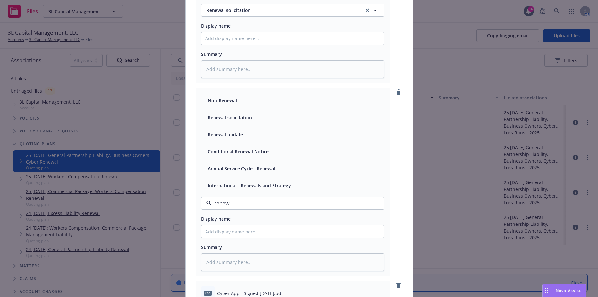
type input "renewa"
click at [228, 119] on span "Renewal solicitation" at bounding box center [230, 117] width 44 height 7
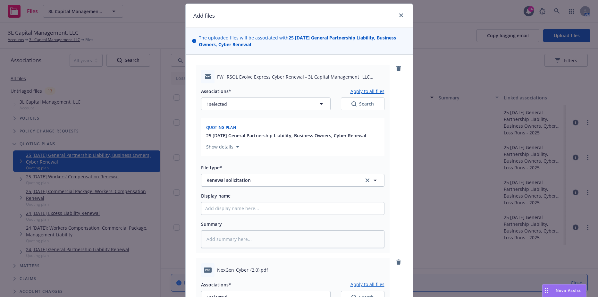
scroll to position [0, 0]
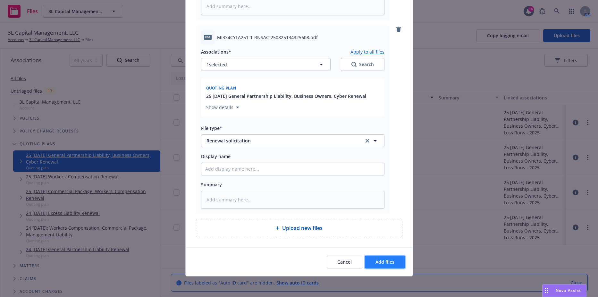
click at [381, 262] on span "Add files" at bounding box center [385, 262] width 19 height 6
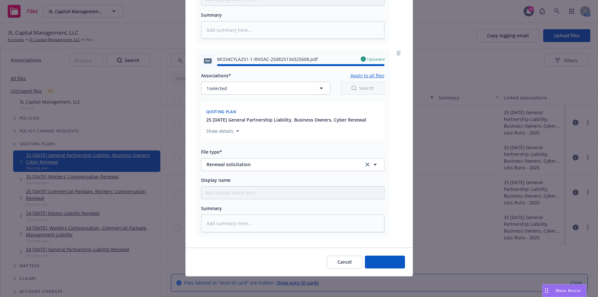
type textarea "x"
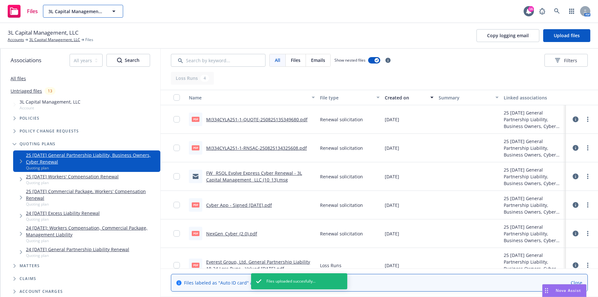
click at [89, 14] on span "3L Capital Management, LLC" at bounding box center [76, 11] width 56 height 7
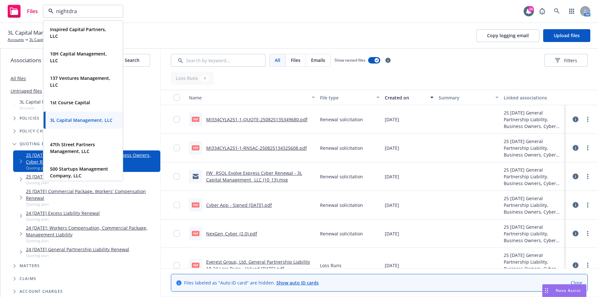
type input "nightdrag"
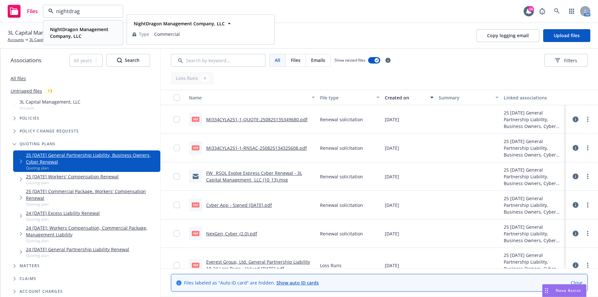
click at [83, 31] on strong "NightDragon Management Company, LLC" at bounding box center [79, 32] width 58 height 13
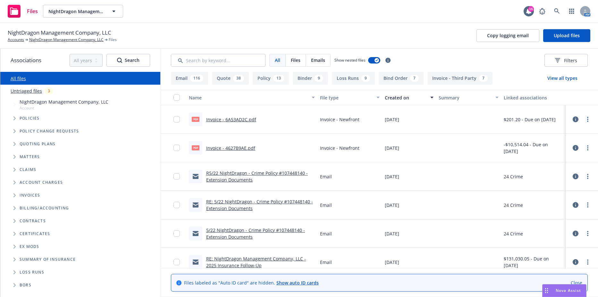
click at [13, 122] on span "Tree Example" at bounding box center [14, 118] width 10 height 10
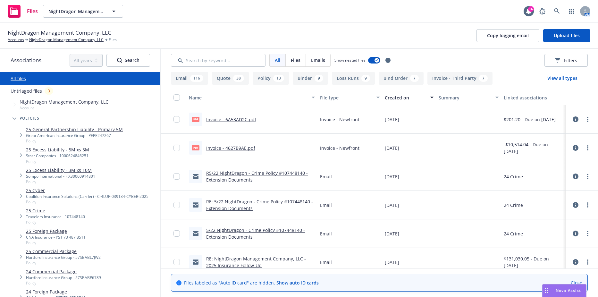
click at [35, 189] on link "25 Cyber" at bounding box center [87, 190] width 123 height 7
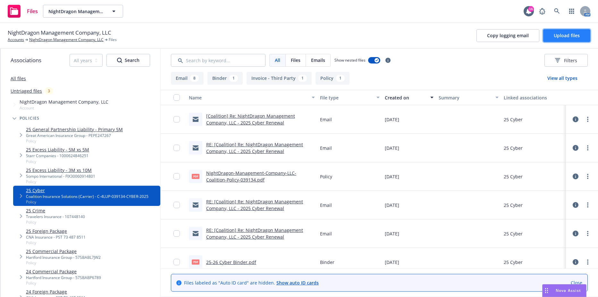
click at [553, 40] on button "Upload files" at bounding box center [567, 35] width 47 height 13
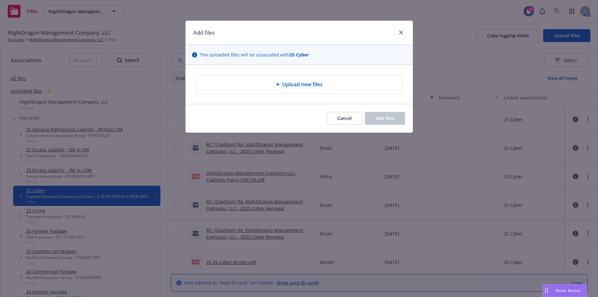
type textarea "x"
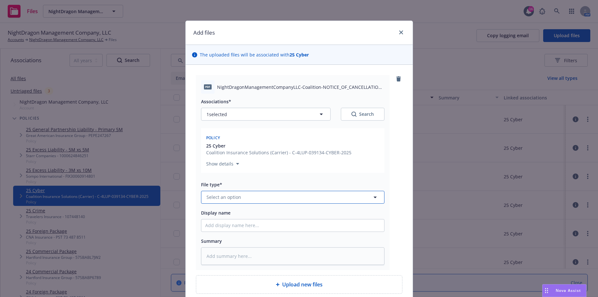
click at [253, 201] on button "Select an option" at bounding box center [293, 197] width 184 height 13
type input "notice of cancellation"
click at [246, 183] on div "Notice of Cancellation" at bounding box center [231, 179] width 53 height 9
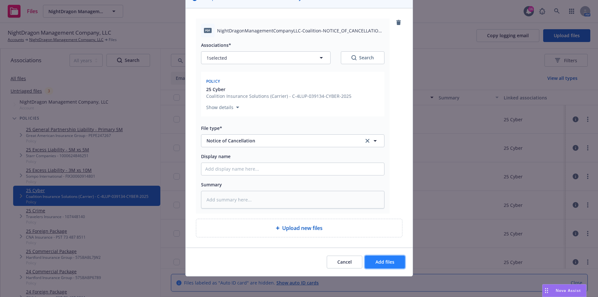
click at [383, 262] on span "Add files" at bounding box center [385, 262] width 19 height 6
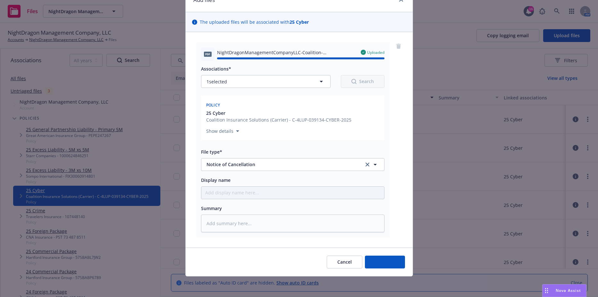
type textarea "x"
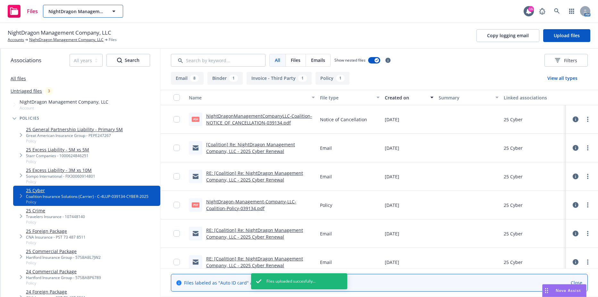
click at [76, 10] on span "NightDragon Management Company, LLC" at bounding box center [76, 11] width 56 height 7
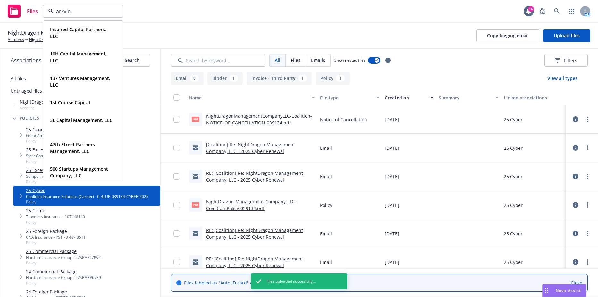
type input "arkview"
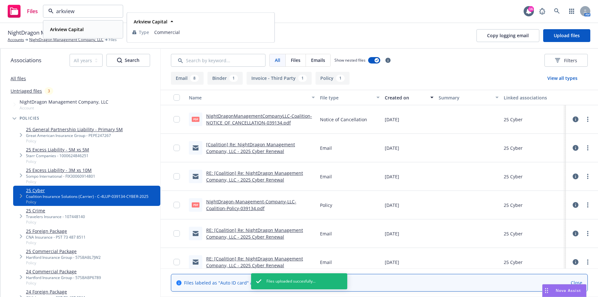
click at [72, 28] on strong "Arkview Capital" at bounding box center [67, 29] width 34 height 6
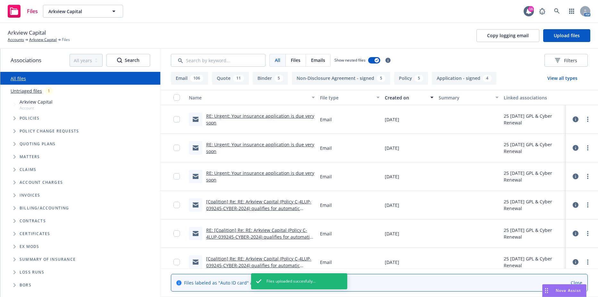
click at [13, 130] on icon "Tree Example" at bounding box center [14, 131] width 3 height 4
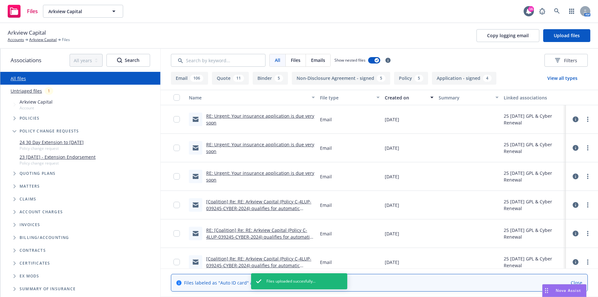
click at [41, 143] on link "24 30 Day Extension to 07/26/2024" at bounding box center [52, 142] width 64 height 7
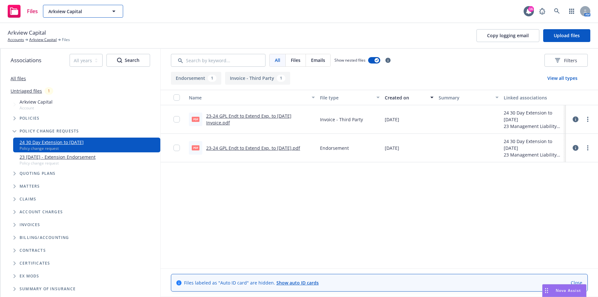
click at [79, 12] on span "Arkview Capital" at bounding box center [76, 11] width 56 height 7
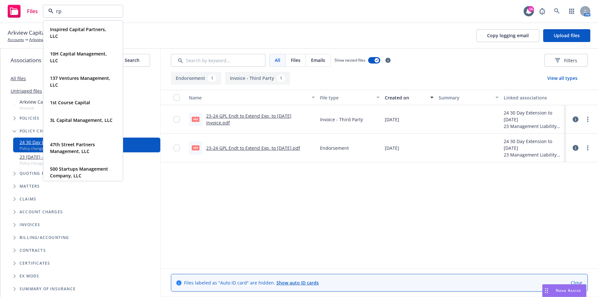
type input "rps"
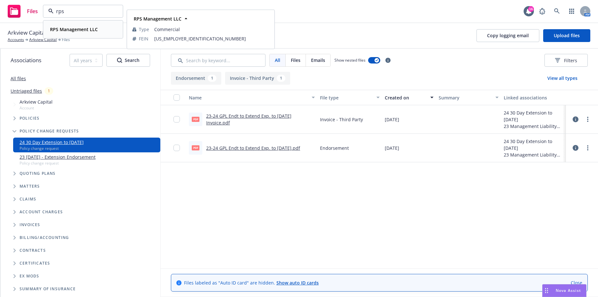
click at [72, 28] on strong "RPS Management LLC" at bounding box center [74, 29] width 48 height 6
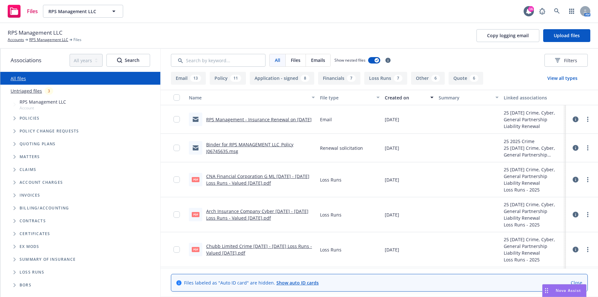
click at [15, 117] on icon "Tree Example" at bounding box center [14, 118] width 2 height 4
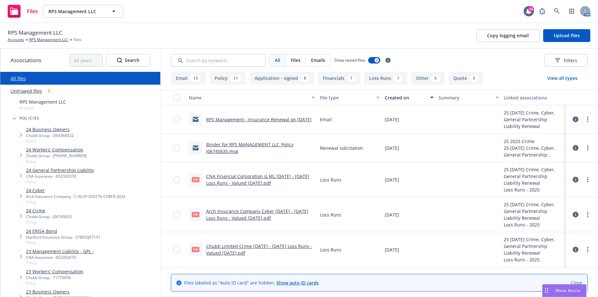
click at [38, 193] on link "24 Cyber" at bounding box center [75, 190] width 99 height 7
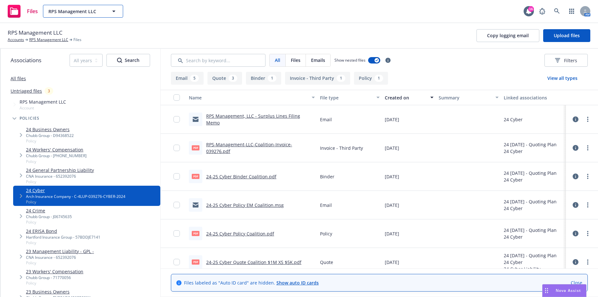
click at [92, 12] on span "RPS Management LLC" at bounding box center [76, 11] width 56 height 7
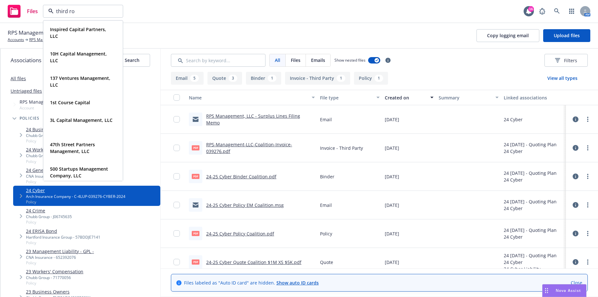
type input "third roc"
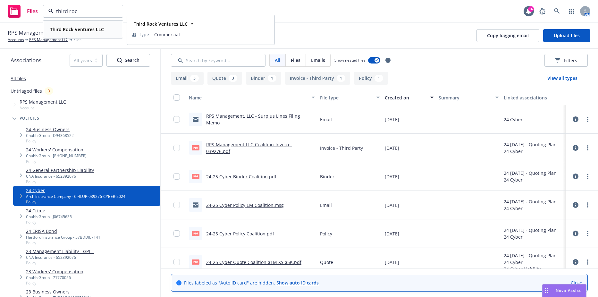
click at [93, 33] on div "Third Rock Ventures LLC" at bounding box center [76, 29] width 58 height 9
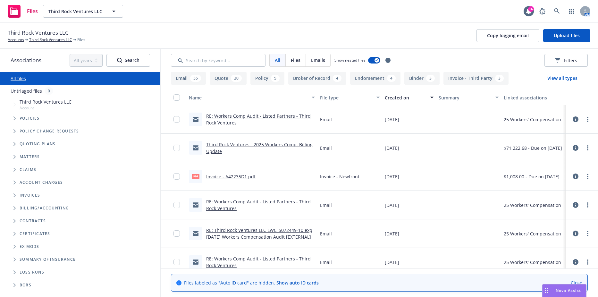
click at [15, 122] on span "Tree Example" at bounding box center [14, 118] width 10 height 10
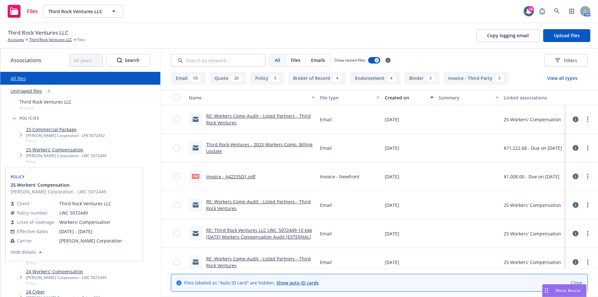
click at [67, 149] on link "25 Workers' Compensation" at bounding box center [66, 149] width 81 height 7
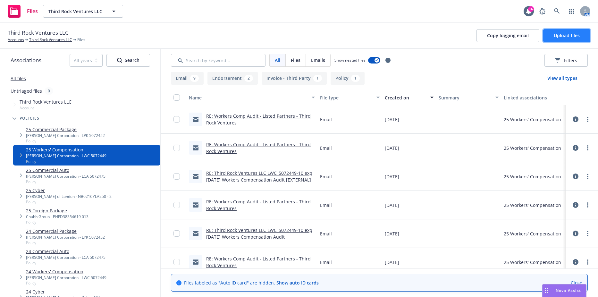
click at [558, 41] on button "Upload files" at bounding box center [567, 35] width 47 height 13
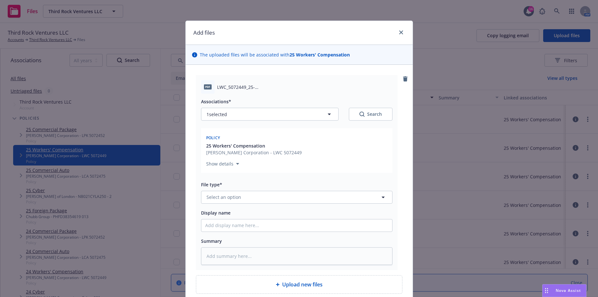
type textarea "x"
click at [234, 204] on div "Associations* 1 selected Search Policy 25 Workers' Compensation W.R. Berkley Co…" at bounding box center [297, 179] width 192 height 171
click at [236, 202] on button "Select an option" at bounding box center [297, 197] width 192 height 13
type input "endo"
click at [233, 144] on span "Endorsement" at bounding box center [223, 145] width 30 height 7
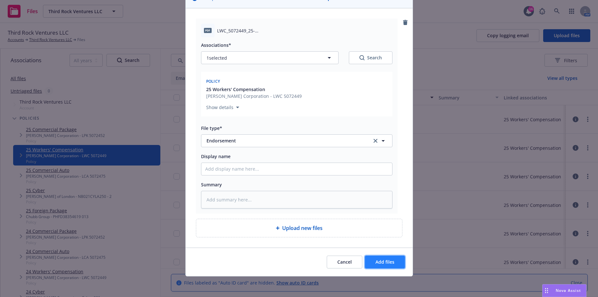
click at [372, 263] on button "Add files" at bounding box center [385, 262] width 40 height 13
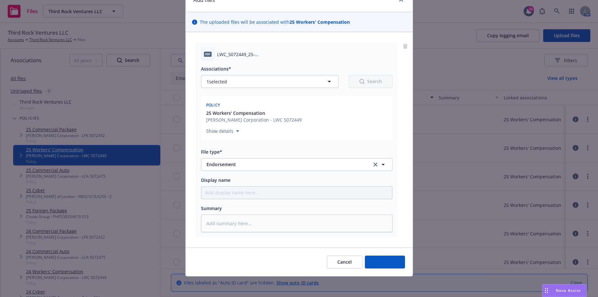
scroll to position [33, 0]
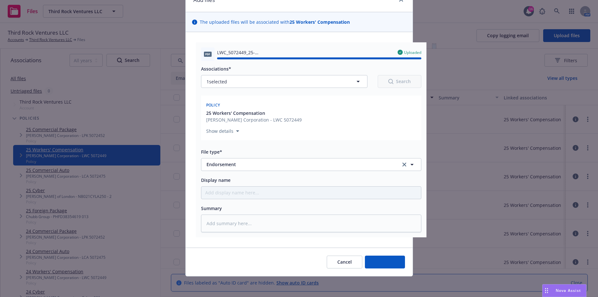
type textarea "x"
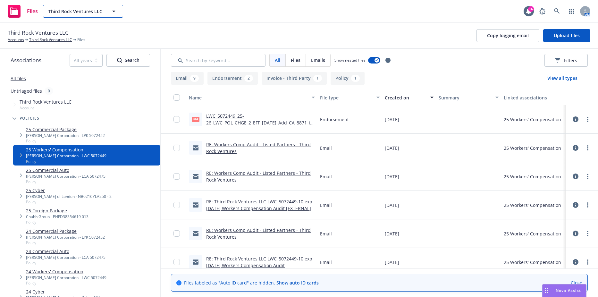
click at [93, 17] on button "Third Rock Ventures LLC" at bounding box center [83, 11] width 80 height 13
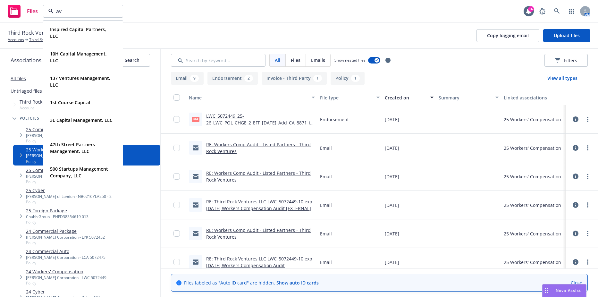
type input "avp"
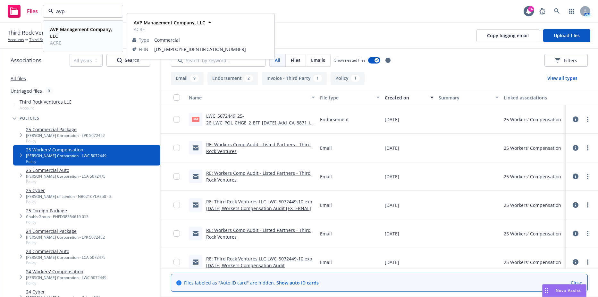
click at [86, 25] on div "AVP Management Company, LLC ACRE" at bounding box center [81, 36] width 69 height 23
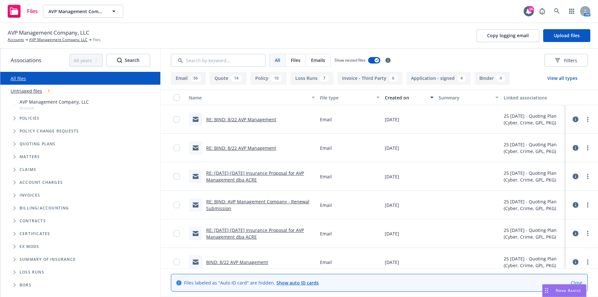
click at [14, 121] on span "Tree Example" at bounding box center [14, 118] width 10 height 10
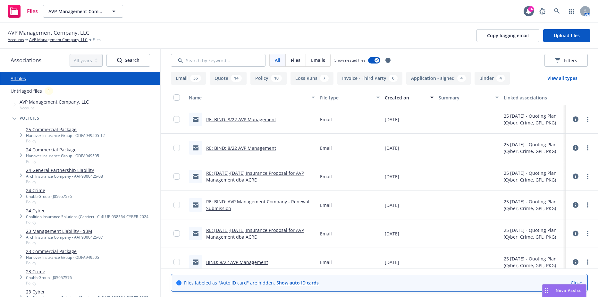
scroll to position [32, 0]
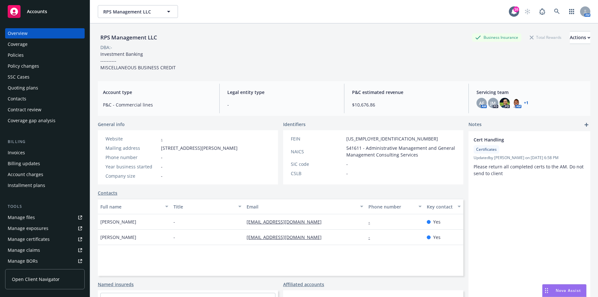
click at [35, 57] on div "Policies" at bounding box center [45, 55] width 74 height 10
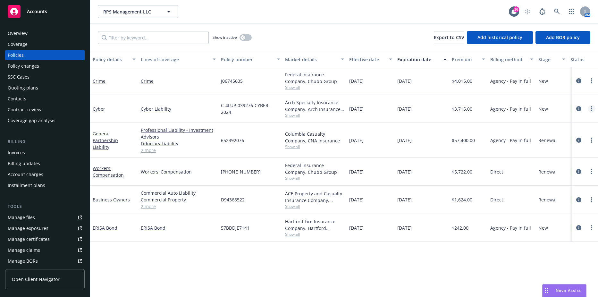
click at [590, 108] on link "more" at bounding box center [592, 109] width 8 height 8
click at [548, 134] on link "Renew with incumbent" at bounding box center [557, 134] width 75 height 13
select select "12"
select select "CA"
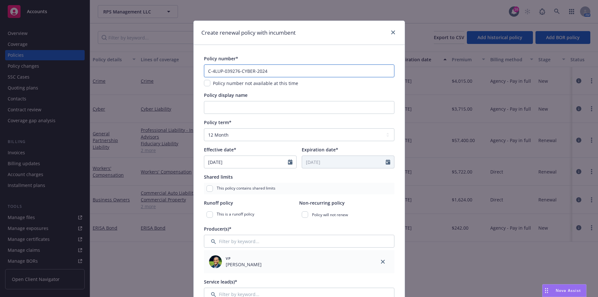
click at [299, 71] on input "C-4LUP-039276-CYBER-2024" at bounding box center [299, 71] width 191 height 13
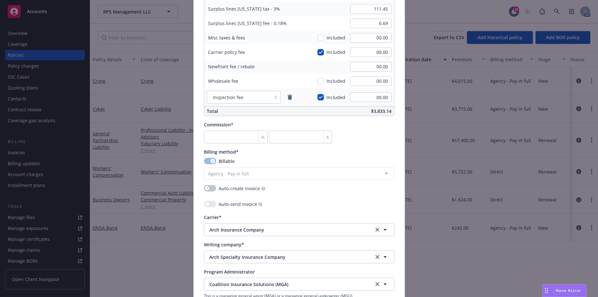
scroll to position [449, 0]
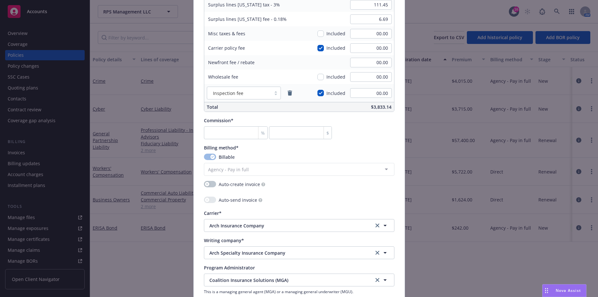
type input "C-4LUP-039276-CYBER-2025"
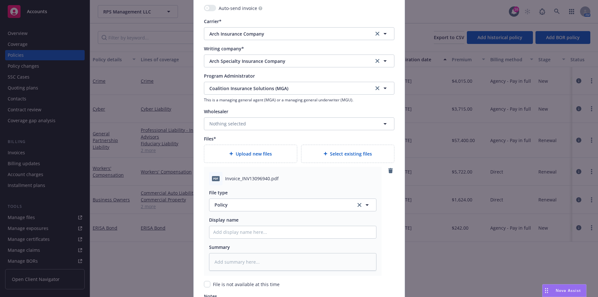
scroll to position [673, 0]
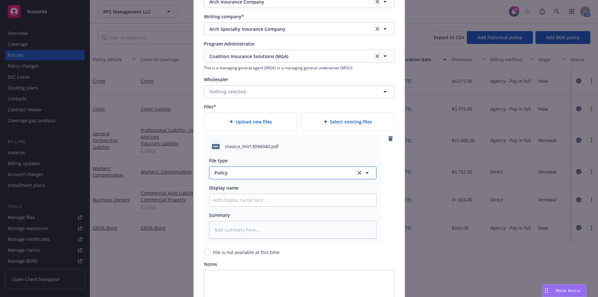
click at [251, 171] on span "Policy" at bounding box center [282, 172] width 134 height 7
type input "invoice"
click at [252, 158] on span "Invoice - Third Party" at bounding box center [238, 155] width 44 height 7
type textarea "x"
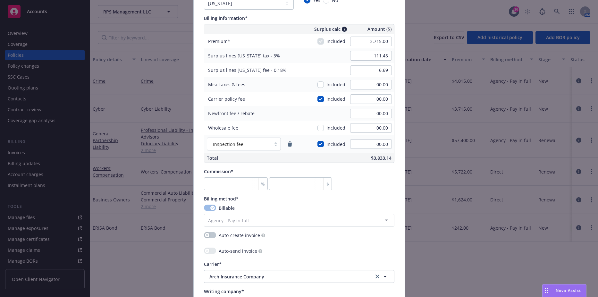
scroll to position [352, 0]
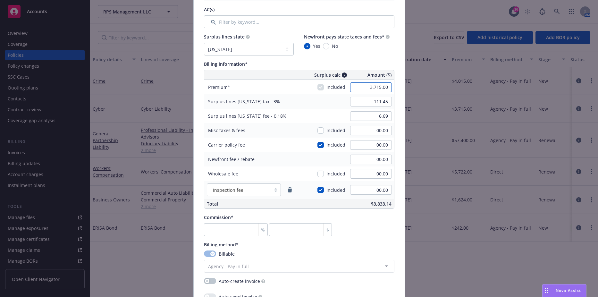
click at [365, 85] on input "3,715.00" at bounding box center [371, 87] width 42 height 10
type input "4,116.00"
type input "123.48"
type input "7.41"
click at [362, 98] on input "123.48" at bounding box center [371, 102] width 42 height 10
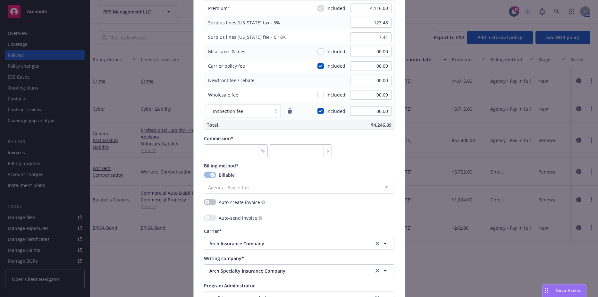
scroll to position [449, 0]
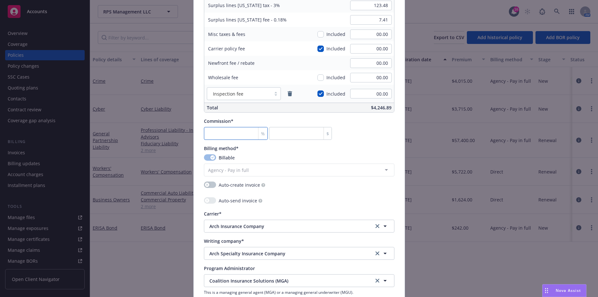
type textarea "x"
click at [228, 137] on input "number" at bounding box center [236, 133] width 64 height 13
type input "1"
type input "41.16"
type textarea "x"
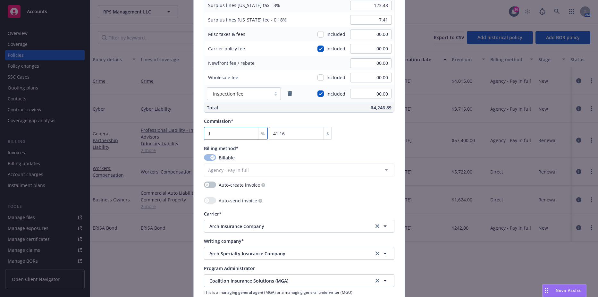
type input "15"
type input "617.4"
type textarea "x"
type input "15"
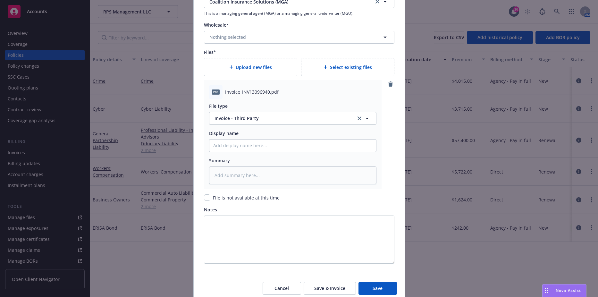
scroll to position [737, 0]
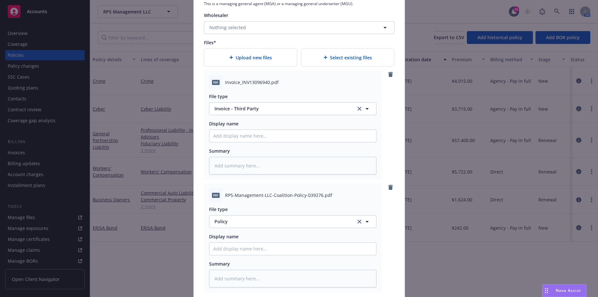
click at [266, 52] on div "Upload new files" at bounding box center [250, 58] width 93 height 18
click at [246, 256] on div "File type Policy Policy Display name Summary" at bounding box center [293, 244] width 168 height 85
click at [248, 142] on input "Policy display name" at bounding box center [293, 136] width 167 height 12
type textarea "x"
type input "2"
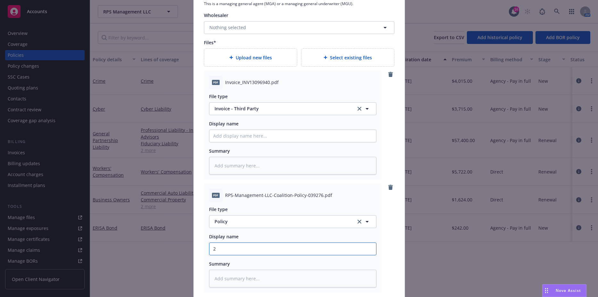
type textarea "x"
type input "25"
type textarea "x"
type input "25-"
type textarea "x"
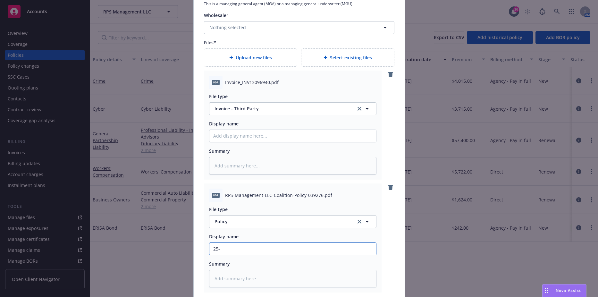
type input "25-2"
type textarea "x"
type input "25-26"
type textarea "x"
type input "25-26"
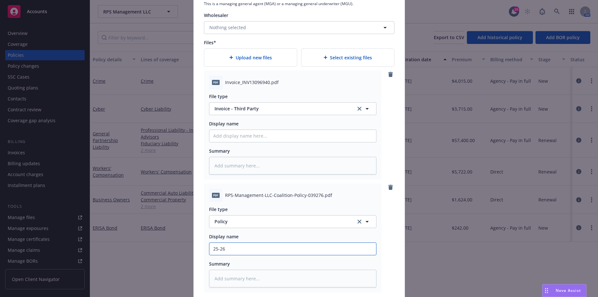
type textarea "x"
type input "25-26 C"
type textarea "x"
type input "25-26 Cy"
type textarea "x"
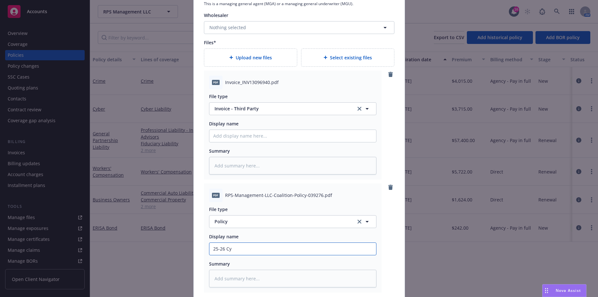
type input "25-26 Cyb"
type textarea "x"
type input "25-26 Cybe"
type textarea "x"
type input "25-26 Cyber"
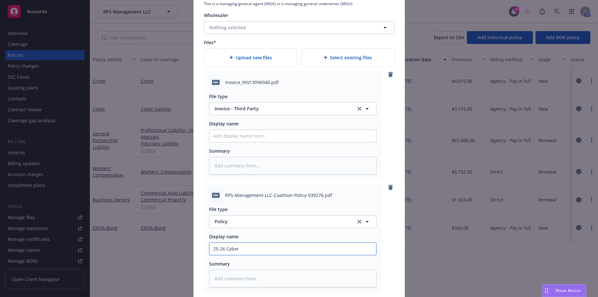
type textarea "x"
type input "25-26 Cyber P"
type textarea "x"
type input "25-26 Cyber Po"
type textarea "x"
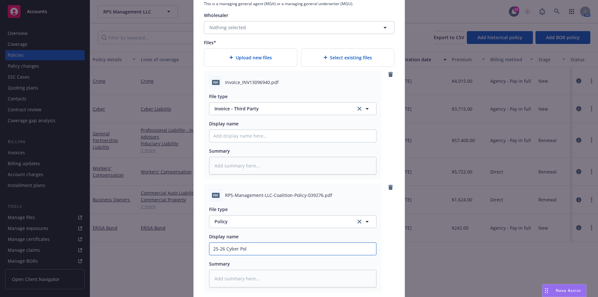
type input "25-26 Cyber Poli"
type textarea "x"
type input "25-26 Cyber Polic"
type textarea "x"
type input "25-26 Cyber Policy"
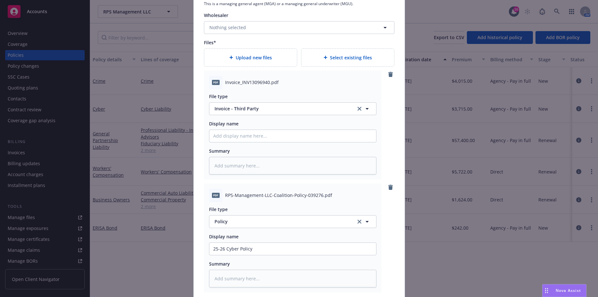
click at [348, 186] on div "pdf RPS-Management-LLC-Coalition-Policy-039276.pdf File type Policy Policy Disp…" at bounding box center [293, 238] width 178 height 109
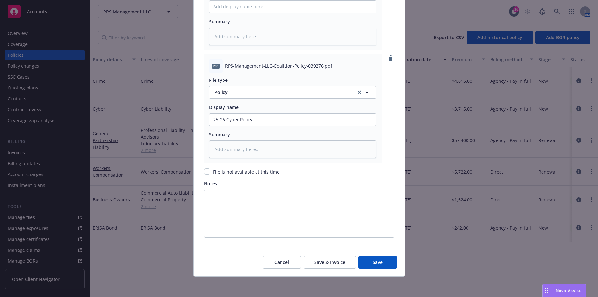
scroll to position [867, 0]
click at [373, 266] on button "Save" at bounding box center [378, 262] width 39 height 13
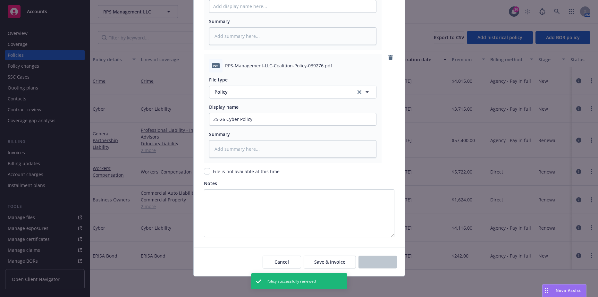
type textarea "x"
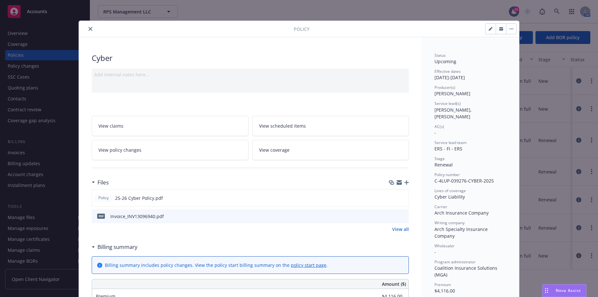
click at [89, 28] on icon "close" at bounding box center [91, 29] width 4 height 4
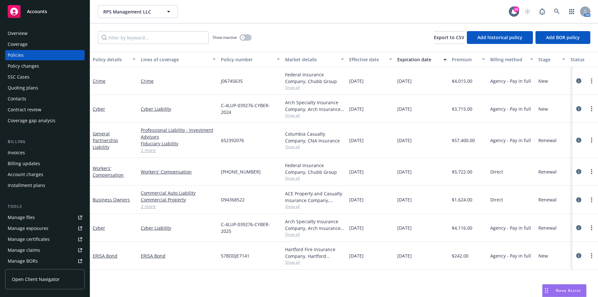
click at [297, 7] on div "RPS Management LLC RPS Management LLC RPS Management LLC Type Commercial FEIN 8…" at bounding box center [303, 11] width 411 height 13
click at [244, 38] on icon "button" at bounding box center [243, 37] width 3 height 3
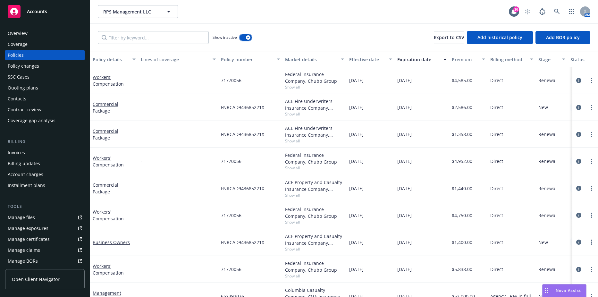
click at [246, 39] on button "button" at bounding box center [246, 37] width 12 height 6
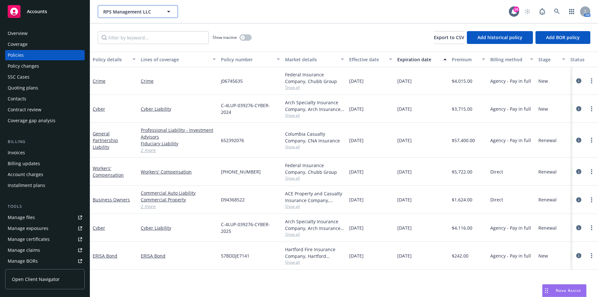
click at [160, 15] on button "RPS Management LLC" at bounding box center [138, 11] width 80 height 13
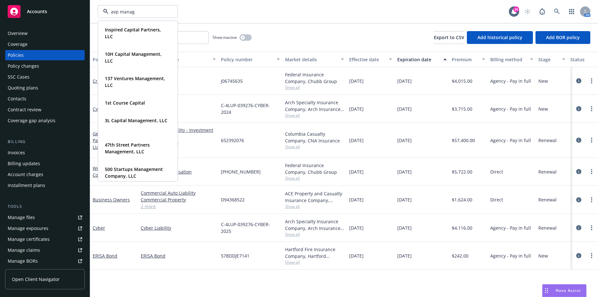
type input "avp manage"
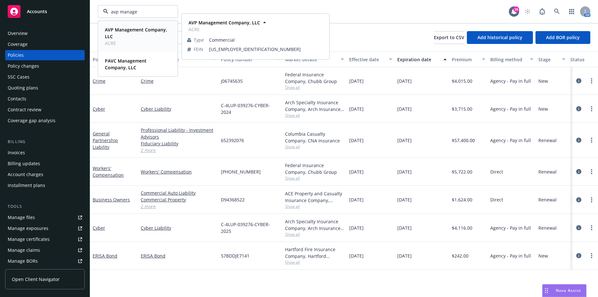
click at [126, 37] on span "AVP Management Company, LLC" at bounding box center [137, 32] width 65 height 13
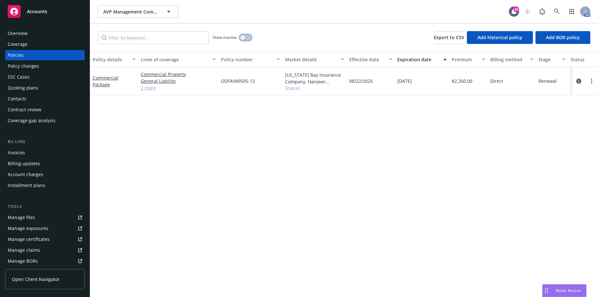
click at [245, 35] on button "button" at bounding box center [246, 37] width 12 height 6
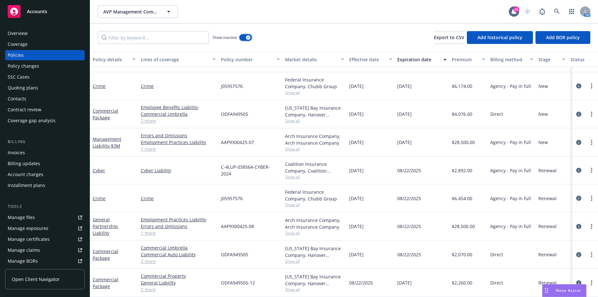
scroll to position [182, 0]
click at [591, 196] on icon "more" at bounding box center [591, 198] width 1 height 5
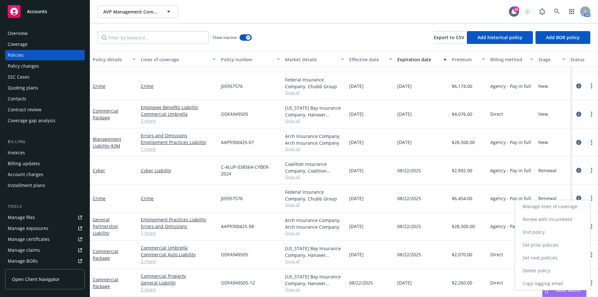
click at [566, 219] on link "Renew with incumbent" at bounding box center [552, 219] width 75 height 13
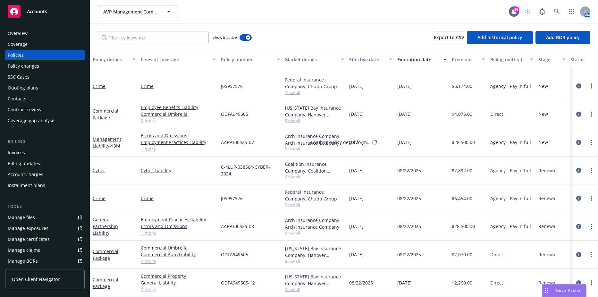
select select "12"
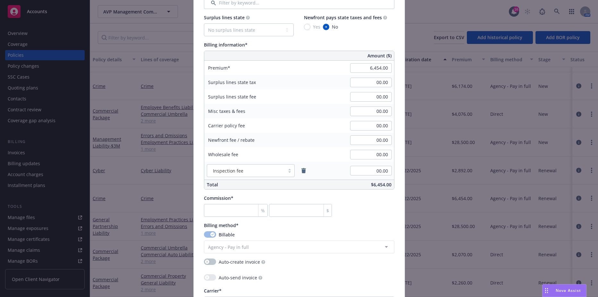
scroll to position [353, 0]
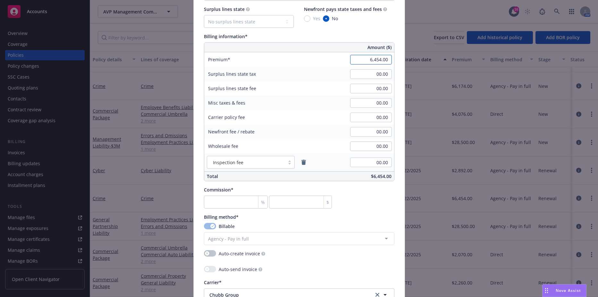
click at [369, 63] on input "6,454.00" at bounding box center [371, 60] width 42 height 10
type input "6,453.00"
click at [366, 70] on input "00.00" at bounding box center [371, 74] width 42 height 10
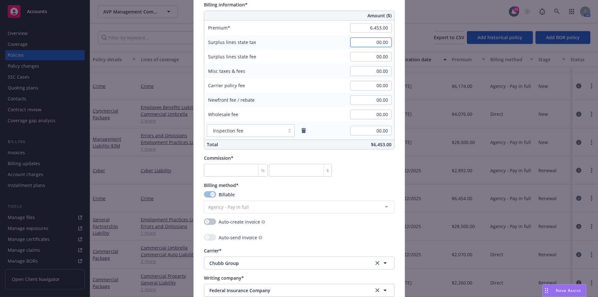
scroll to position [513, 0]
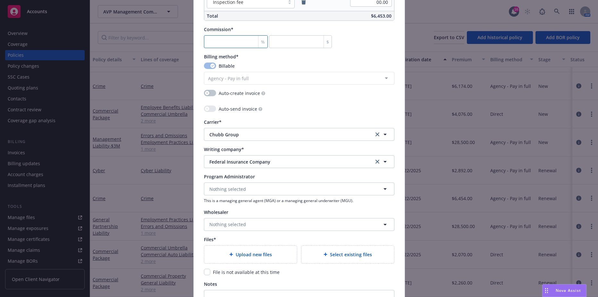
click at [231, 43] on input "number" at bounding box center [236, 41] width 64 height 13
type input "1"
type input "64.53"
type input "15"
type input "967.95"
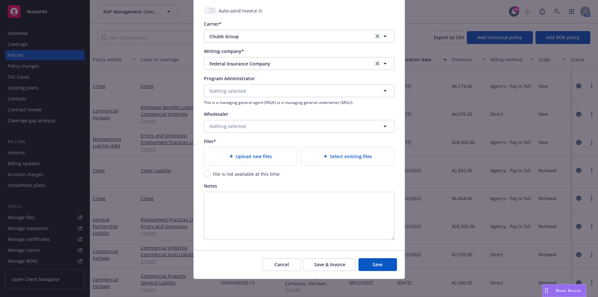
scroll to position [614, 0]
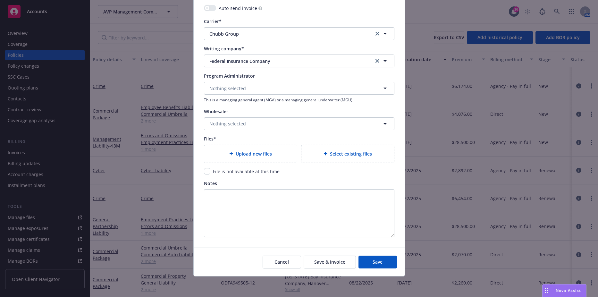
type input "15"
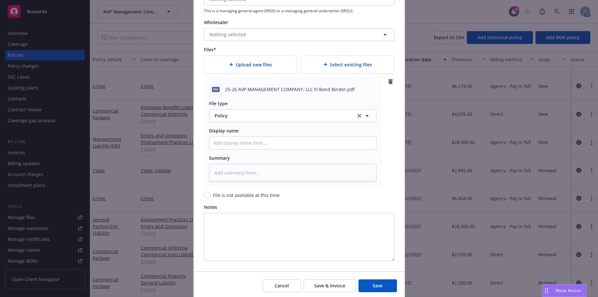
scroll to position [710, 0]
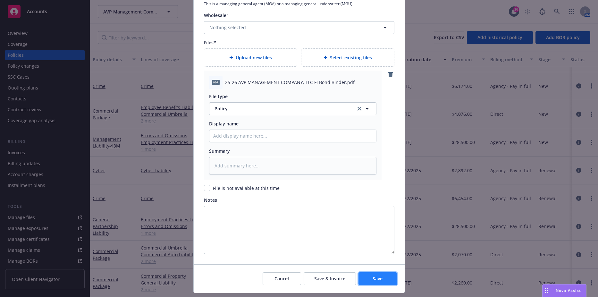
click at [373, 276] on span "Save" at bounding box center [378, 279] width 10 height 6
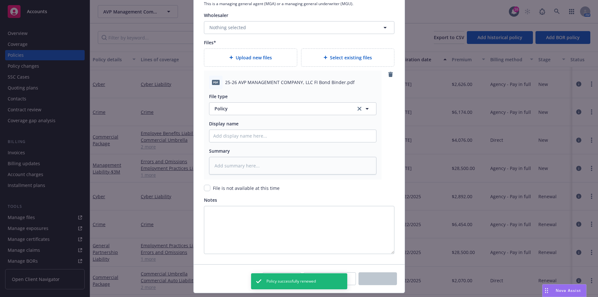
type textarea "x"
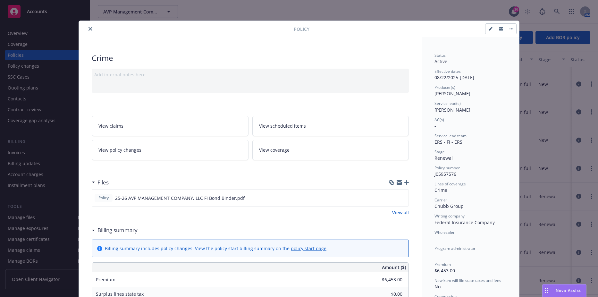
drag, startPoint x: 98, startPoint y: 28, endPoint x: 94, endPoint y: 29, distance: 4.7
click at [98, 28] on div at bounding box center [188, 29] width 212 height 8
click at [89, 30] on icon "close" at bounding box center [91, 29] width 4 height 4
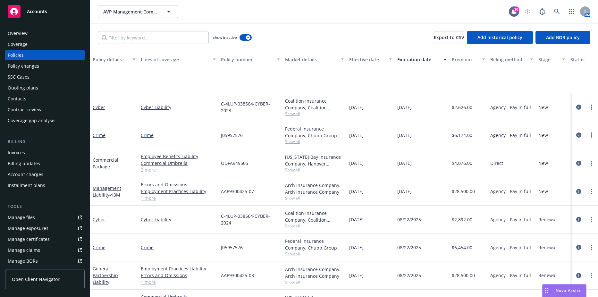
scroll to position [185, 0]
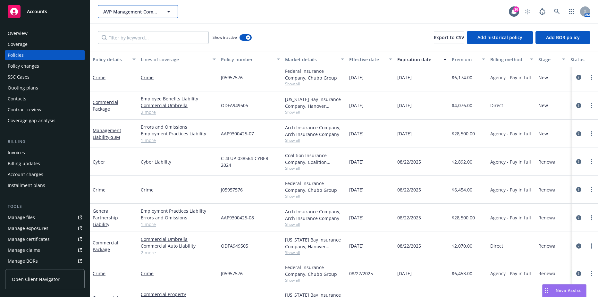
click at [168, 13] on icon "button" at bounding box center [169, 12] width 8 height 8
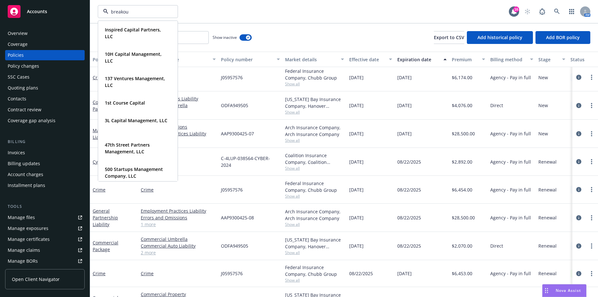
type input "breakout"
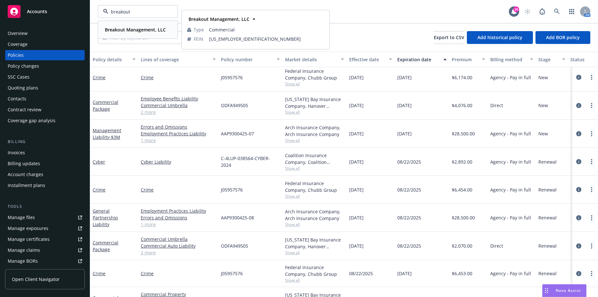
click at [162, 30] on strong "Breakout Management, LLC" at bounding box center [135, 30] width 61 height 6
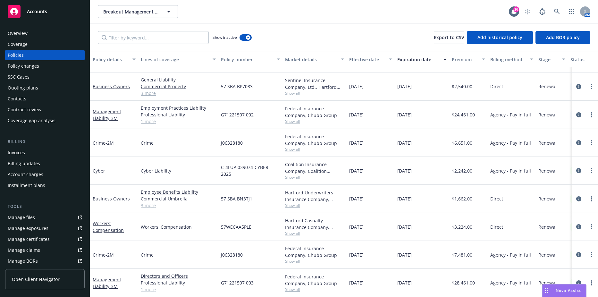
scroll to position [258, 0]
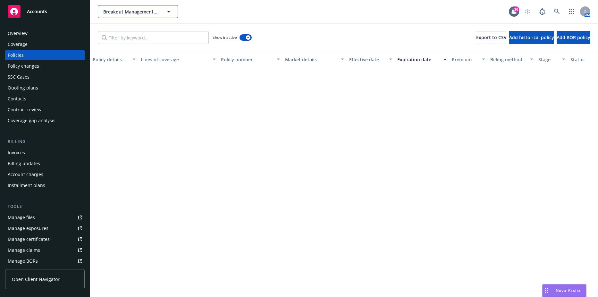
click at [150, 5] on button "Breakout Management, LLC" at bounding box center [138, 11] width 80 height 13
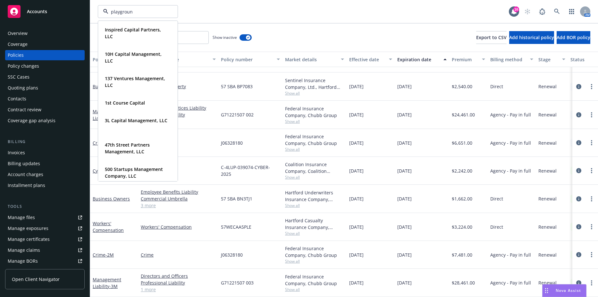
type input "playground"
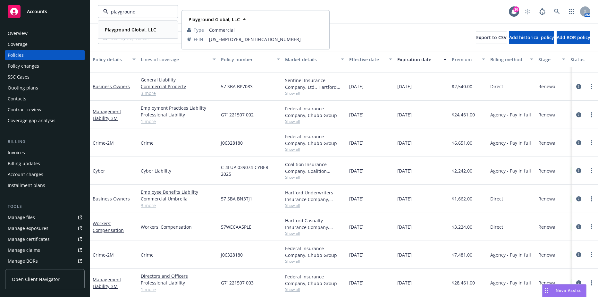
click at [143, 29] on strong "Playground Global, LLC" at bounding box center [130, 30] width 51 height 6
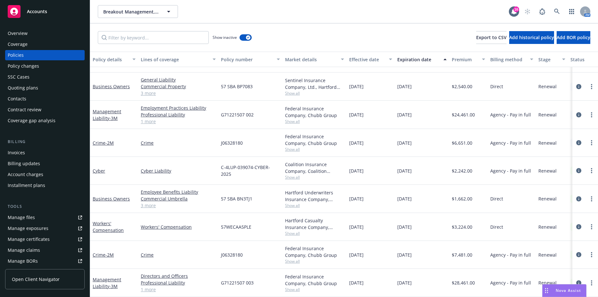
scroll to position [232, 0]
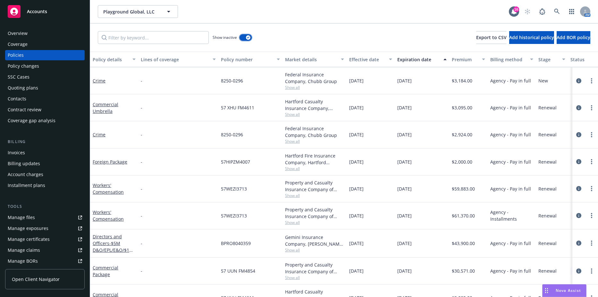
click at [245, 37] on button "button" at bounding box center [246, 37] width 12 height 6
